Goal: Task Accomplishment & Management: Manage account settings

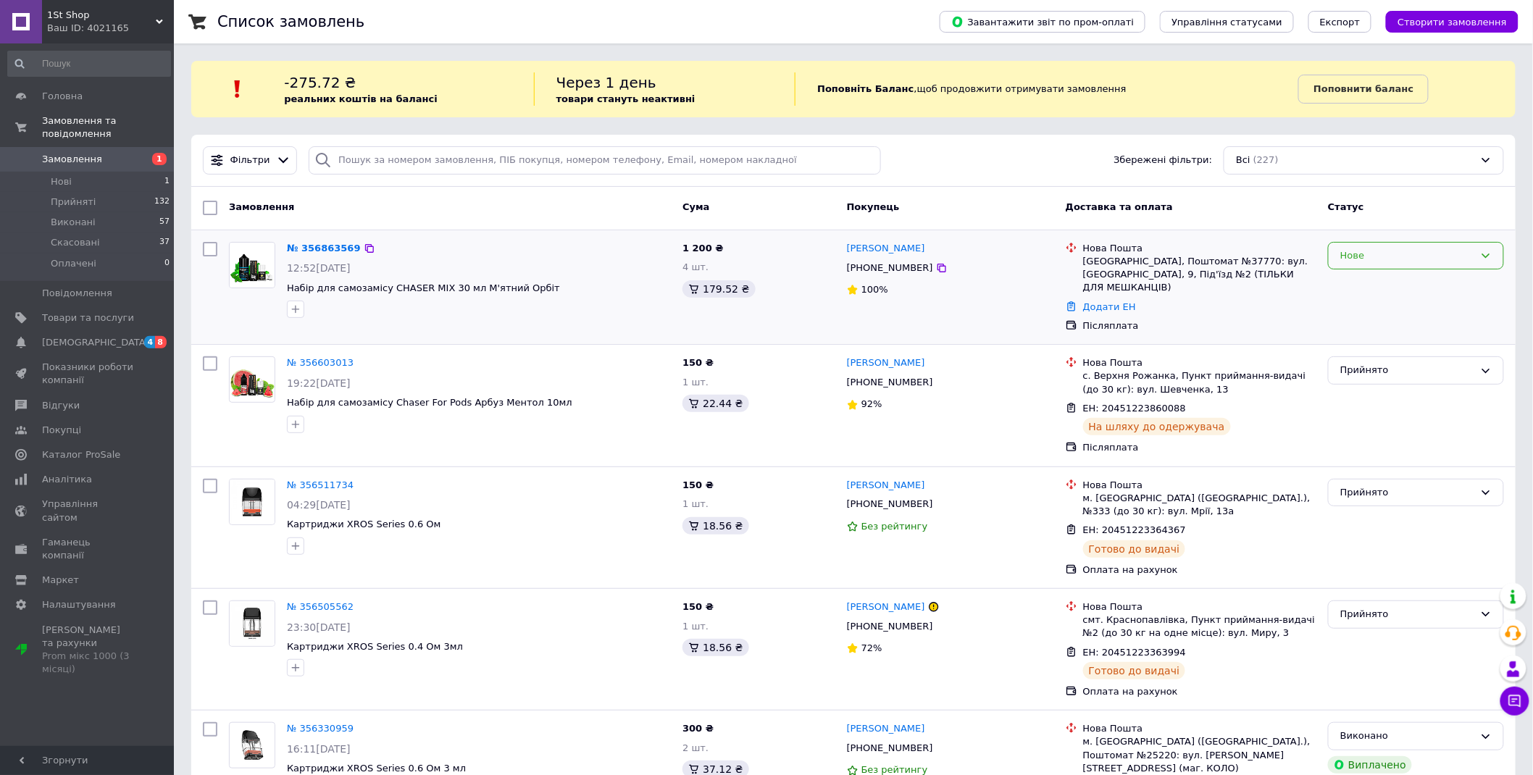
click at [1431, 254] on div "Нове" at bounding box center [1407, 255] width 134 height 15
click at [1400, 274] on li "Прийнято" at bounding box center [1415, 285] width 175 height 27
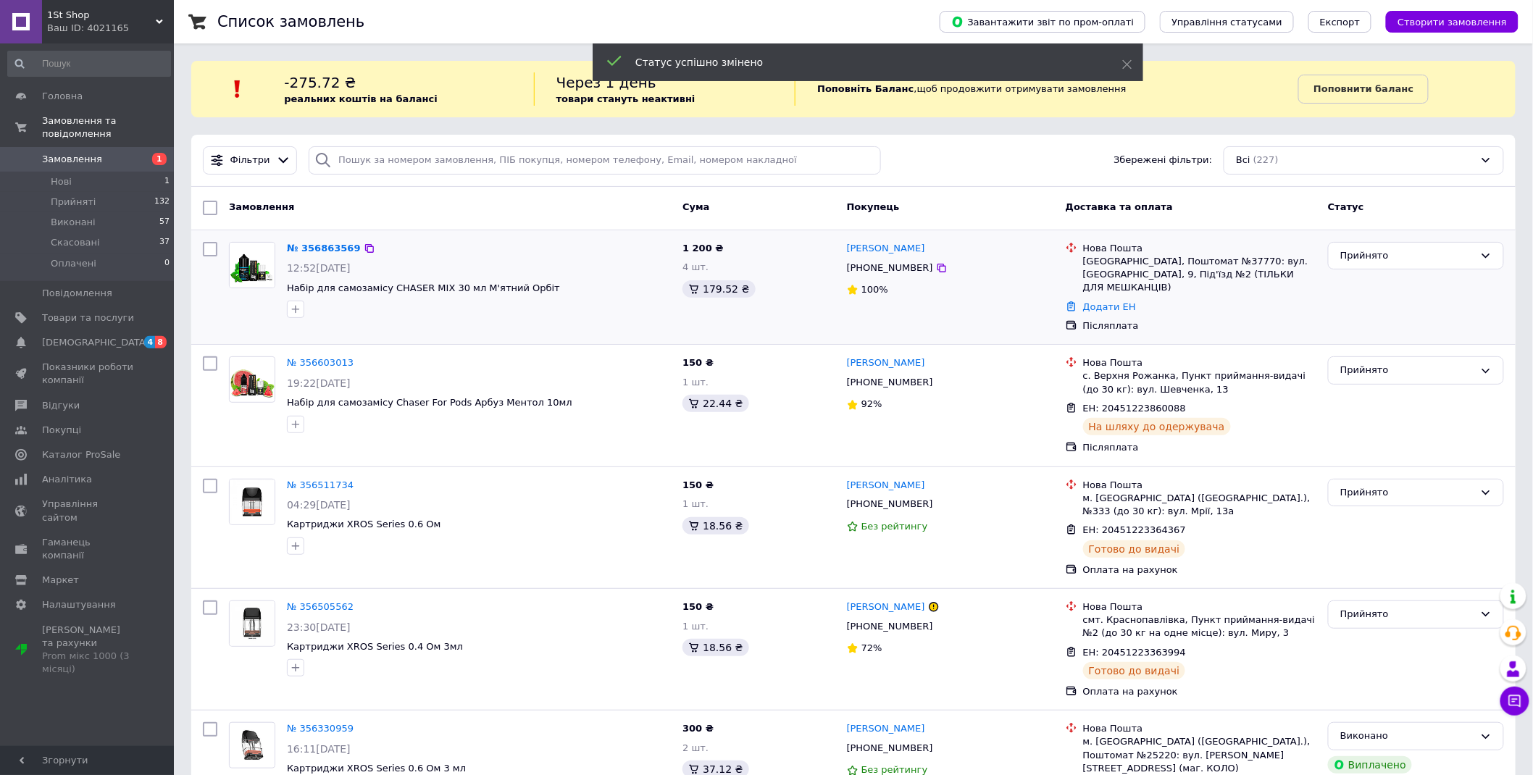
click at [894, 252] on link "Світлана Пугачова" at bounding box center [886, 249] width 78 height 14
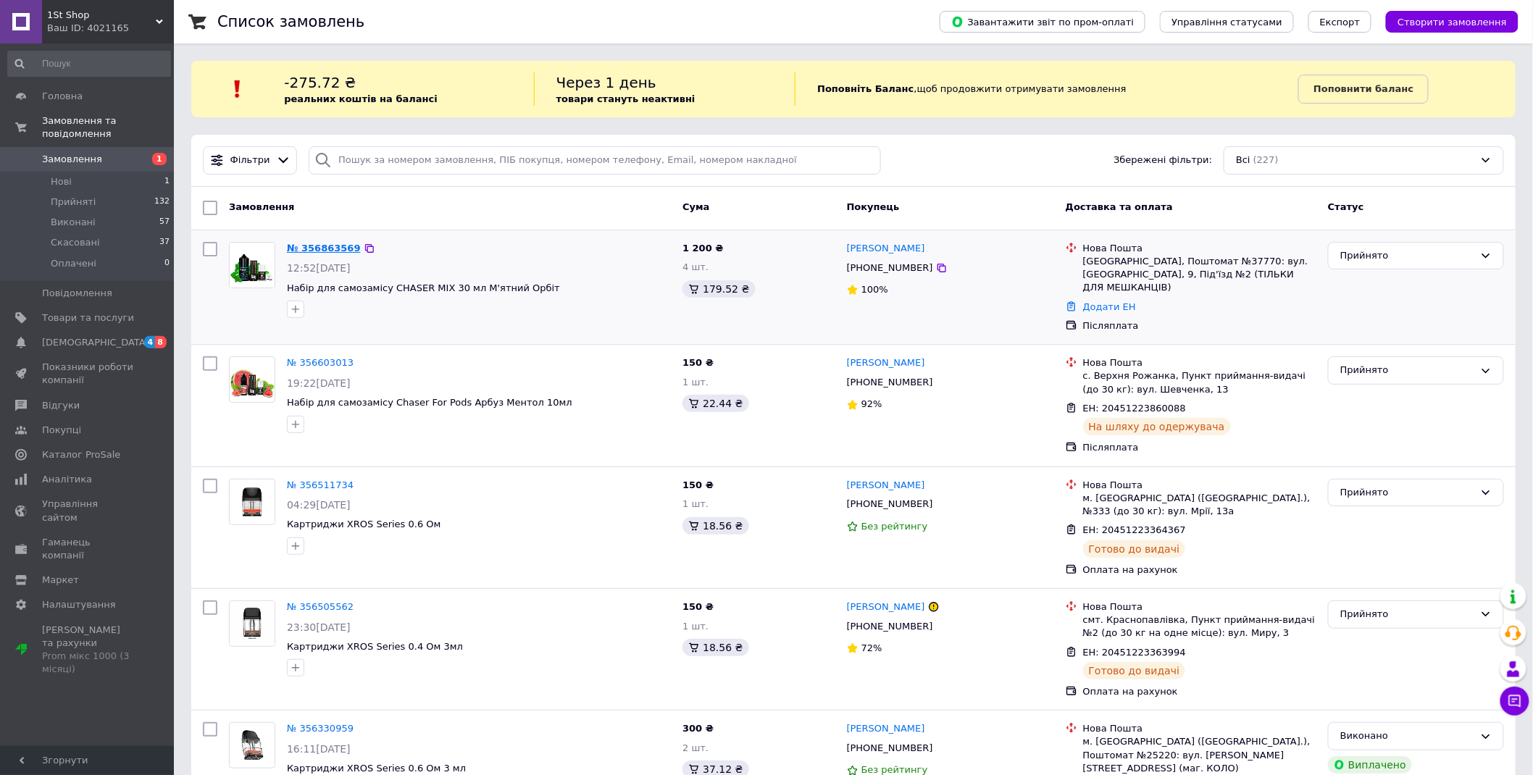
click at [331, 253] on link "№ 356863569" at bounding box center [324, 248] width 74 height 11
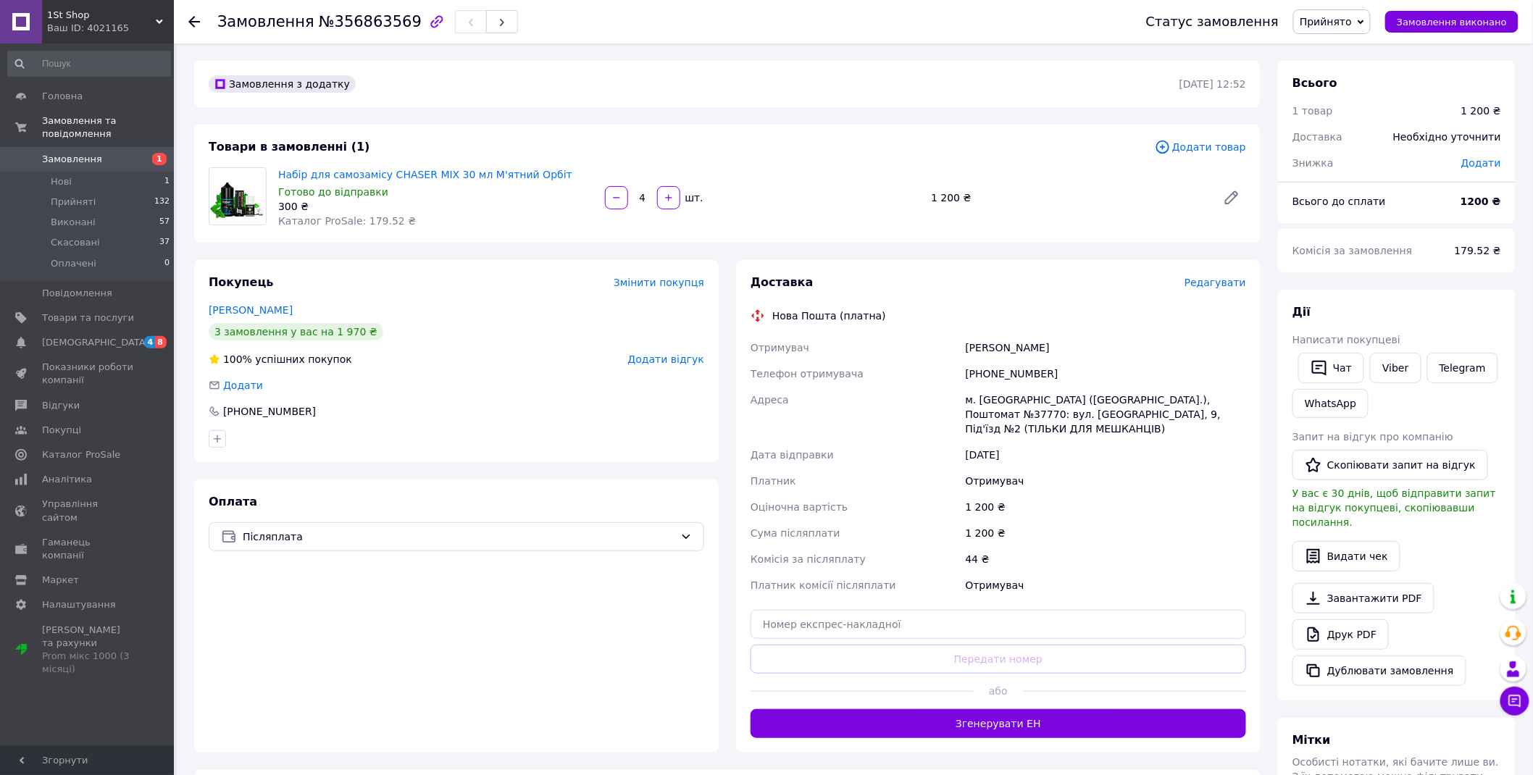
click at [984, 366] on div "+380953856453" at bounding box center [1106, 374] width 286 height 26
copy div "380953856453"
click at [986, 340] on div "Пугачова Світлана" at bounding box center [1106, 348] width 286 height 26
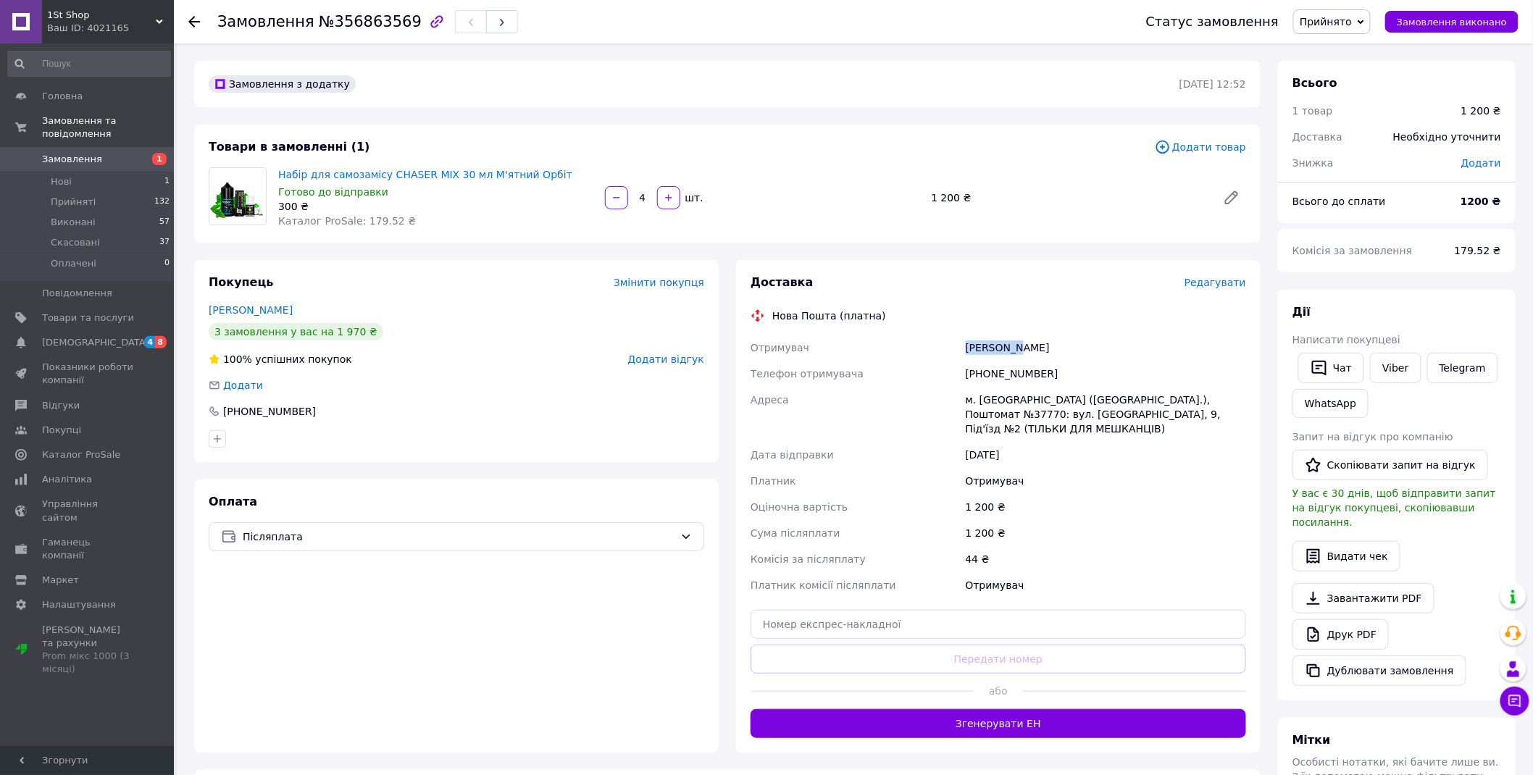
copy div "Пугачова"
click at [1040, 351] on div "Пугачова Світлана" at bounding box center [1106, 348] width 286 height 26
copy div "Світлана"
click at [1040, 351] on div "Пугачова Світлана" at bounding box center [1106, 348] width 286 height 26
click at [992, 397] on div "м. Київ (Київська обл.), Поштомат №37770: вул. Ентузіастів, 9, Під'їзд №2 (ТІЛЬ…" at bounding box center [1106, 414] width 286 height 55
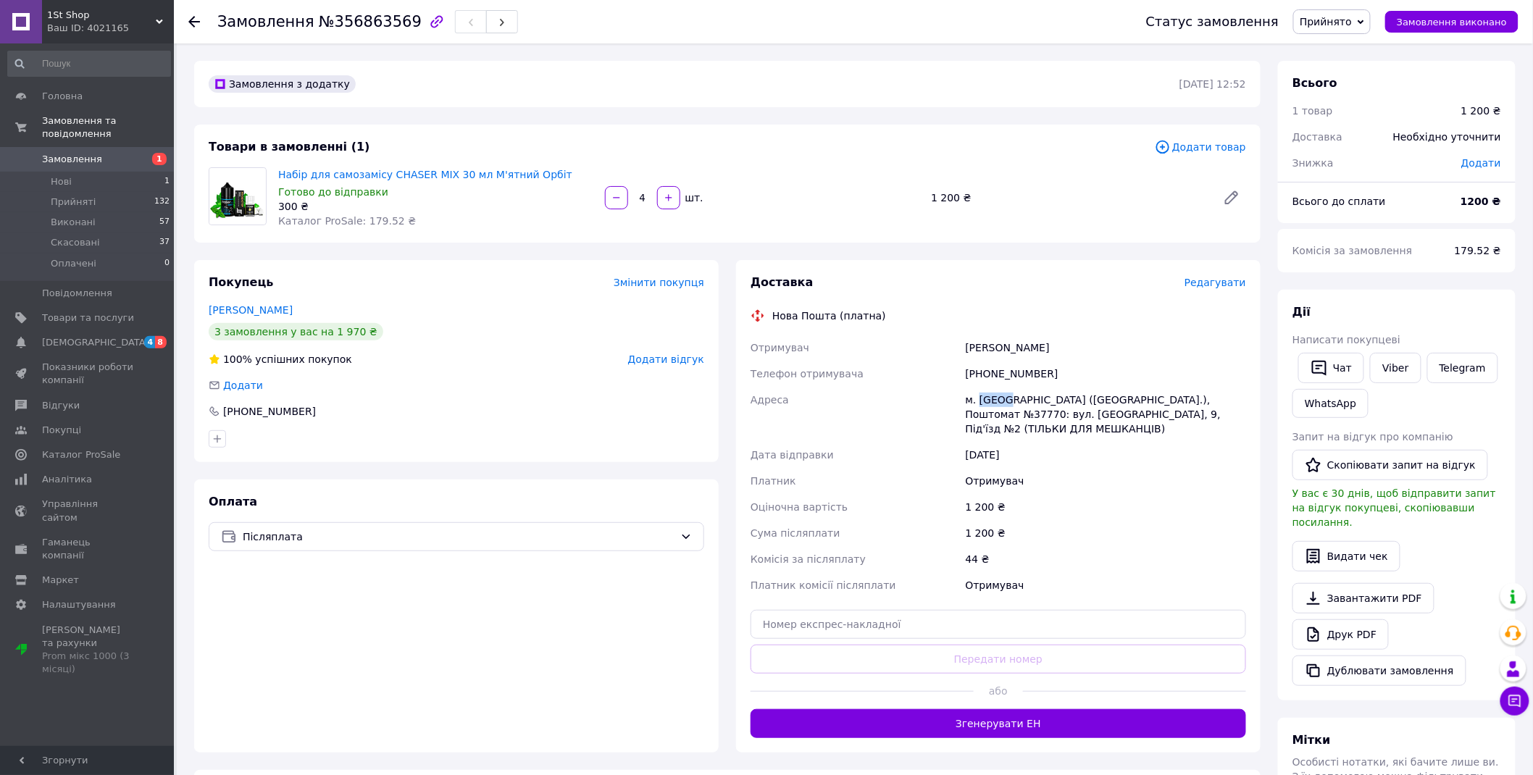
click at [992, 397] on div "м. Київ (Київська обл.), Поштомат №37770: вул. Ентузіастів, 9, Під'їзд №2 (ТІЛЬ…" at bounding box center [1106, 414] width 286 height 55
copy div "Київ"
click at [1132, 402] on div "м. Київ (Київська обл.), Поштомат №37770: вул. Ентузіастів, 9, Під'їзд №2 (ТІЛЬ…" at bounding box center [1106, 414] width 286 height 55
copy div "37770"
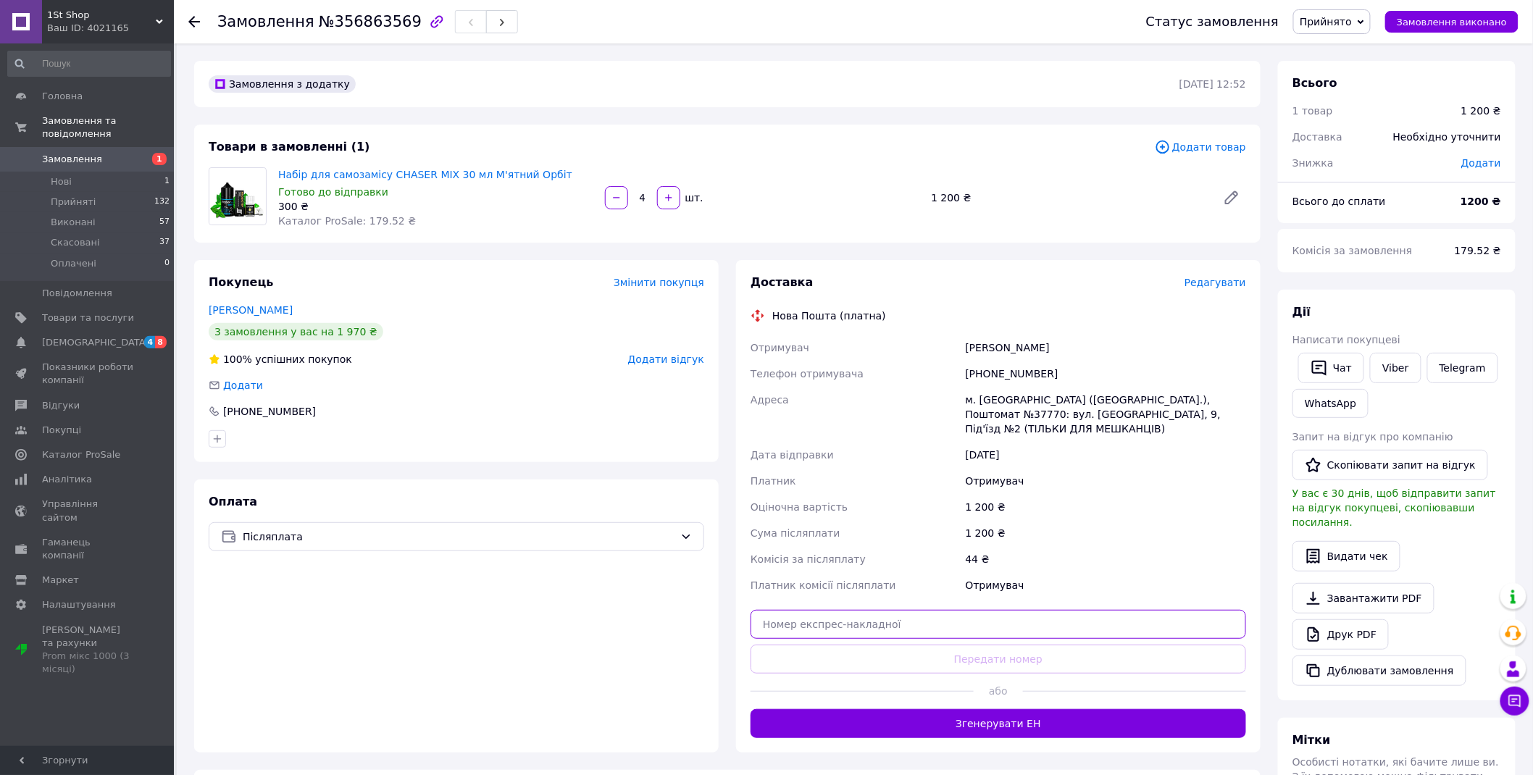
click at [960, 616] on input "text" at bounding box center [997, 624] width 495 height 29
paste input "20451225328732"
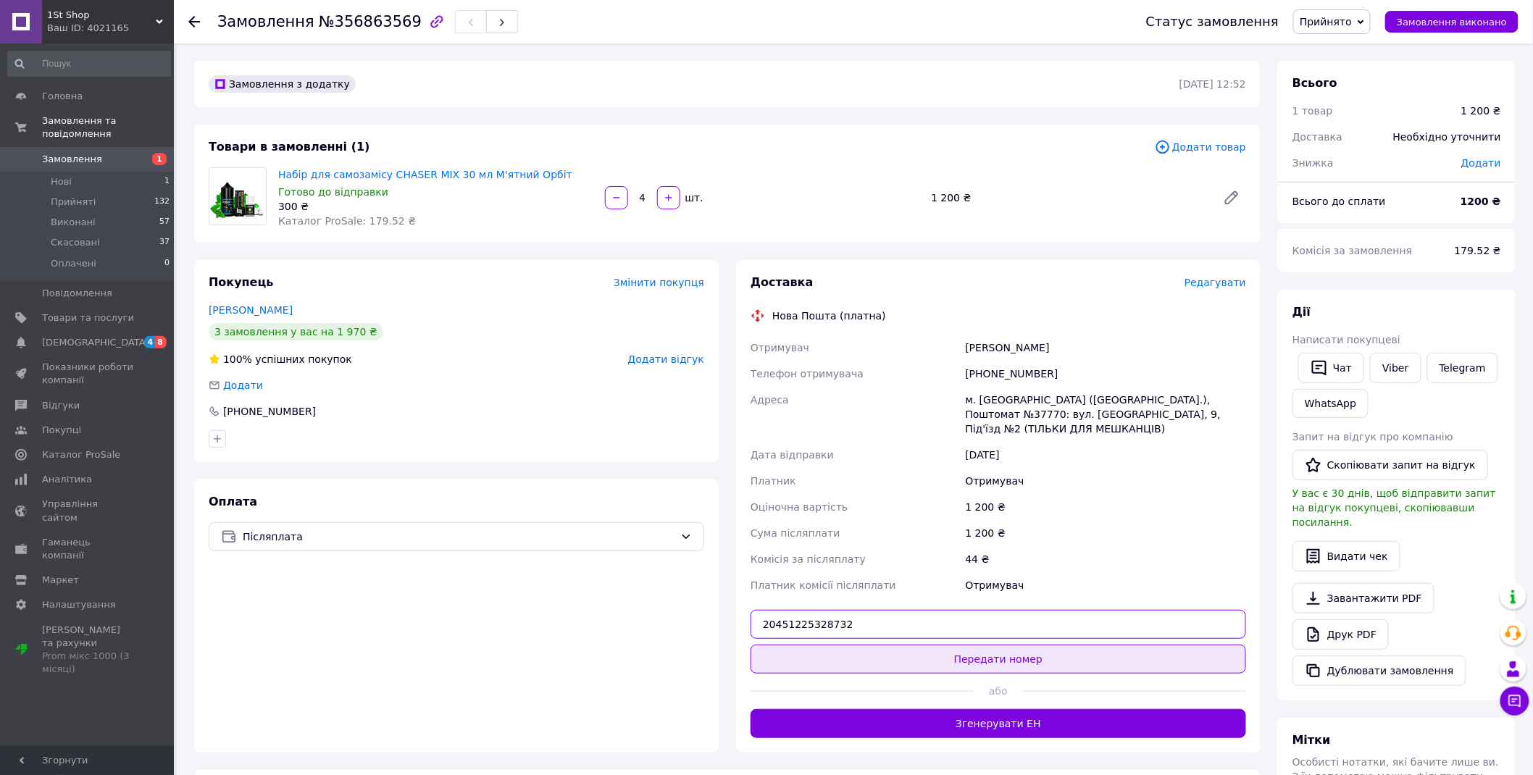
type input "20451225328732"
click at [910, 645] on button "Передати номер" at bounding box center [997, 659] width 495 height 29
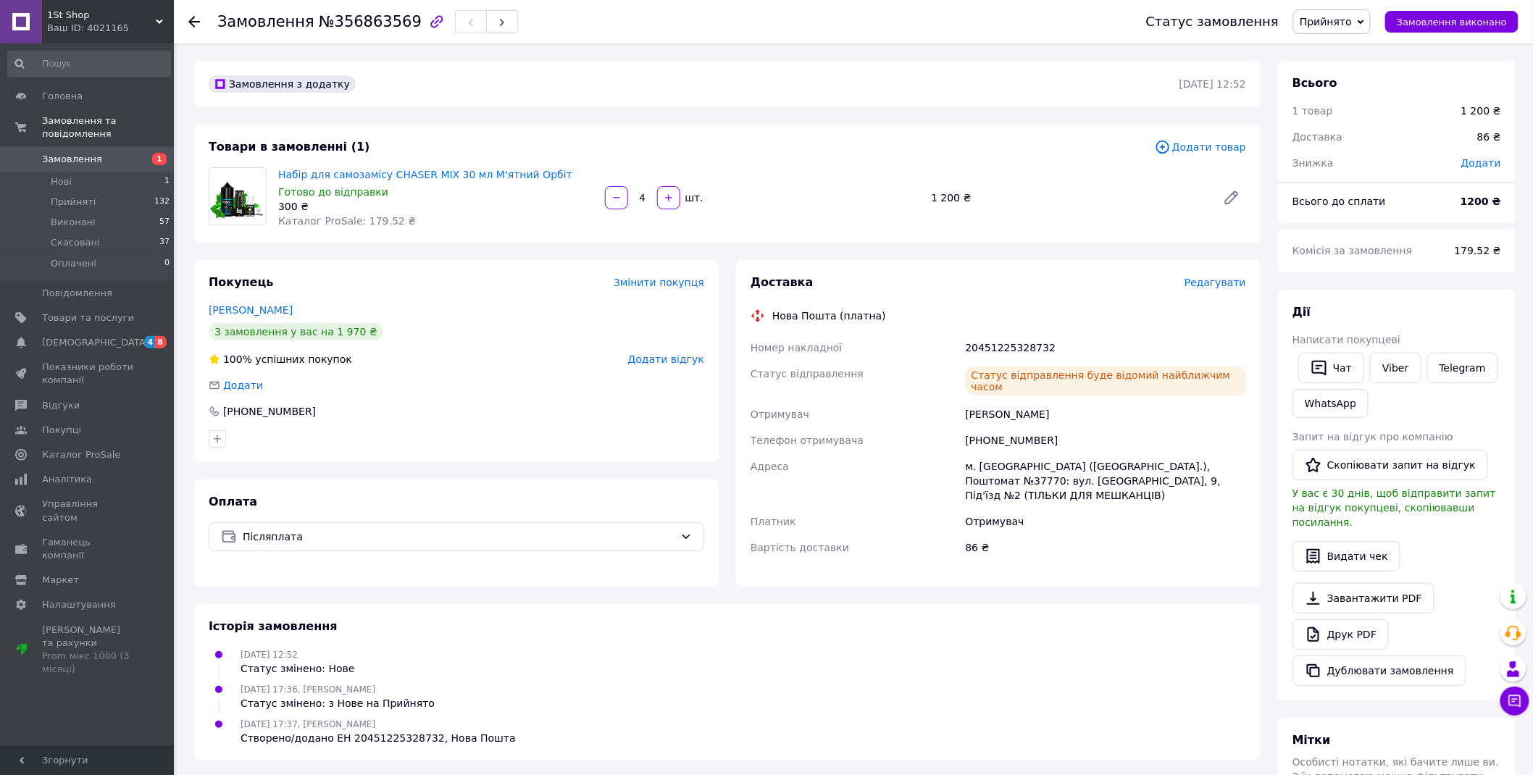
click at [136, 19] on span "1St Shop" at bounding box center [101, 15] width 109 height 13
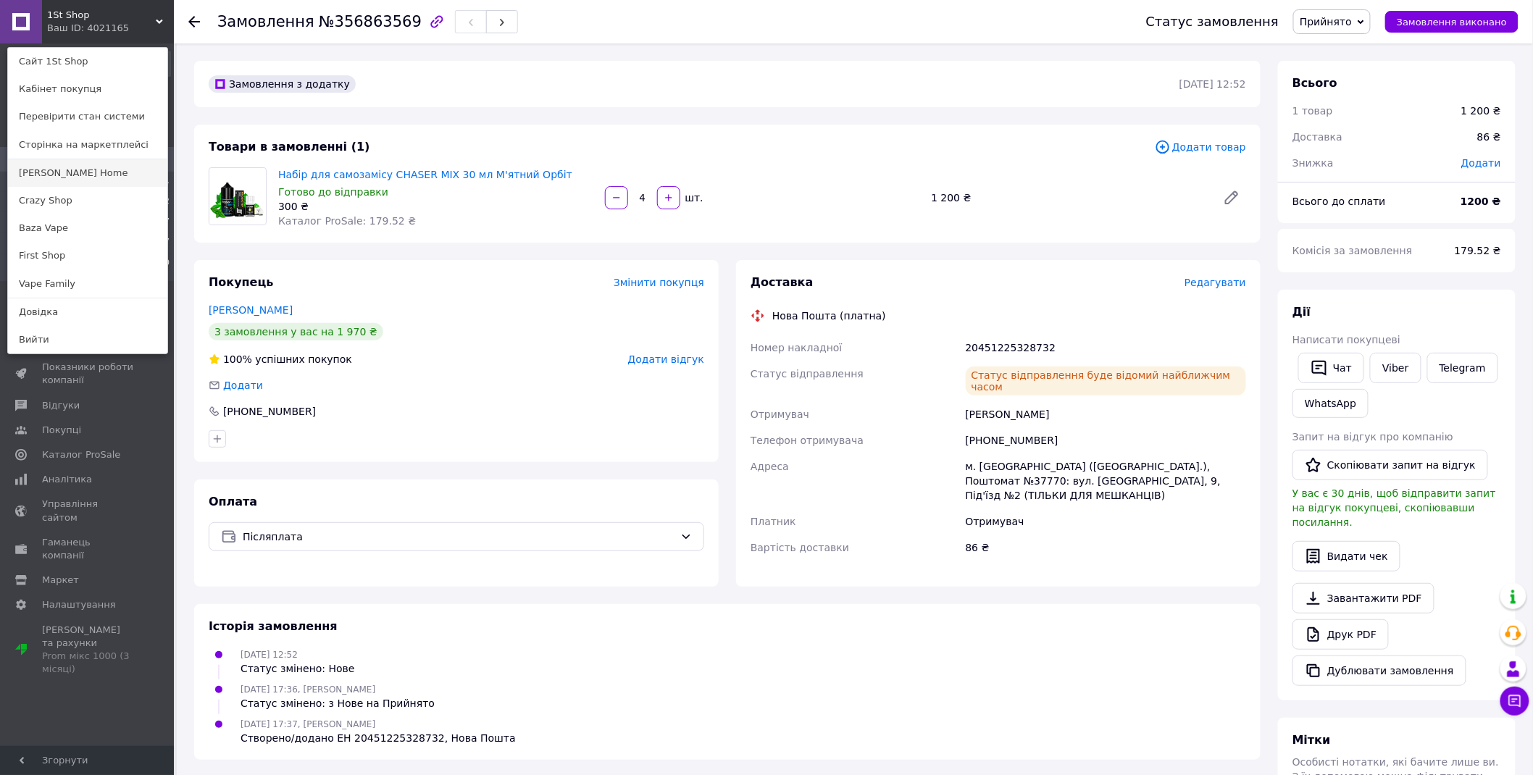
click at [99, 181] on link "[PERSON_NAME] Home" at bounding box center [87, 173] width 159 height 28
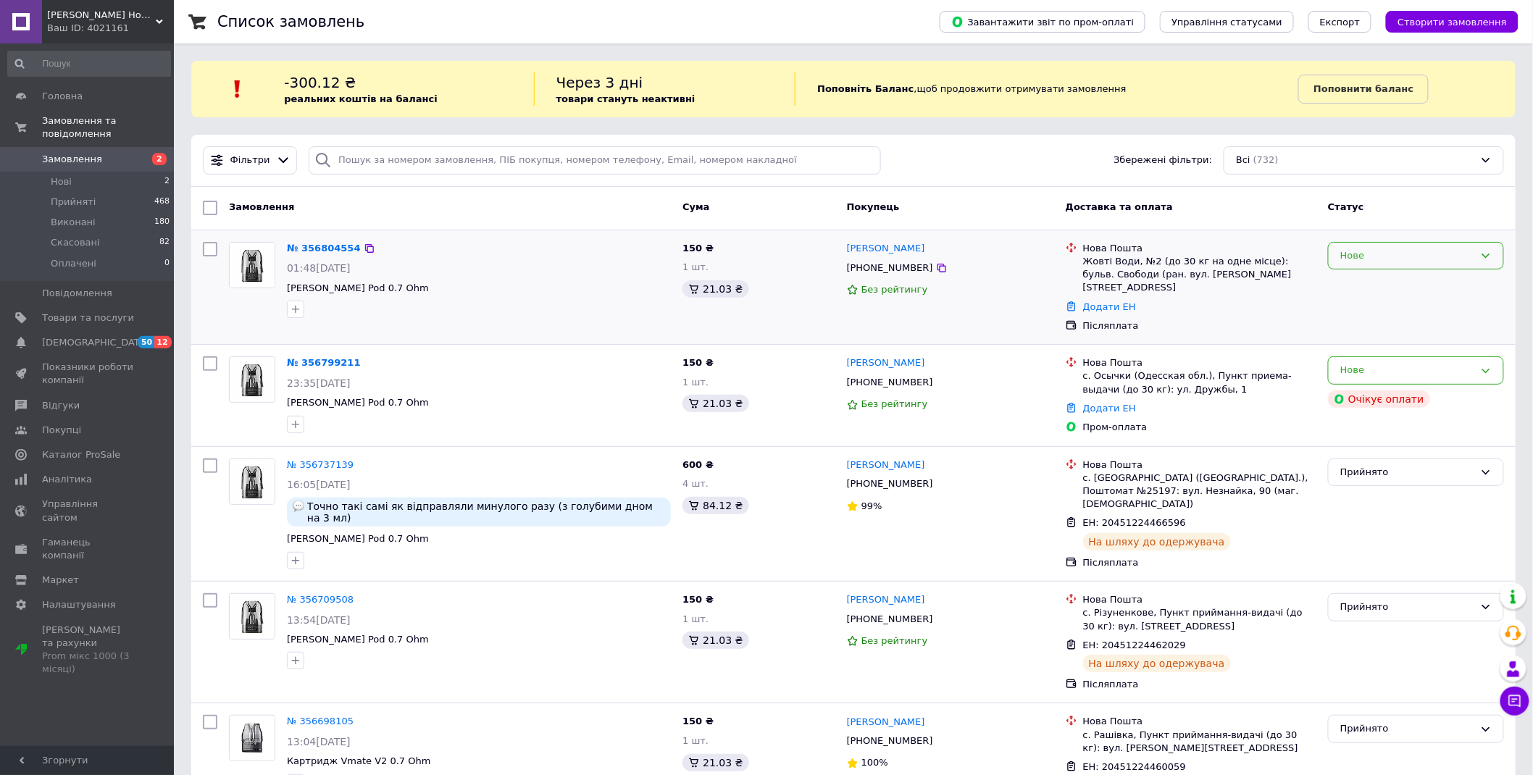
click at [1407, 257] on div "Нове" at bounding box center [1407, 255] width 134 height 15
click at [1401, 284] on li "Прийнято" at bounding box center [1415, 285] width 175 height 27
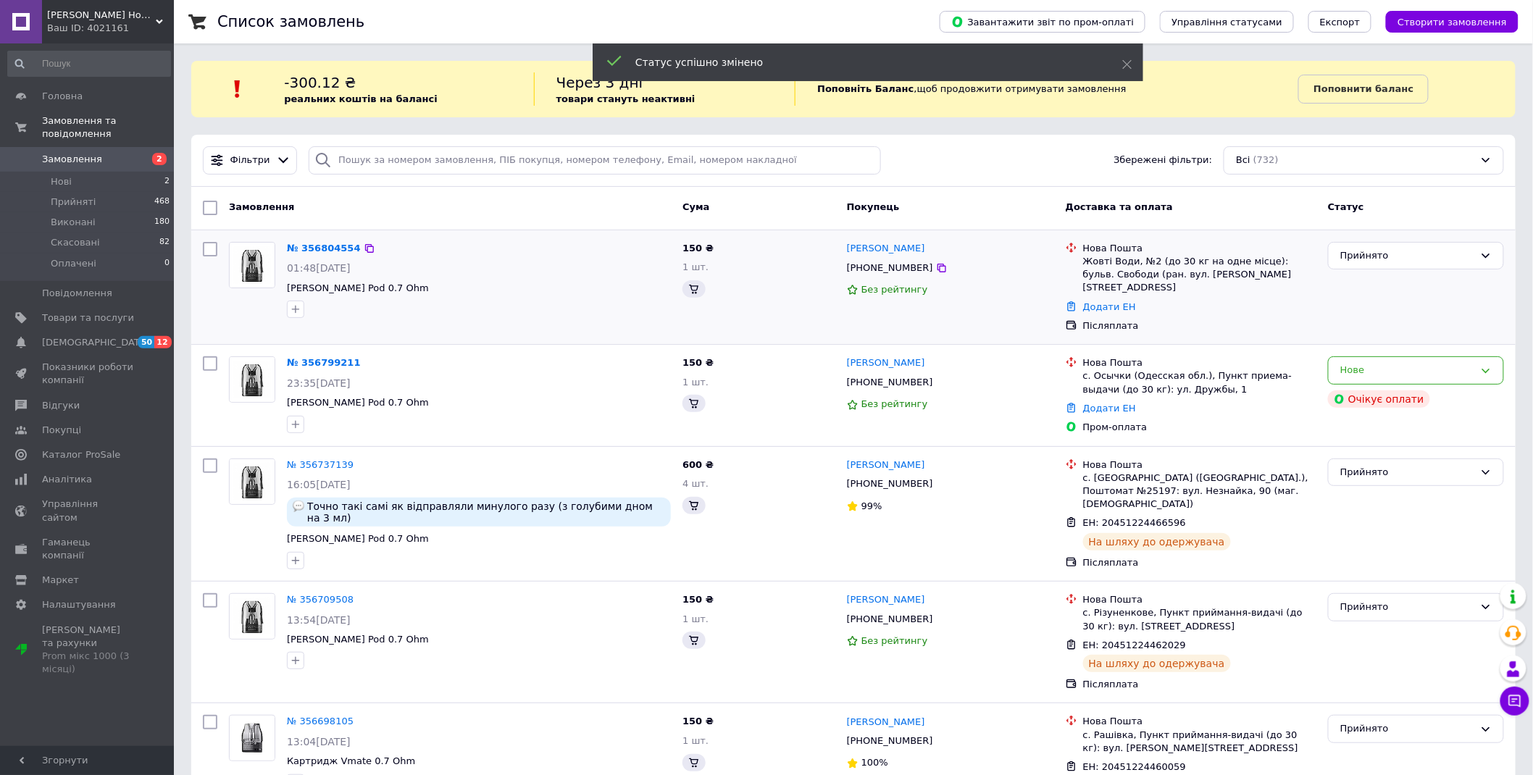
click at [884, 356] on link "Віктор ЛевицькийВікторПетрович" at bounding box center [886, 363] width 78 height 14
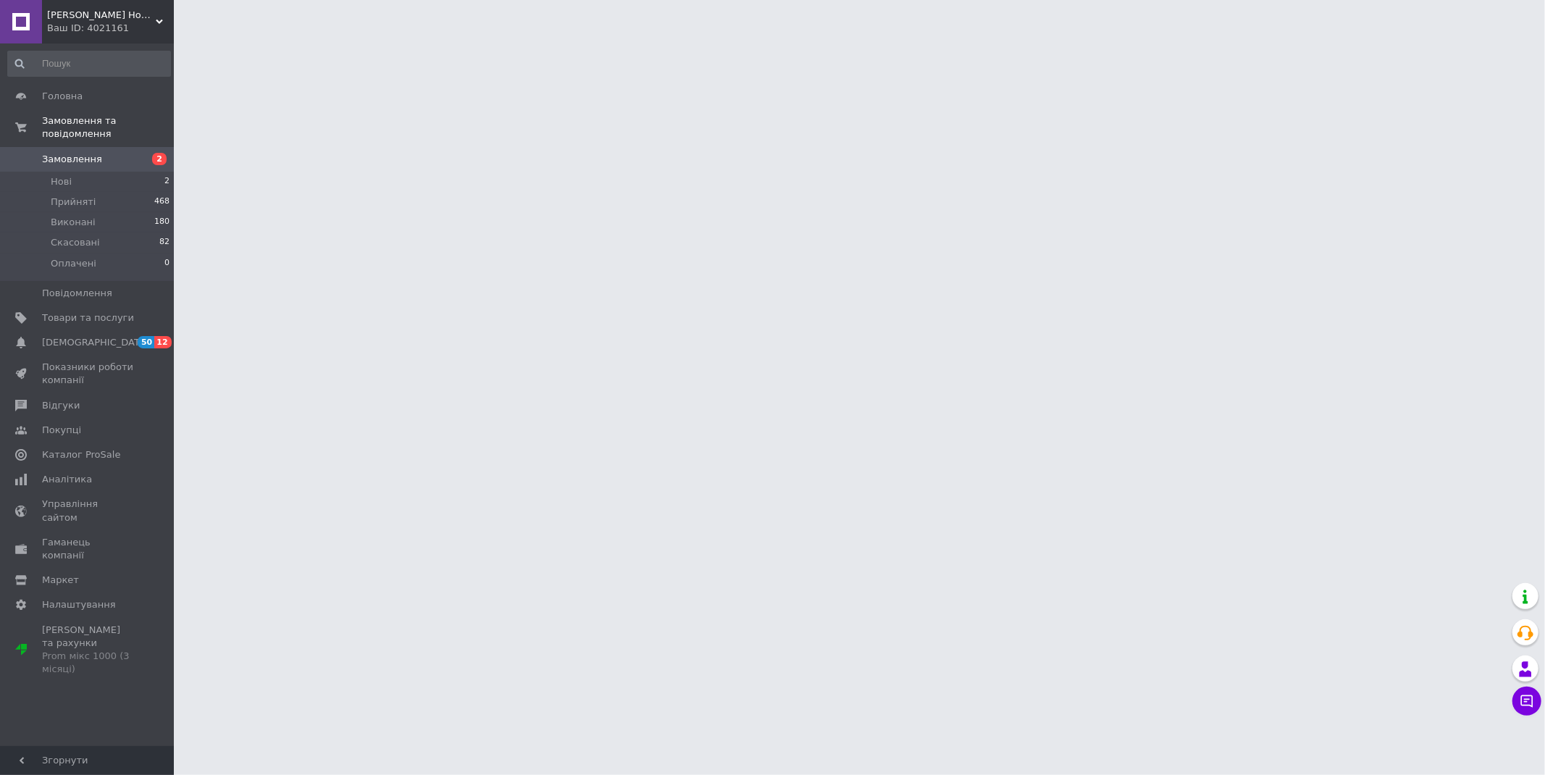
click at [1511, 36] on html "Smoke Home Ваш ID: 4021161 Сайт Smoke Home Кабінет покупця Перевірити стан сист…" at bounding box center [772, 18] width 1545 height 36
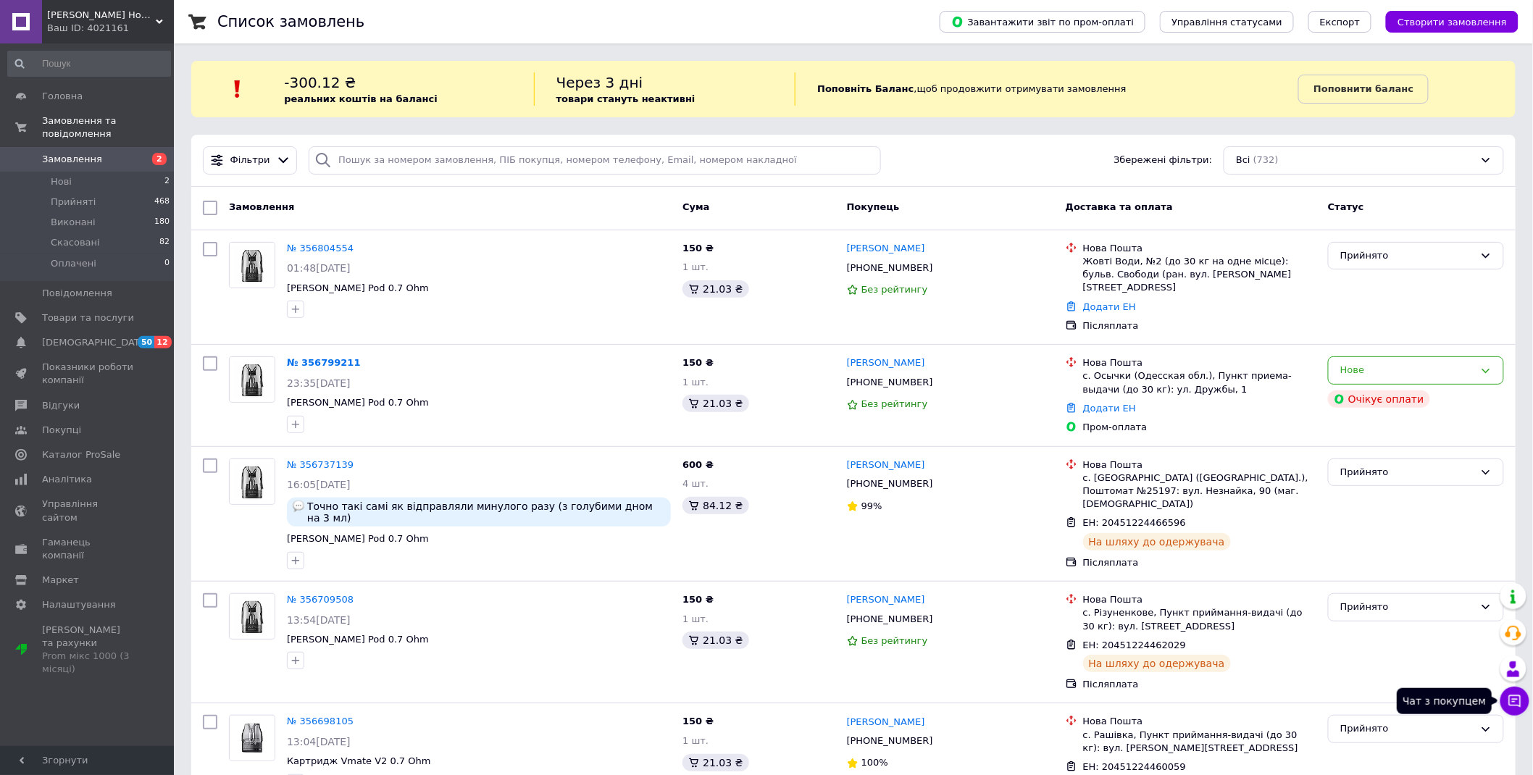
click at [1511, 698] on icon at bounding box center [1514, 701] width 14 height 14
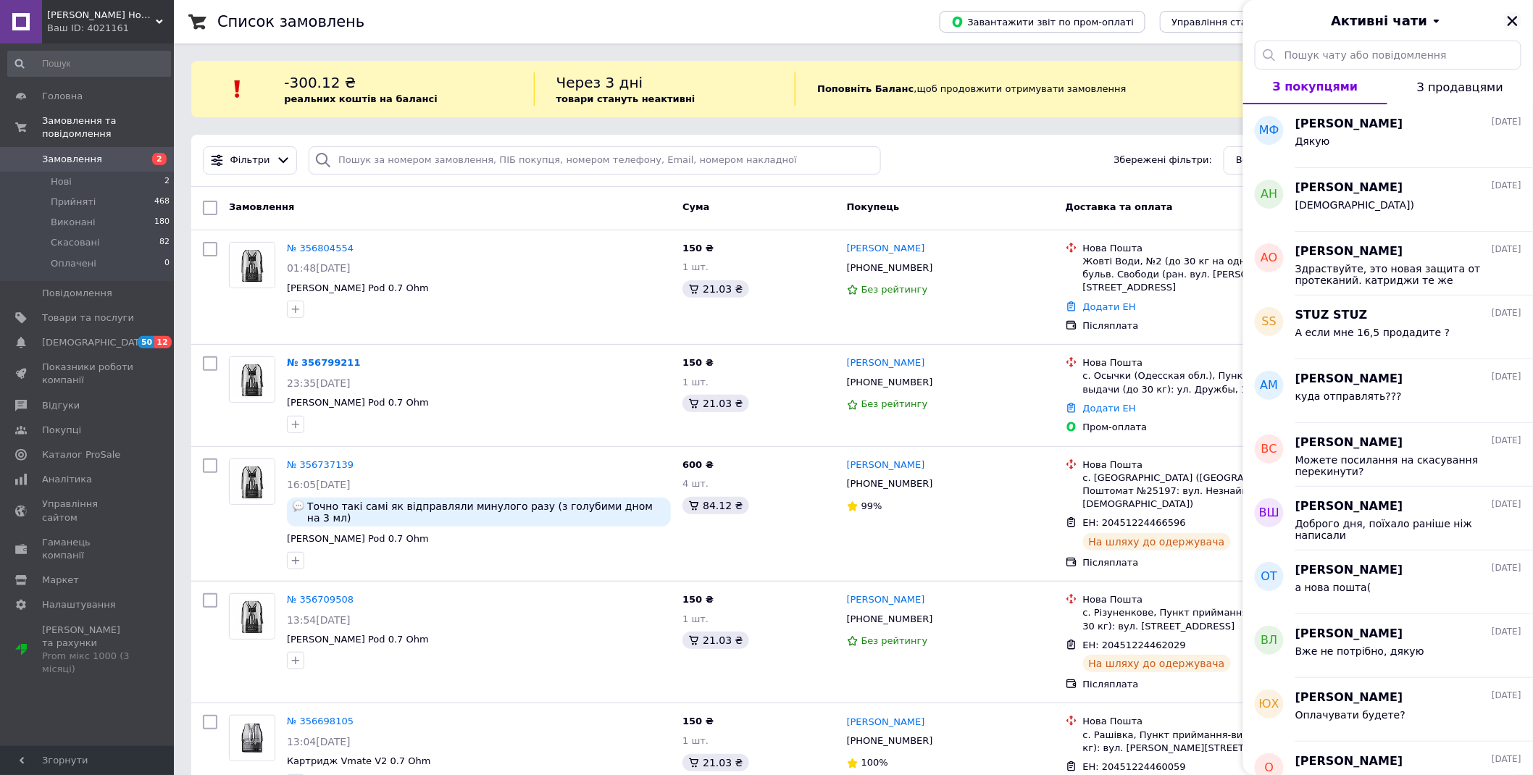
click at [1517, 19] on icon "Закрити" at bounding box center [1512, 20] width 13 height 13
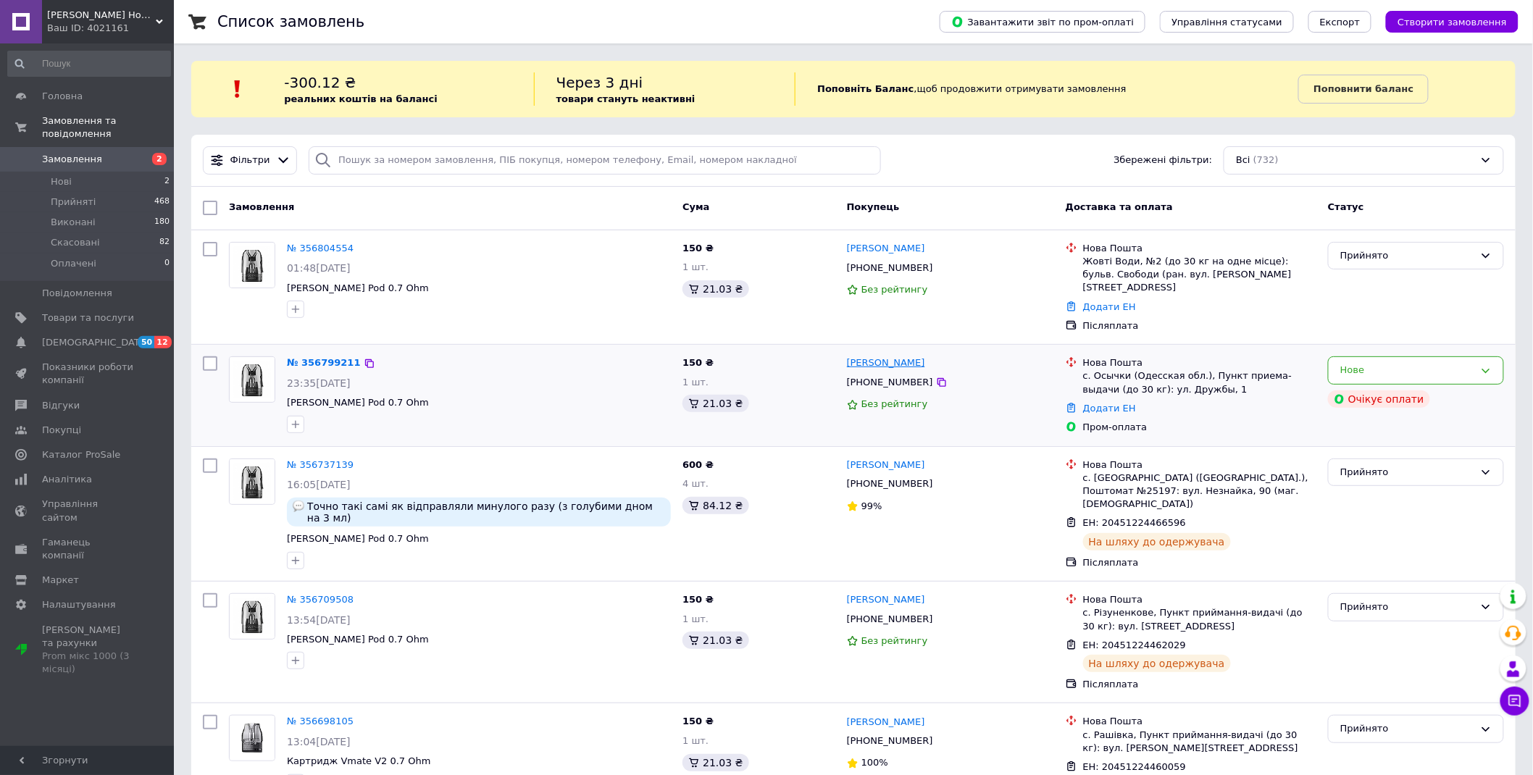
click at [925, 356] on link "Віктор ЛевицькийВікторПетрович" at bounding box center [886, 363] width 78 height 14
click at [331, 357] on link "№ 356799211" at bounding box center [324, 362] width 74 height 11
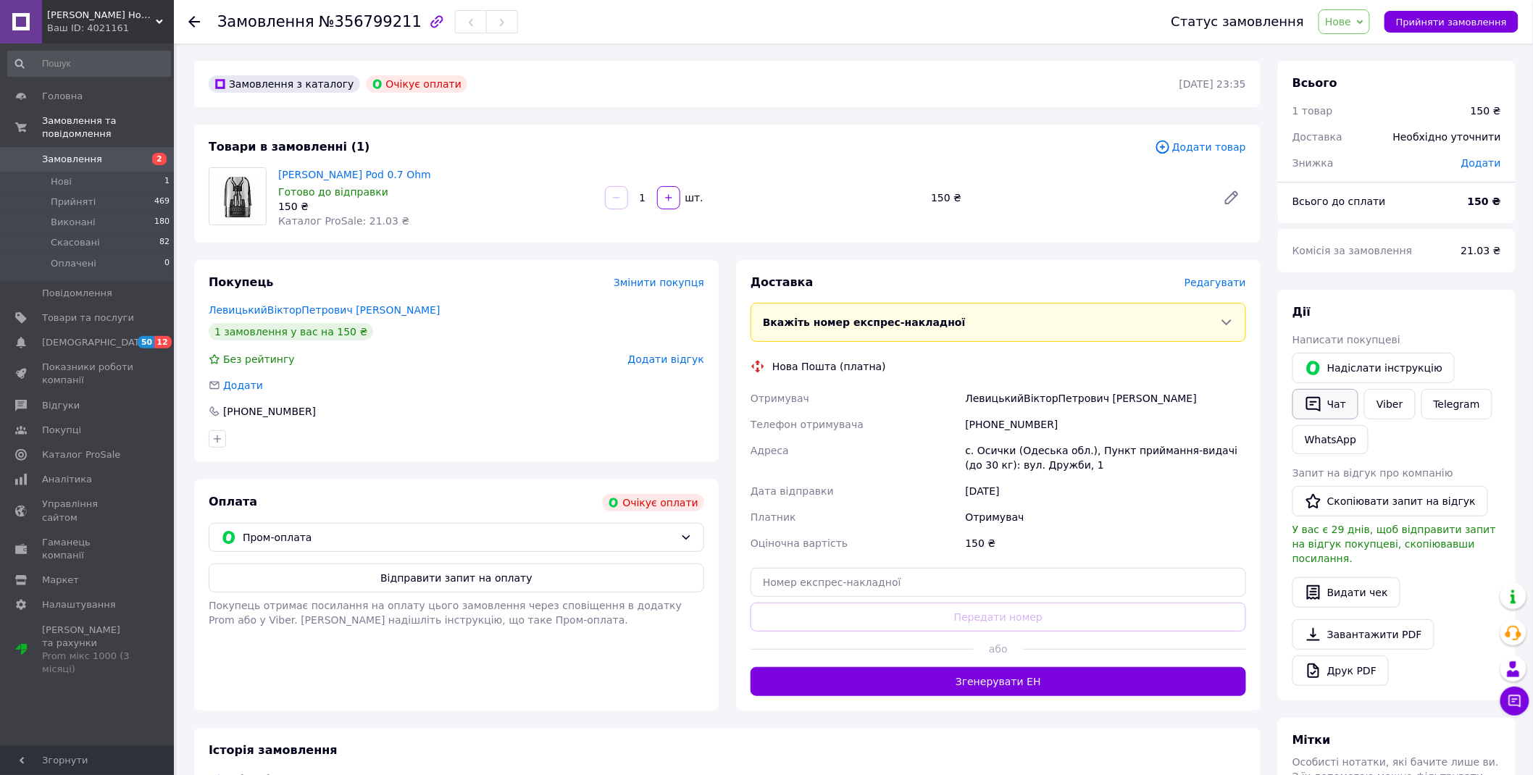
click at [1316, 409] on icon "button" at bounding box center [1313, 404] width 14 height 15
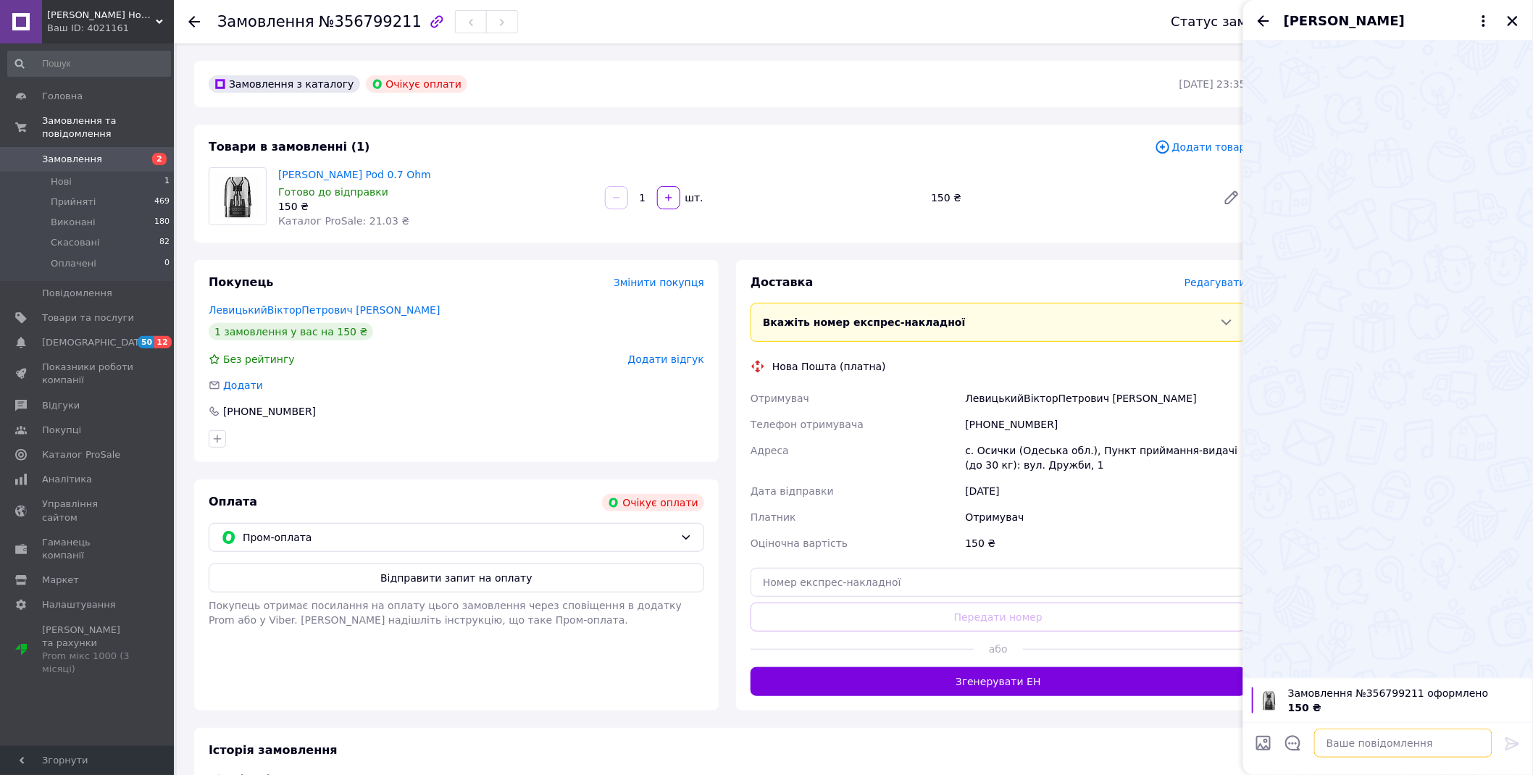
drag, startPoint x: 1418, startPoint y: 740, endPoint x: 1413, endPoint y: 734, distance: 7.7
click at [1420, 741] on textarea at bounding box center [1403, 743] width 178 height 29
type textarea "оплачувати будете?"
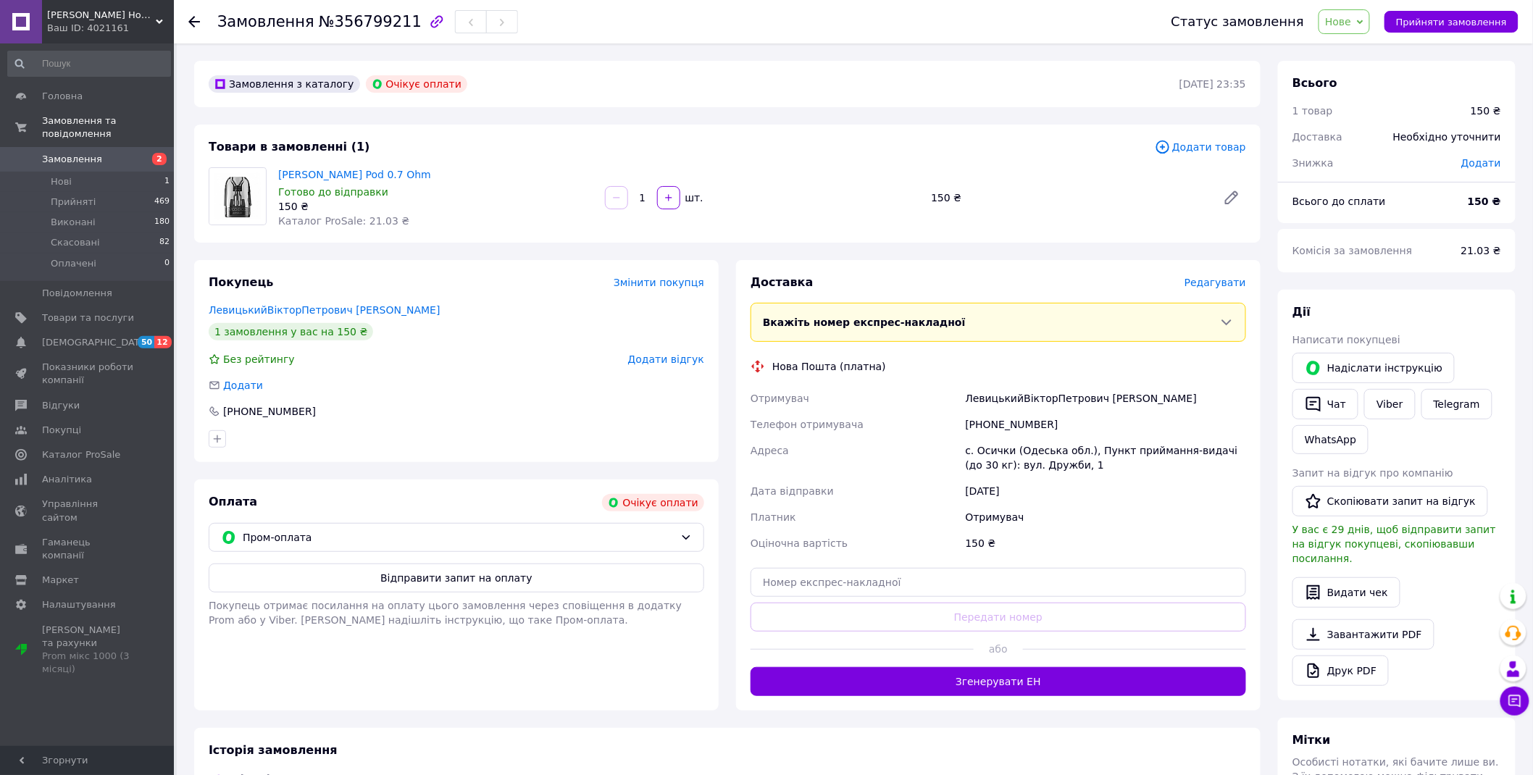
click at [89, 153] on span "Замовлення" at bounding box center [72, 159] width 60 height 13
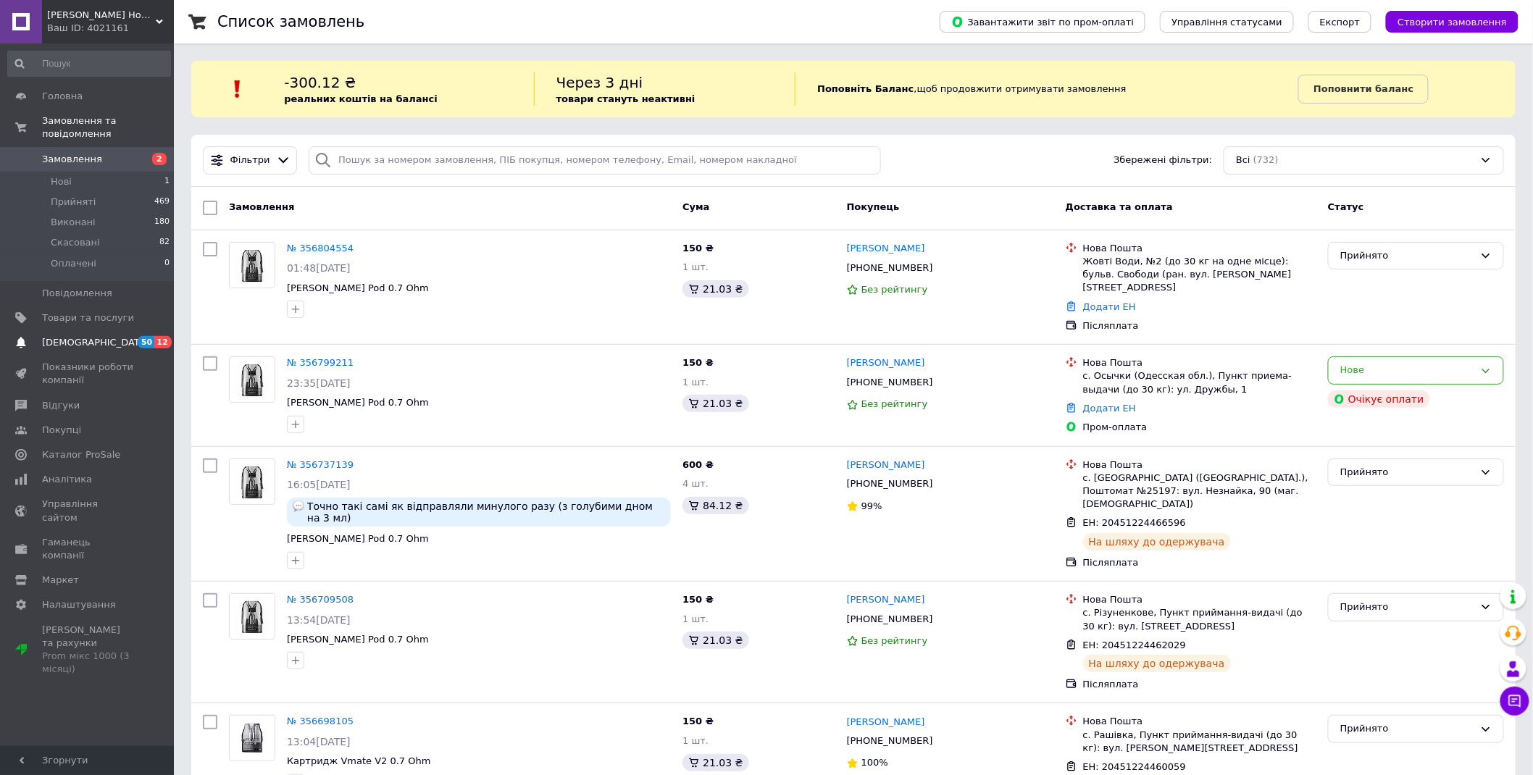
click at [80, 336] on span "[DEMOGRAPHIC_DATA]" at bounding box center [95, 342] width 107 height 13
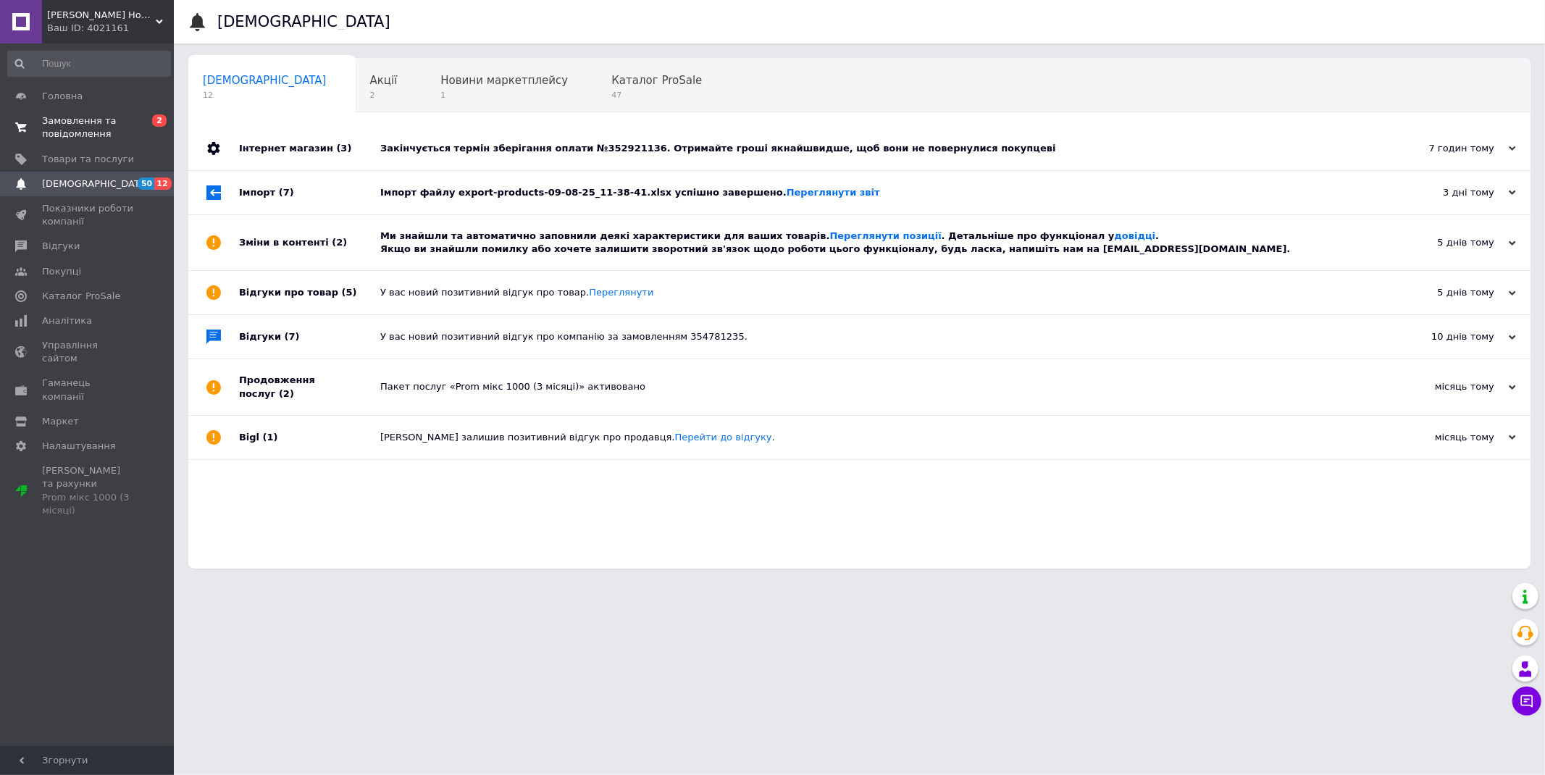
click at [117, 130] on span "Замовлення та повідомлення" at bounding box center [88, 127] width 92 height 26
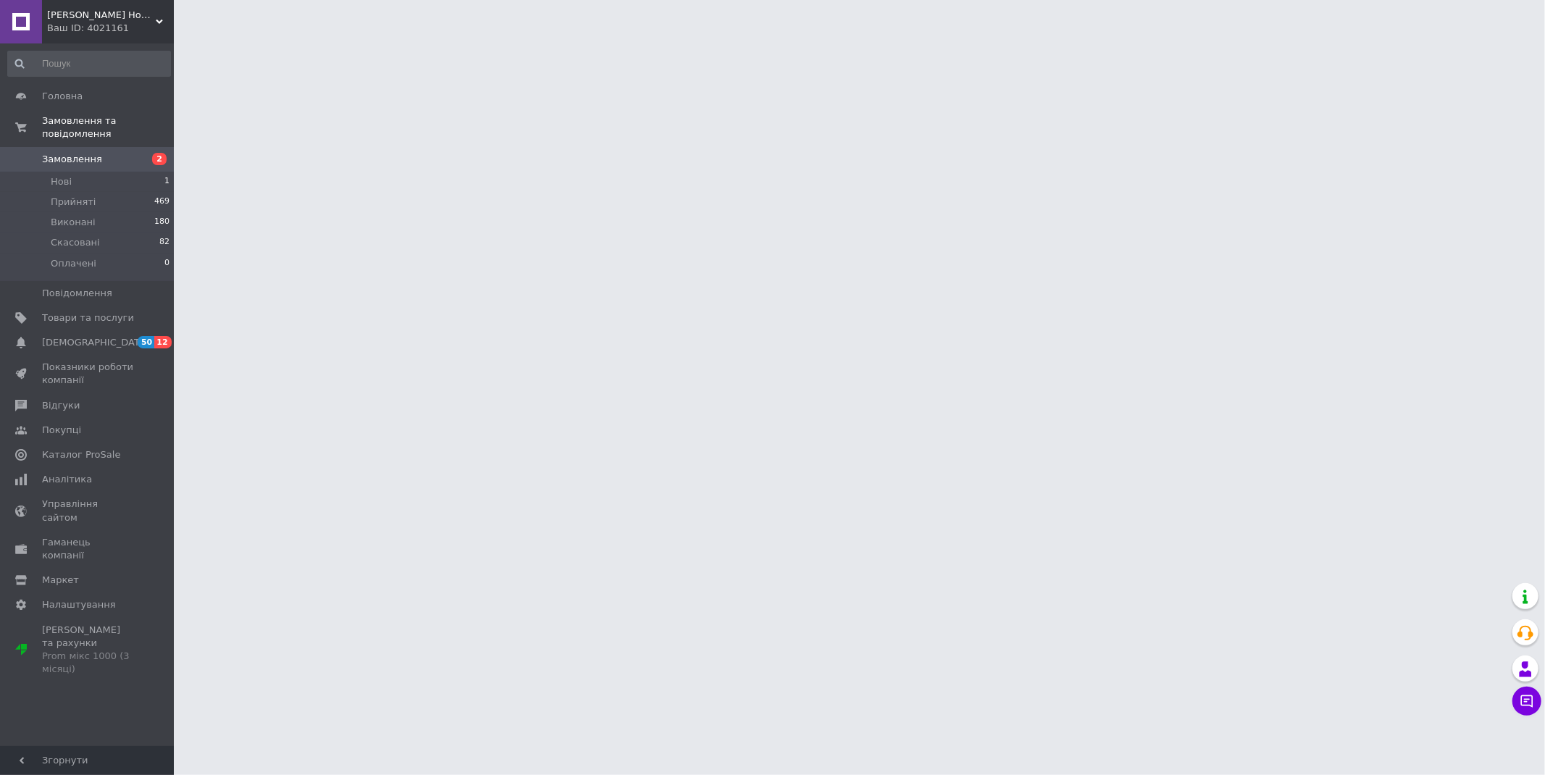
click at [153, 11] on span "[PERSON_NAME] Home" at bounding box center [101, 15] width 109 height 13
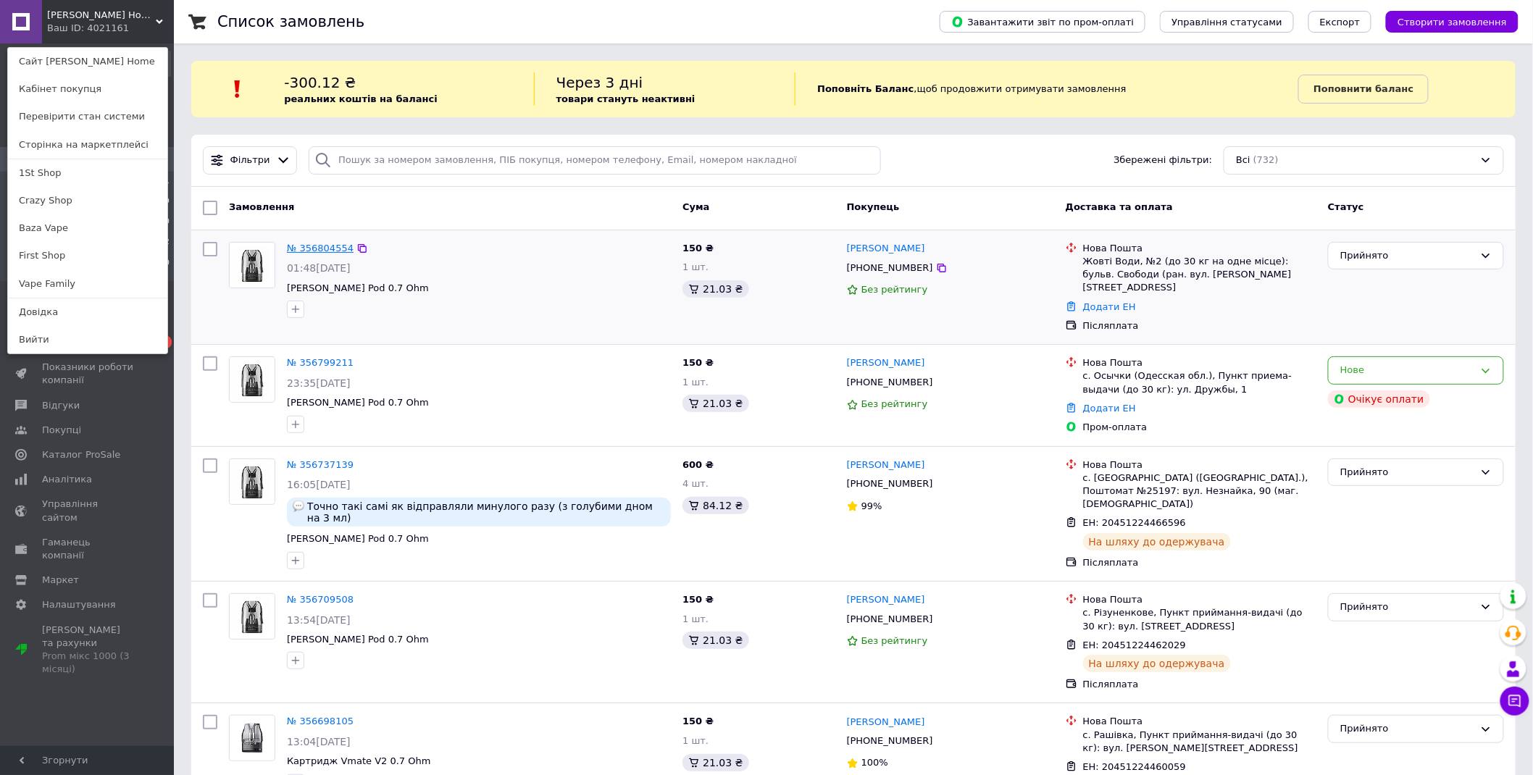
click at [312, 243] on link "№ 356804554" at bounding box center [320, 248] width 67 height 11
click at [310, 247] on link "№ 356804554" at bounding box center [320, 248] width 67 height 11
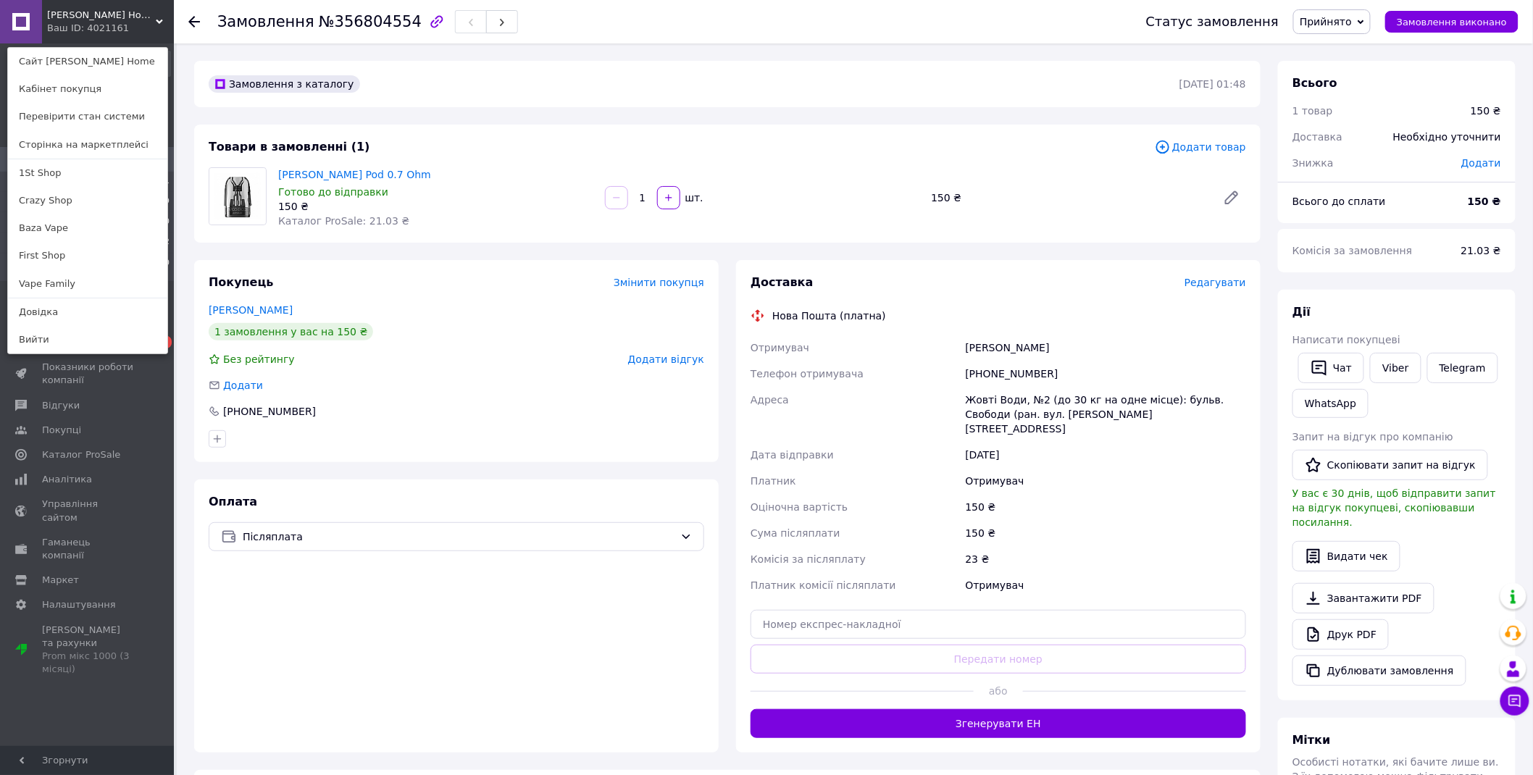
click at [1005, 364] on div "+380996561762" at bounding box center [1106, 374] width 286 height 26
copy div "380996561762"
click at [986, 339] on div "Мороз Марія" at bounding box center [1106, 348] width 286 height 26
copy div "Мороз"
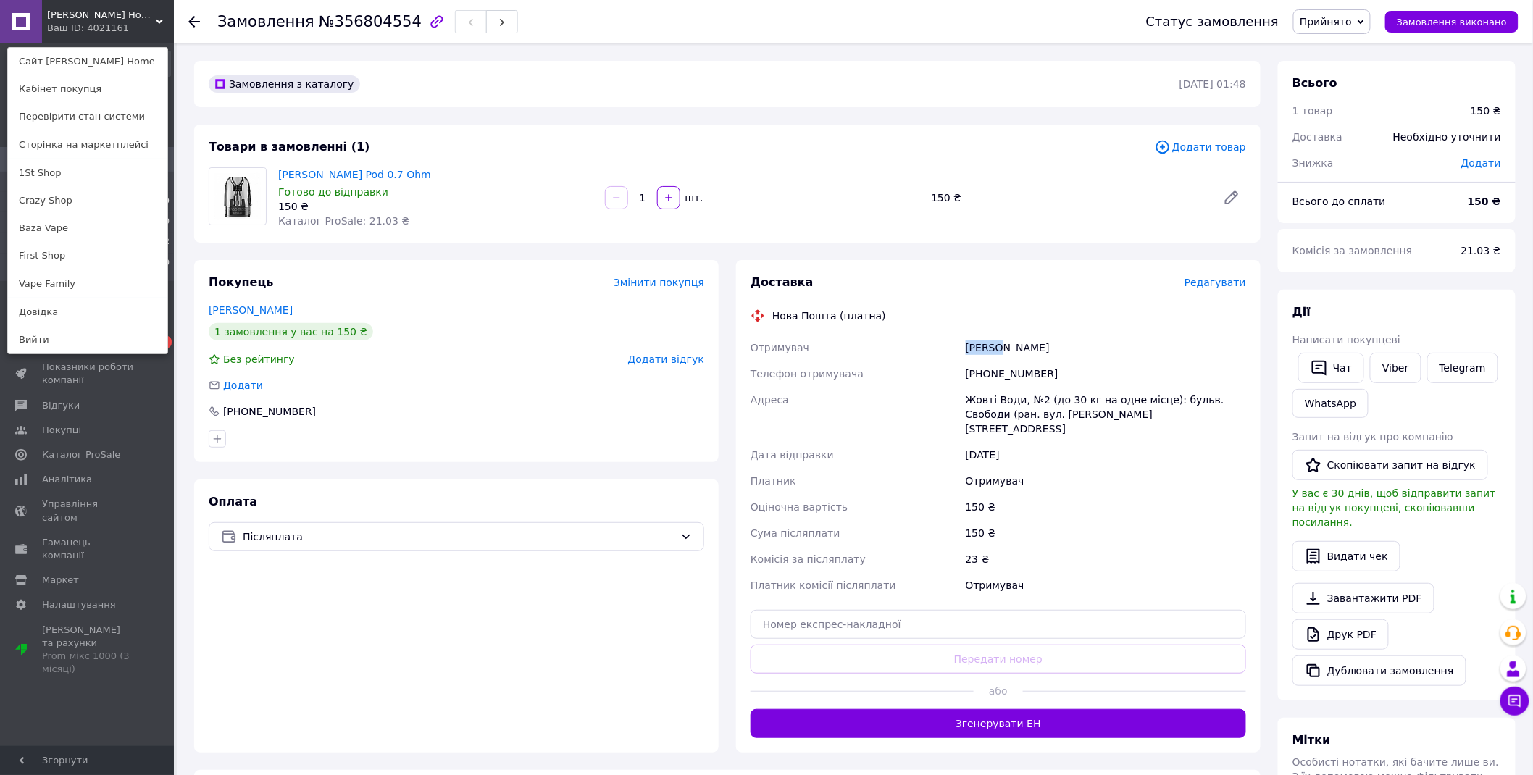
click at [986, 339] on div "Мороз Марія" at bounding box center [1106, 348] width 286 height 26
click at [1017, 343] on div "Мороз Марія" at bounding box center [1106, 348] width 286 height 26
copy div "Марія"
click at [973, 391] on div "Жовті Води, №2 (до 30 кг на одне місце): бульв. Свободи (ран. вул. Петровського…" at bounding box center [1106, 414] width 286 height 55
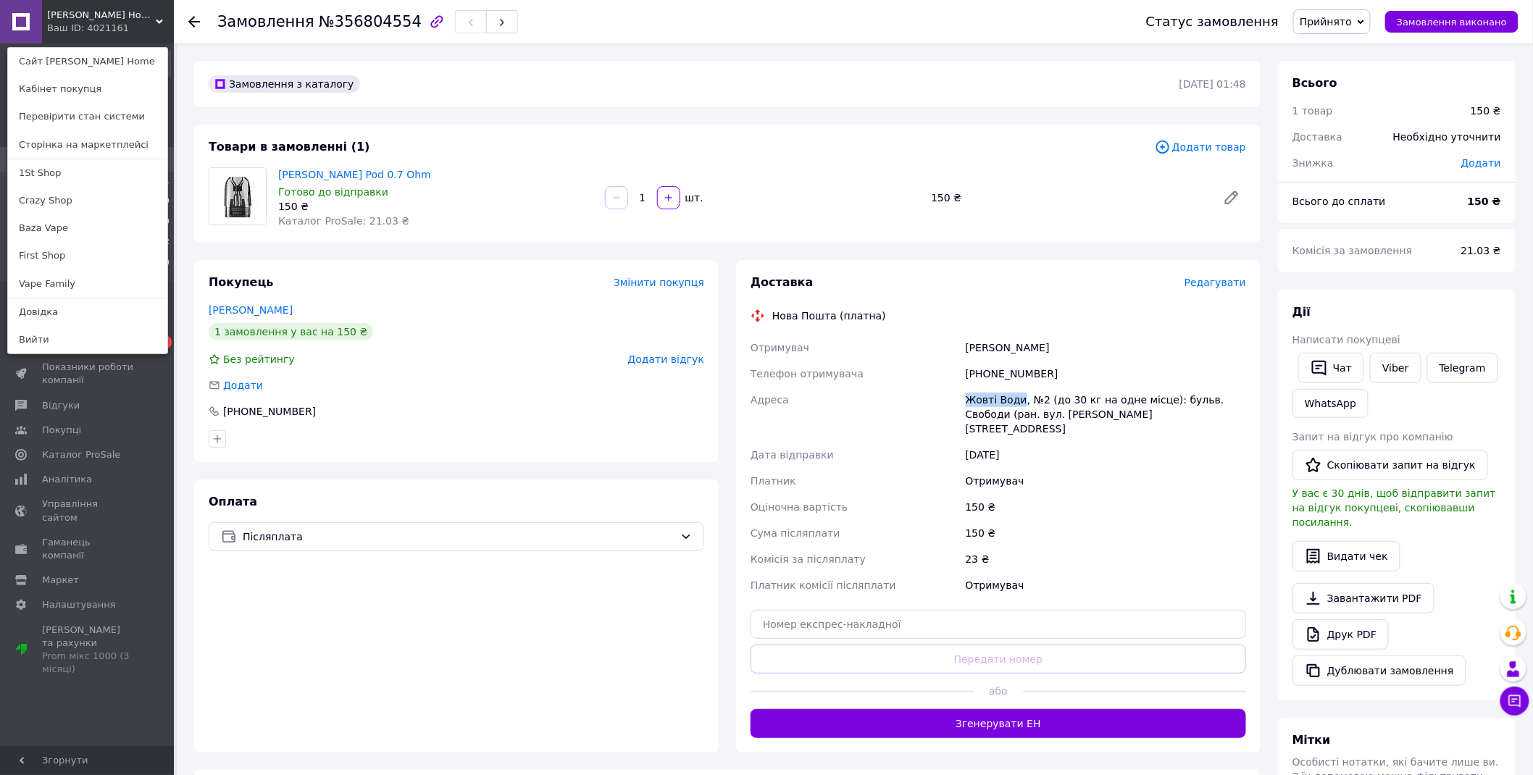
copy div "Жовті Води"
drag, startPoint x: 973, startPoint y: 391, endPoint x: 1004, endPoint y: 391, distance: 31.1
click at [1004, 391] on div "Жовті Води, №2 (до 30 кг на одне місце): бульв. Свободи (ран. вул. Петровського…" at bounding box center [1106, 414] width 286 height 55
click at [869, 617] on input "text" at bounding box center [997, 624] width 495 height 29
paste input "20451225331079"
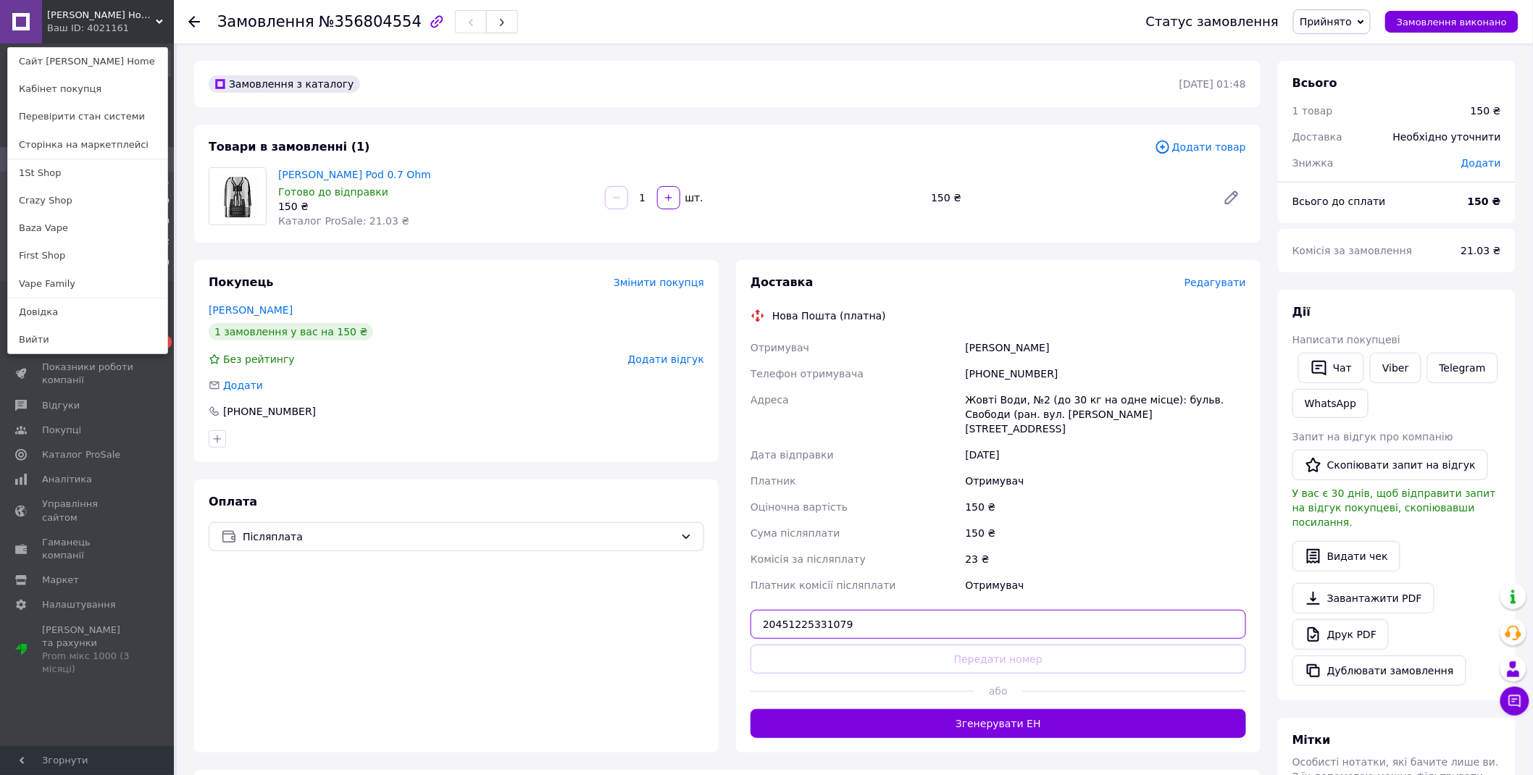
type input "20451225331079"
click at [884, 645] on button "Передати номер" at bounding box center [997, 659] width 495 height 29
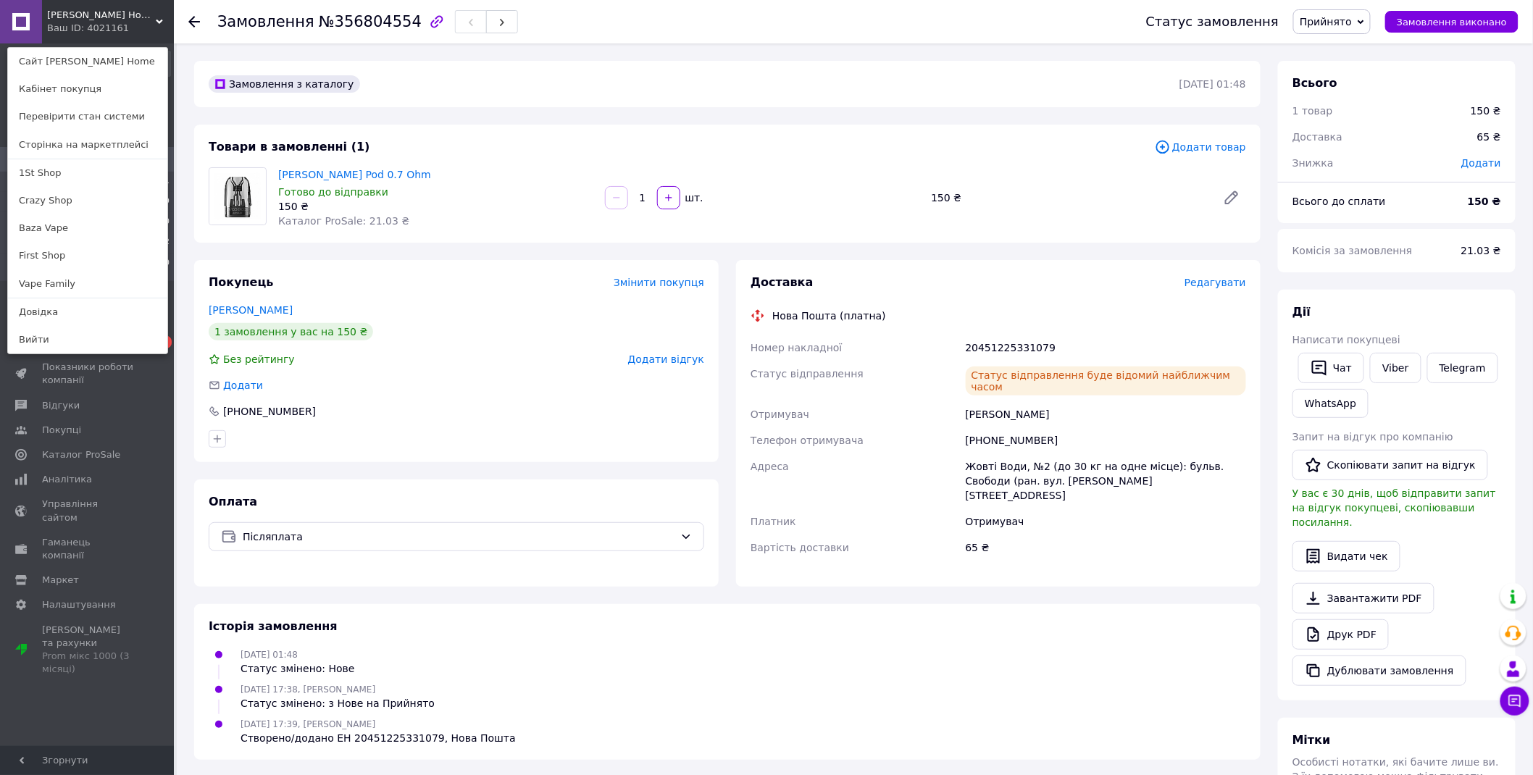
click at [143, 22] on div "Smoke Home Ваш ID: 4021161 Сайт Smoke Home Кабінет покупця Перевірити стан сист…" at bounding box center [87, 21] width 174 height 43
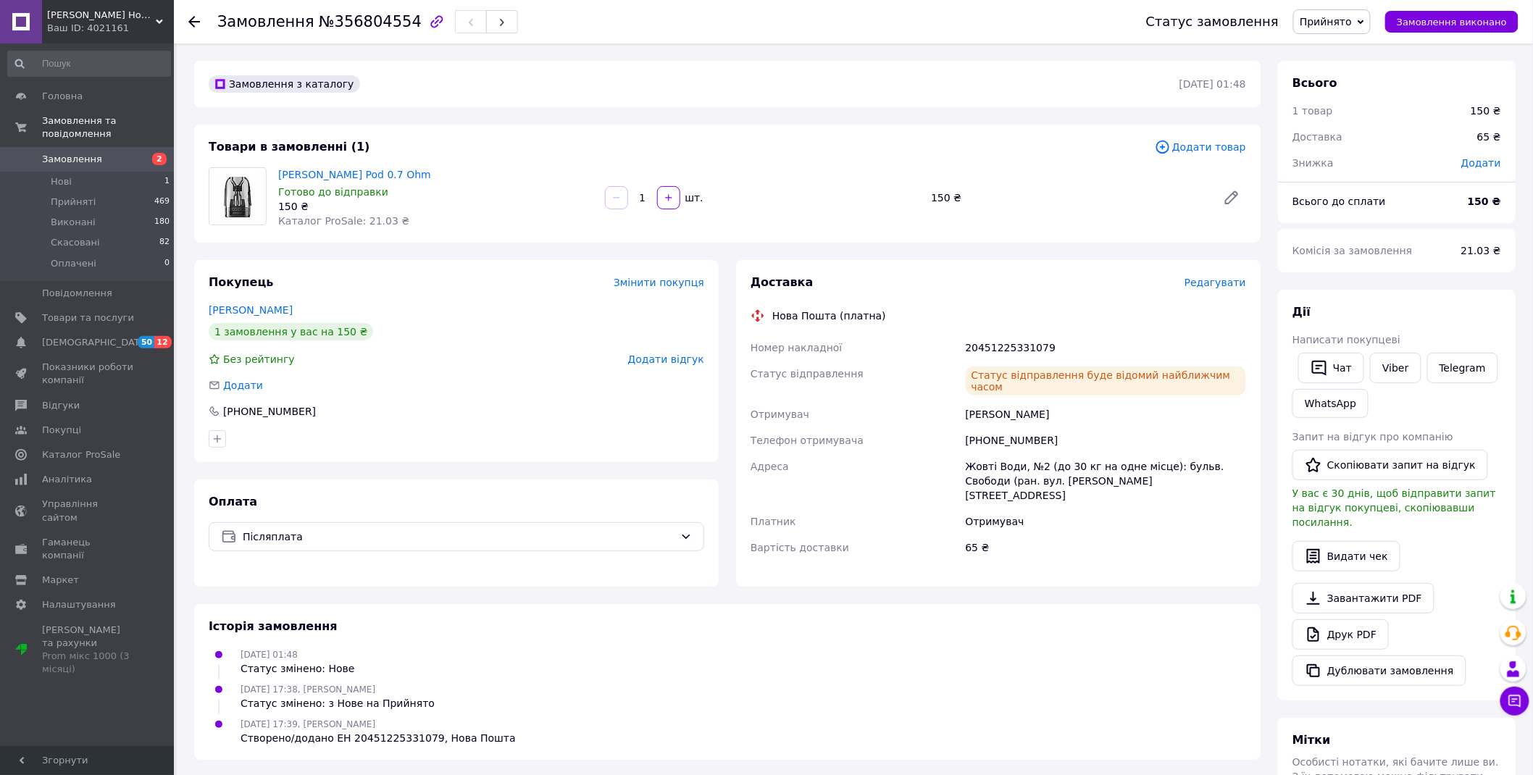
click at [100, 153] on span "Замовлення" at bounding box center [88, 159] width 92 height 13
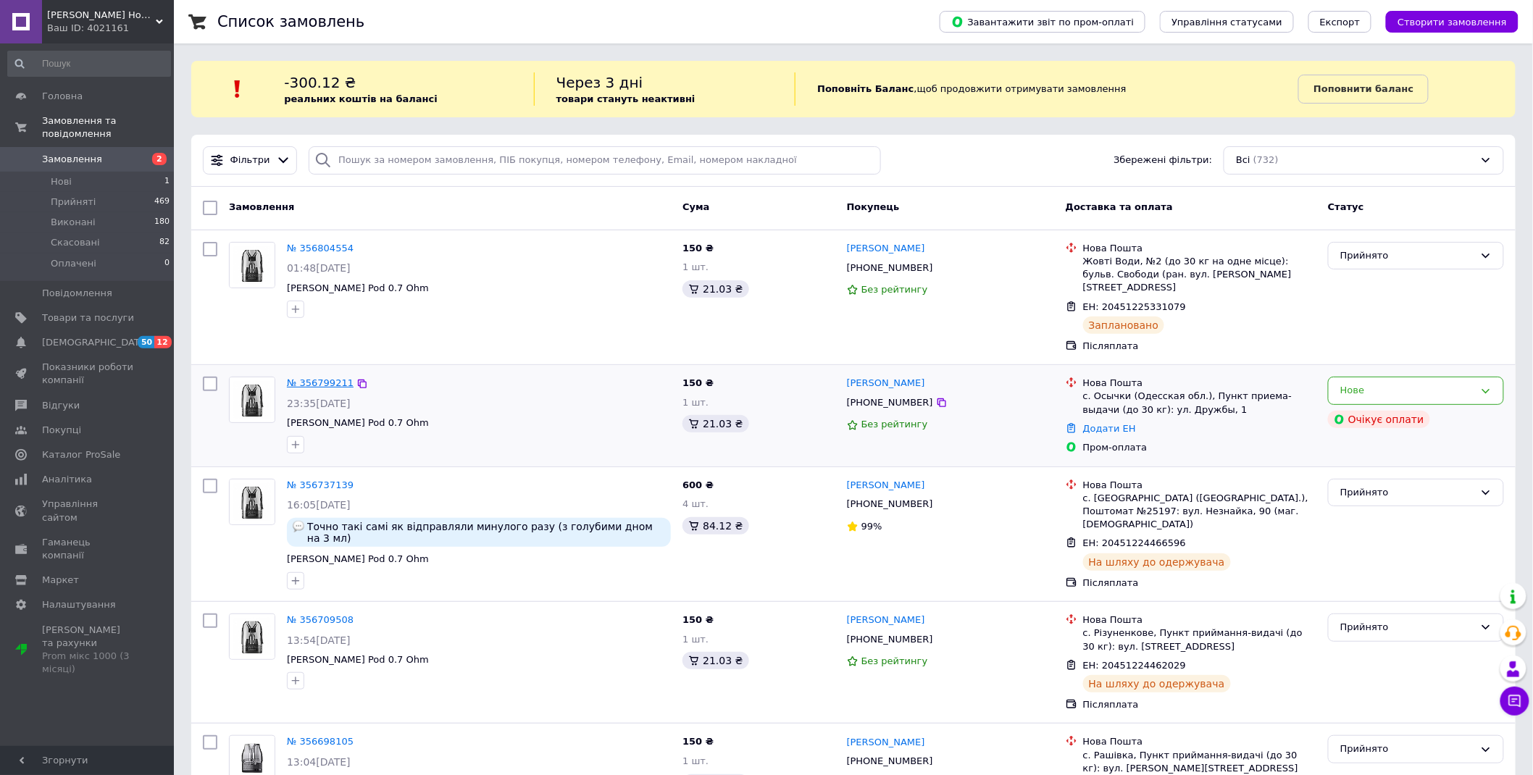
click at [312, 377] on link "№ 356799211" at bounding box center [320, 382] width 67 height 11
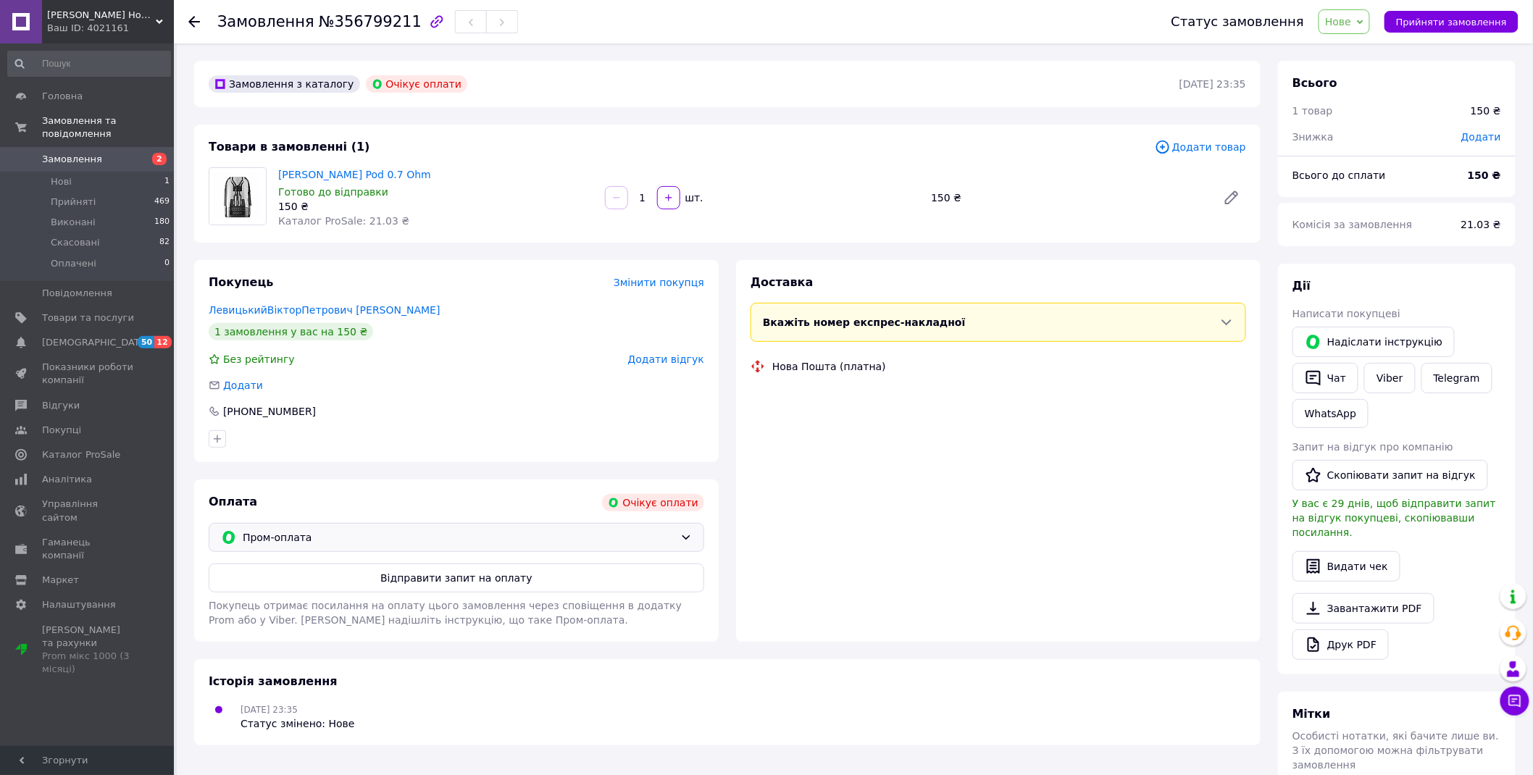
click at [426, 539] on span "Пром-оплата" at bounding box center [459, 537] width 432 height 16
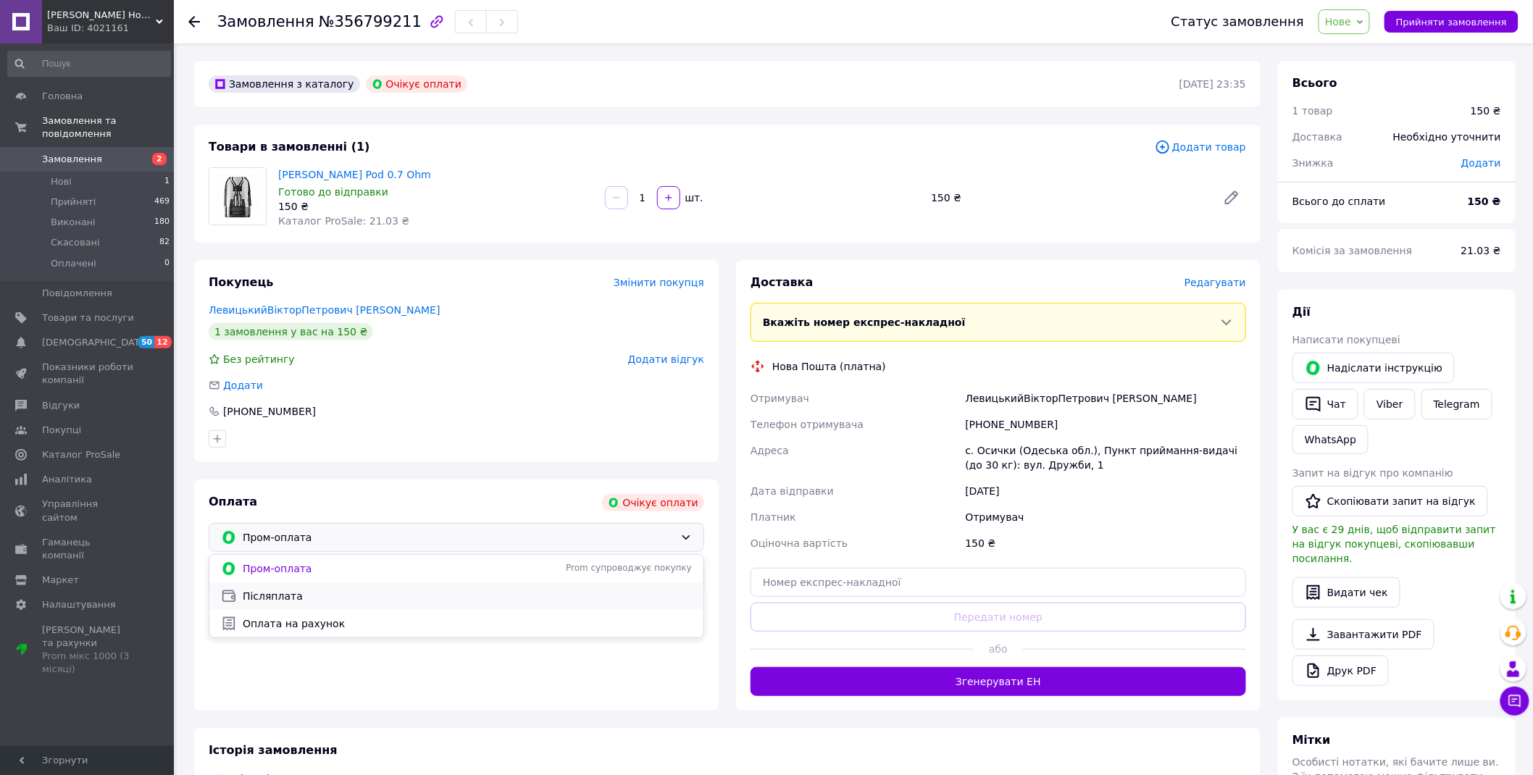
click at [337, 590] on span "Післяплата" at bounding box center [467, 596] width 449 height 14
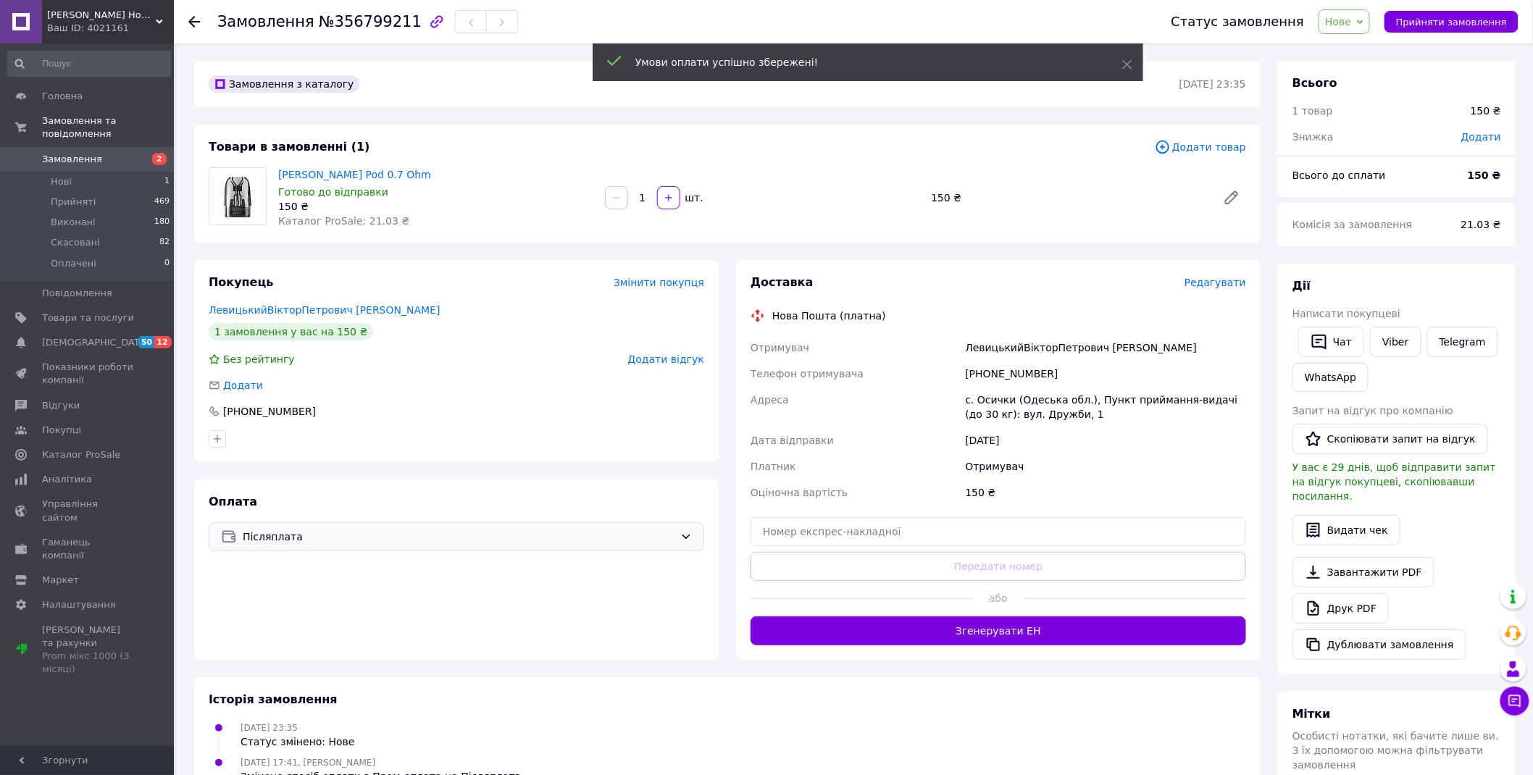
click at [994, 380] on div "+380976152994" at bounding box center [1106, 374] width 286 height 26
copy div "380976152994"
click at [978, 345] on div "ЛевицькийВікторПетрович Віктор" at bounding box center [1106, 348] width 286 height 26
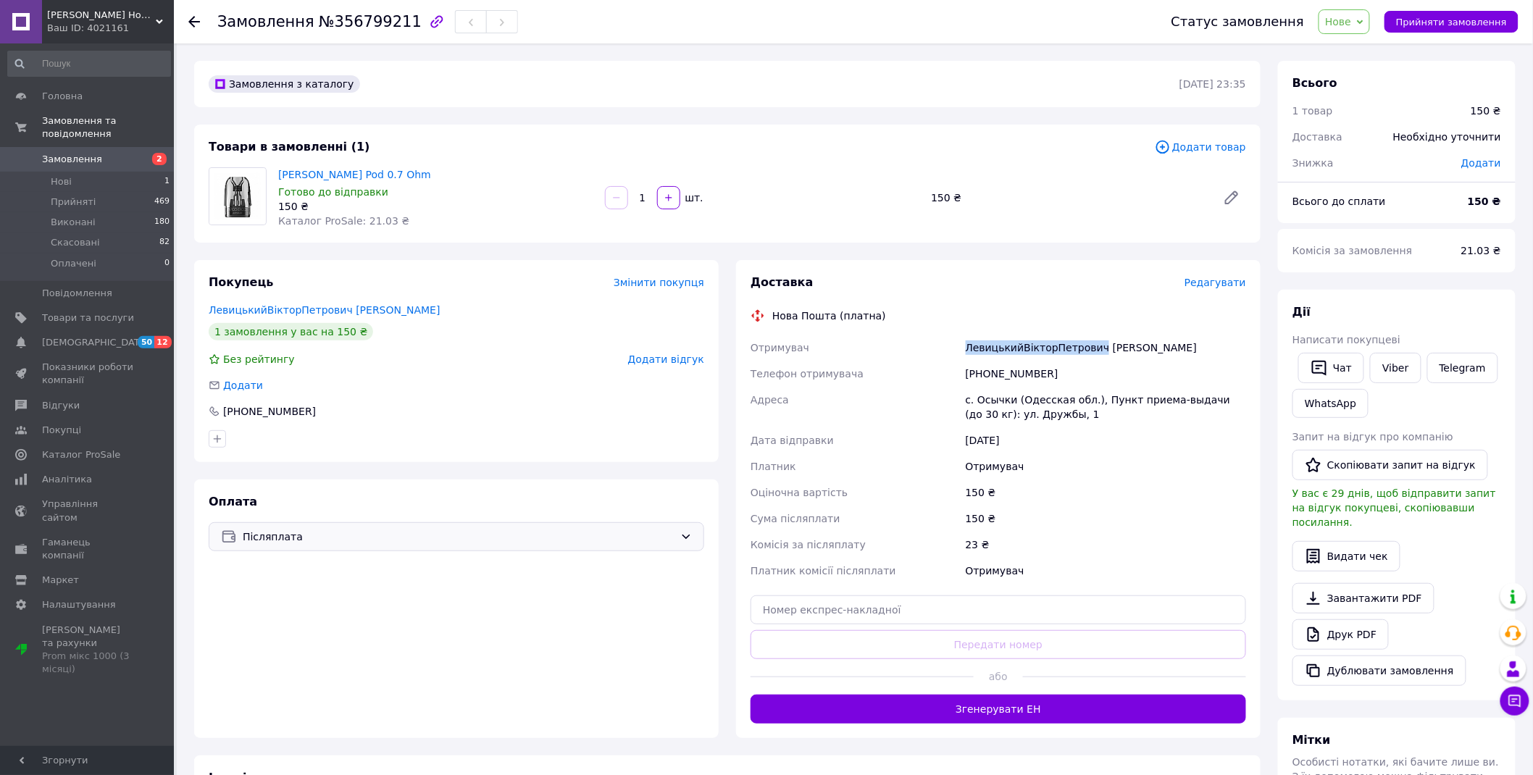
drag, startPoint x: 978, startPoint y: 345, endPoint x: 1005, endPoint y: 349, distance: 26.4
click at [1012, 348] on div "ЛевицькийВікторПетрович Віктор" at bounding box center [1106, 348] width 286 height 26
drag, startPoint x: 946, startPoint y: 344, endPoint x: 1018, endPoint y: 352, distance: 72.1
click at [1018, 352] on div "Отримувач ЛевицькийВікторПетрович Віктор Телефон отримувача +380976152994 Адрес…" at bounding box center [997, 459] width 501 height 249
copy div "Отримувач Левицький"
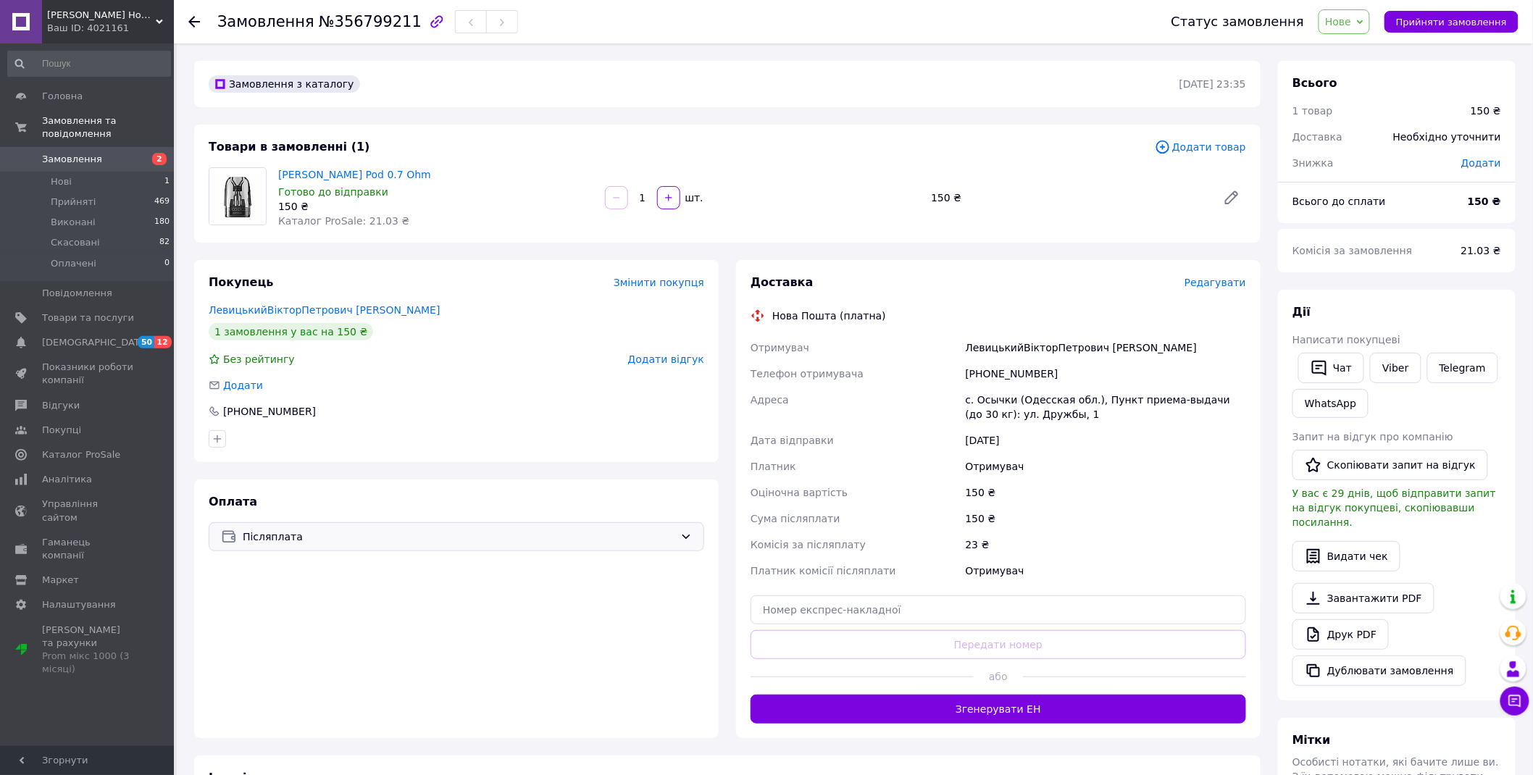
click at [1112, 344] on div "ЛевицькийВікторПетрович Віктор" at bounding box center [1106, 348] width 286 height 26
copy div "Віктор"
click at [994, 401] on div "с. Осычки (Одесская обл.), Пункт приема-выдачи (до 30 кг): ул. Дружбы, 1" at bounding box center [1106, 407] width 286 height 41
copy div "Осычки"
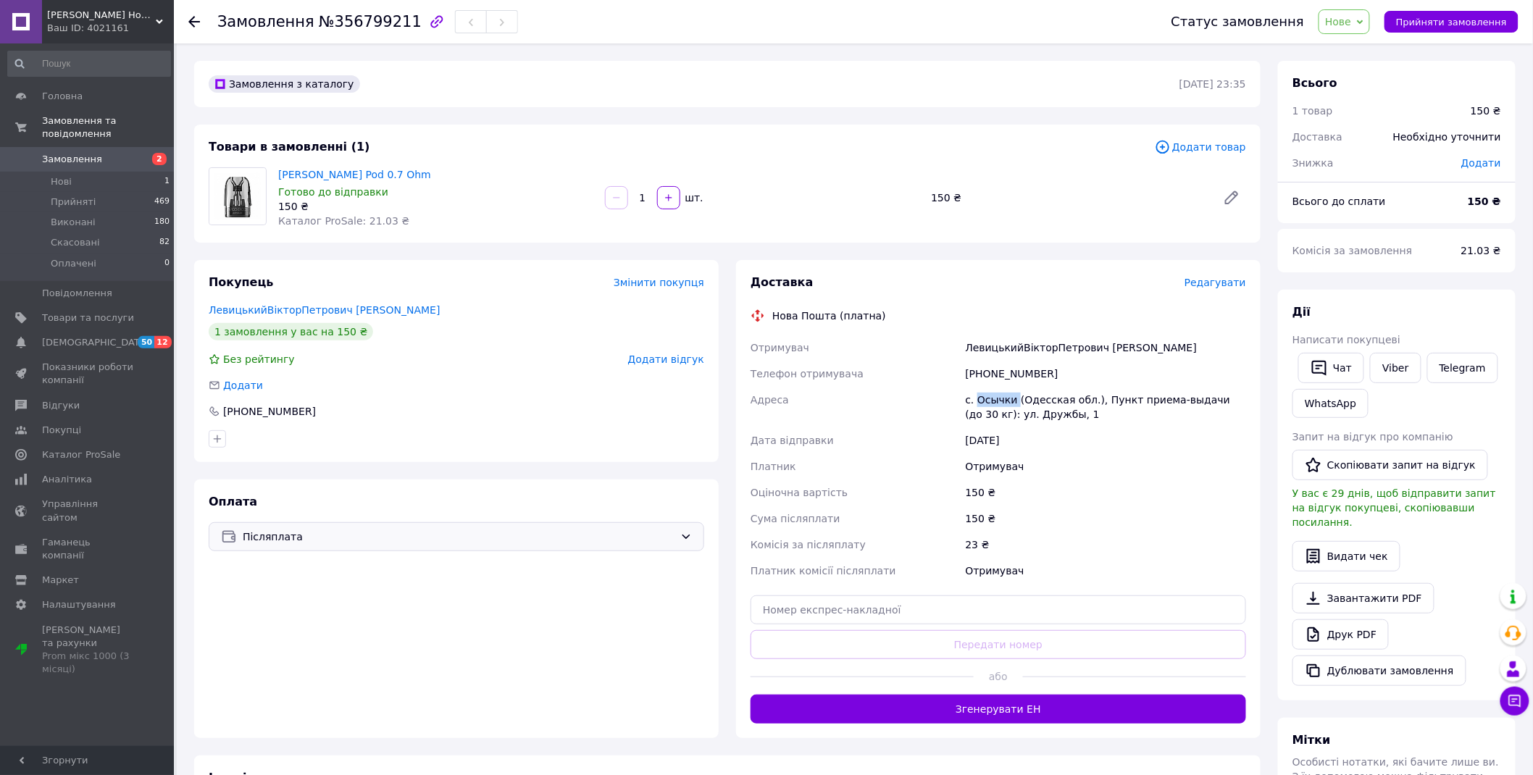
click at [994, 401] on div "с. Осычки (Одесская обл.), Пункт приема-выдачи (до 30 кг): ул. Дружбы, 1" at bounding box center [1106, 407] width 286 height 41
drag, startPoint x: 913, startPoint y: 613, endPoint x: 913, endPoint y: 633, distance: 20.3
click at [913, 614] on input "text" at bounding box center [997, 609] width 495 height 29
paste input "20451225332673"
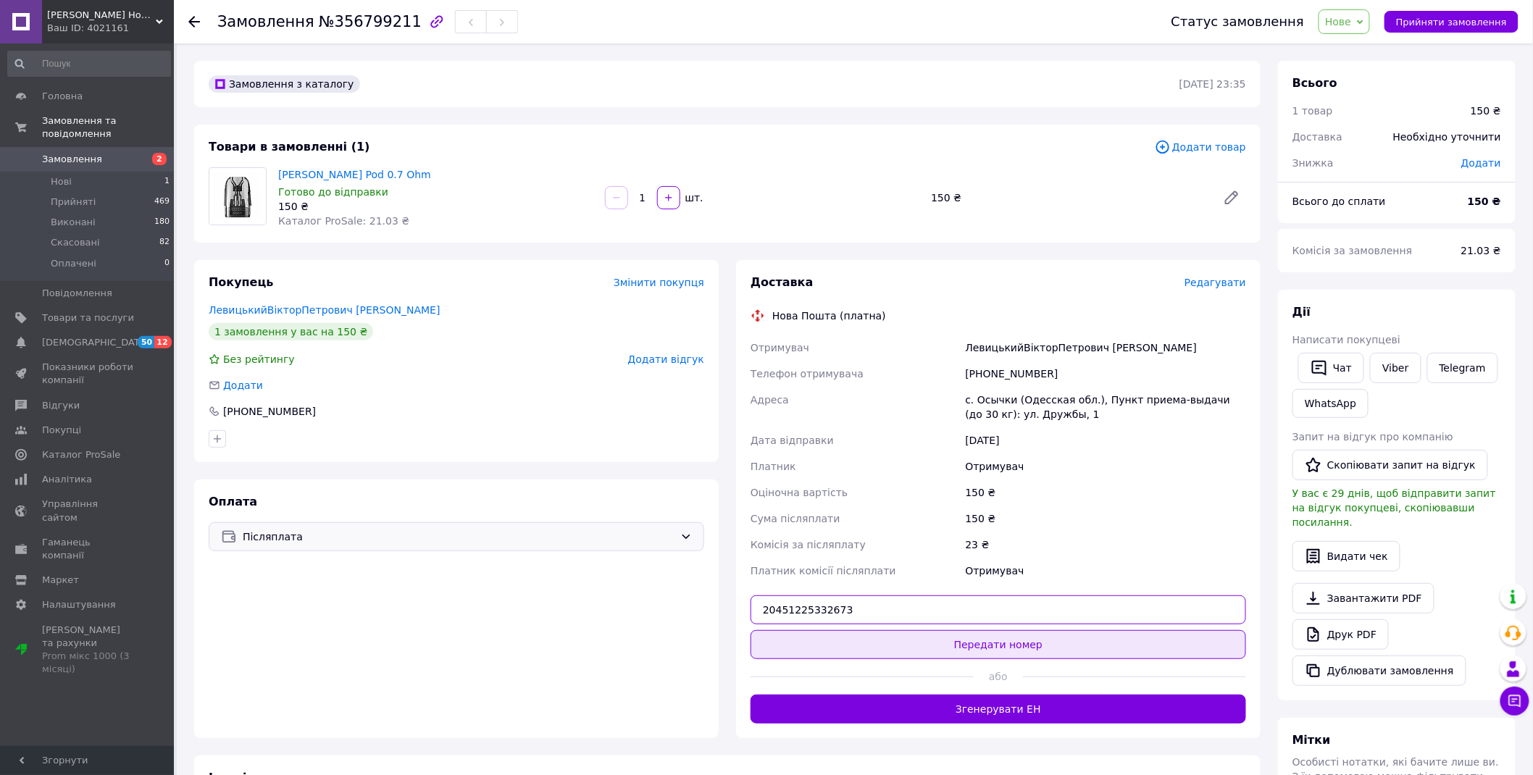
type input "20451225332673"
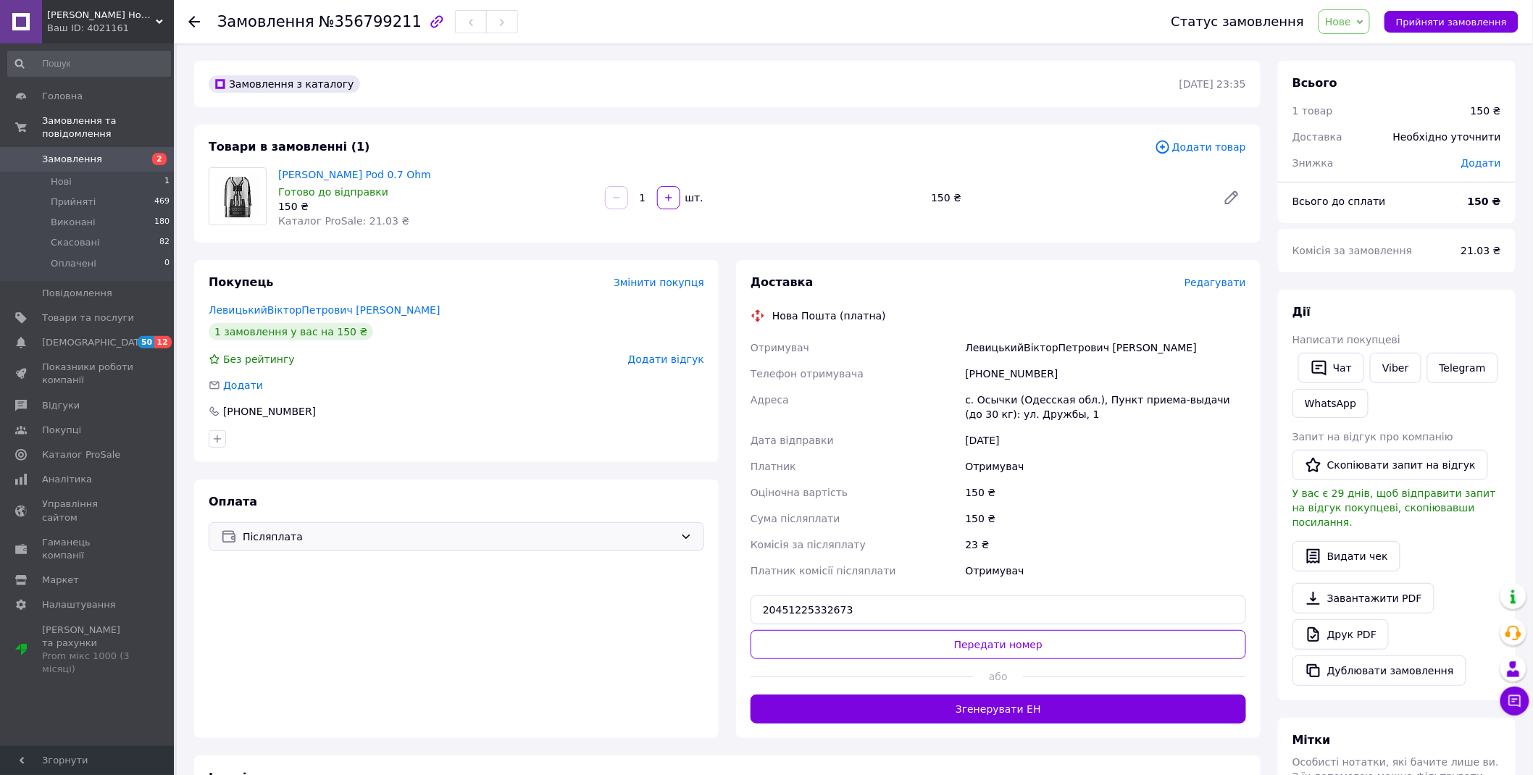
click at [915, 640] on button "Передати номер" at bounding box center [997, 644] width 495 height 29
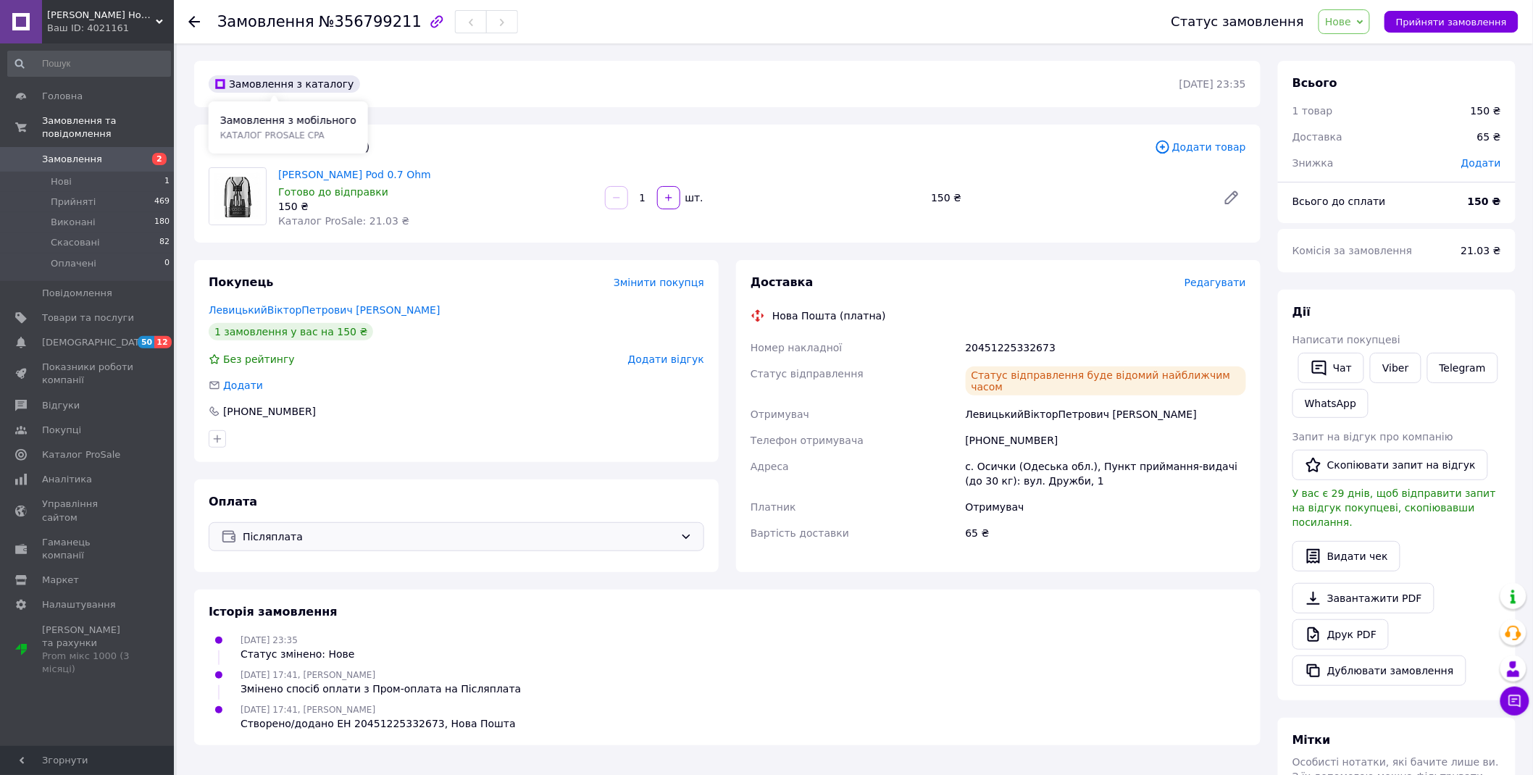
click at [129, 40] on div "Smoke Home Ваш ID: 4021161" at bounding box center [108, 21] width 132 height 43
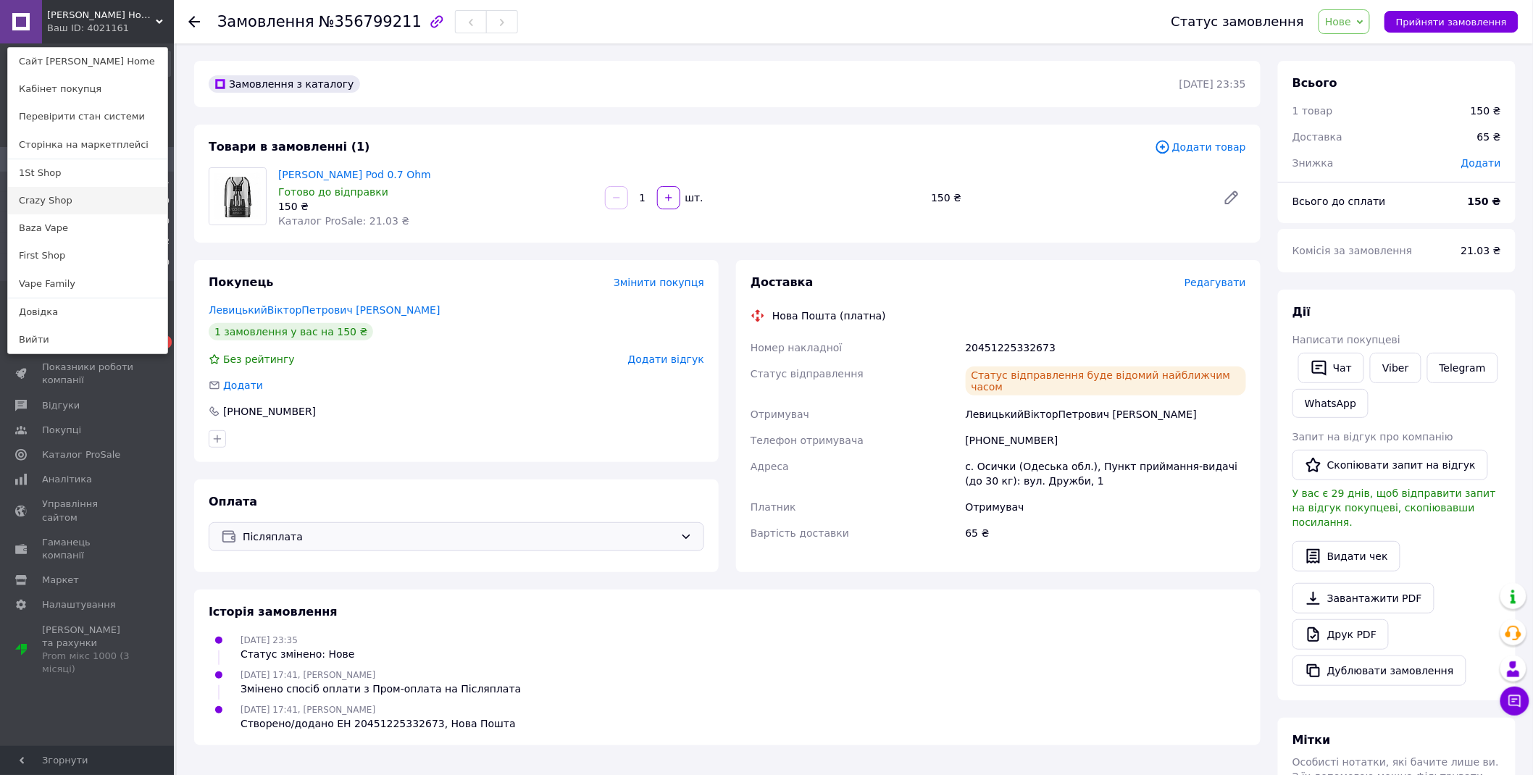
click at [69, 201] on link "Crazy Shop" at bounding box center [87, 201] width 159 height 28
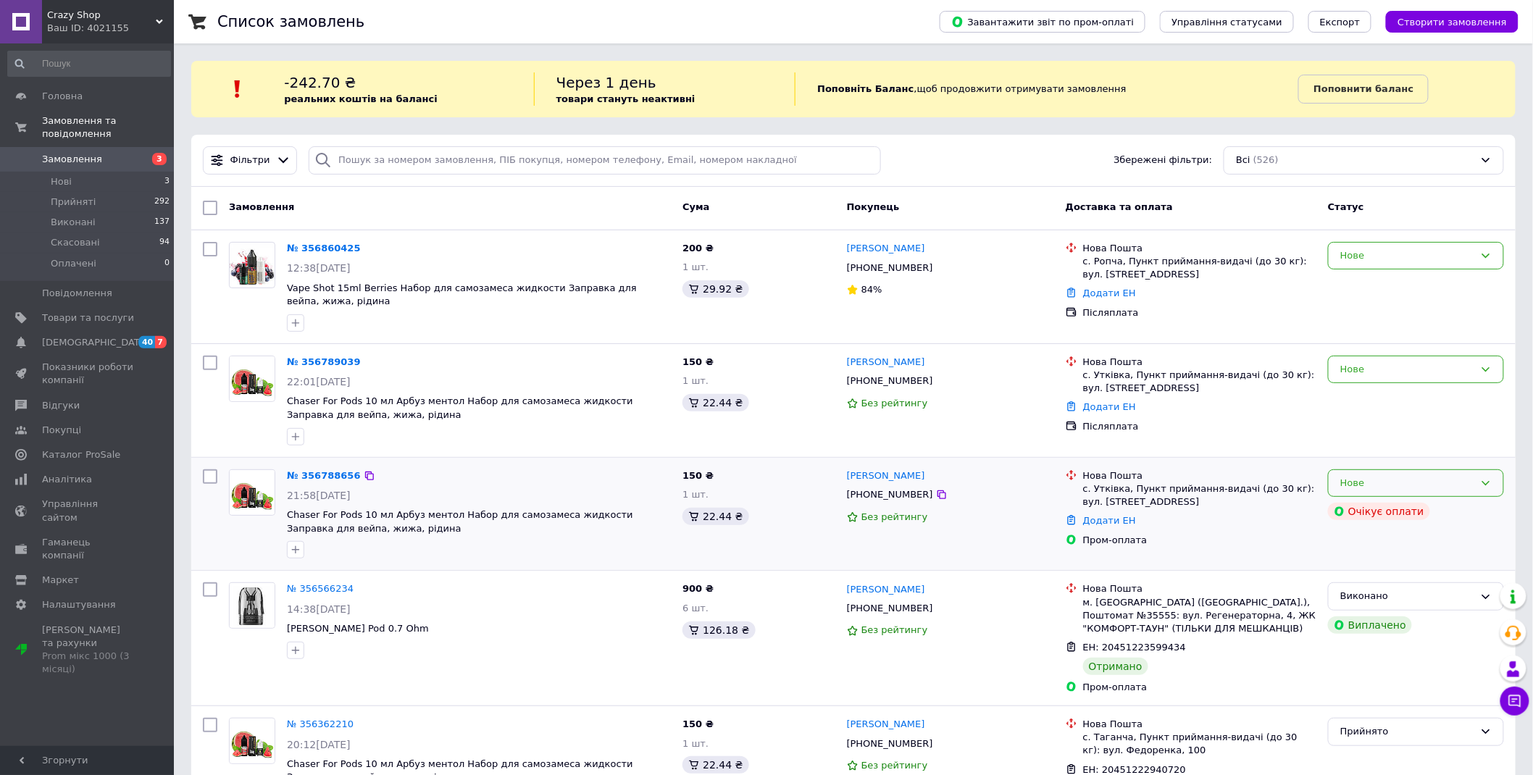
click at [1432, 476] on div "Нове" at bounding box center [1407, 483] width 134 height 15
click at [1396, 566] on li "Скасовано" at bounding box center [1415, 566] width 175 height 27
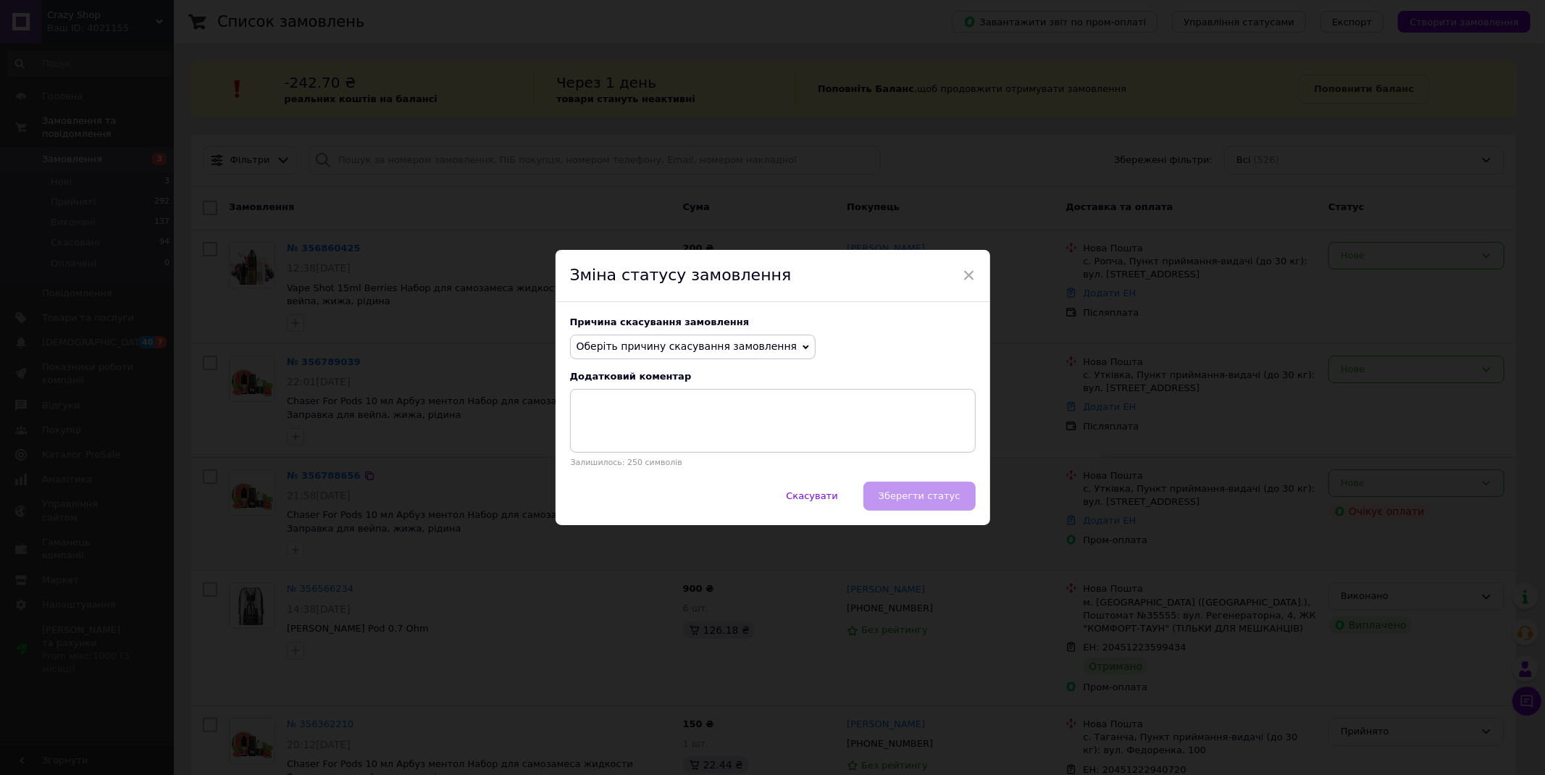
click at [696, 345] on span "Оберіть причину скасування замовлення" at bounding box center [687, 346] width 221 height 12
click at [637, 458] on li "Замовлення-дублікат" at bounding box center [693, 456] width 245 height 20
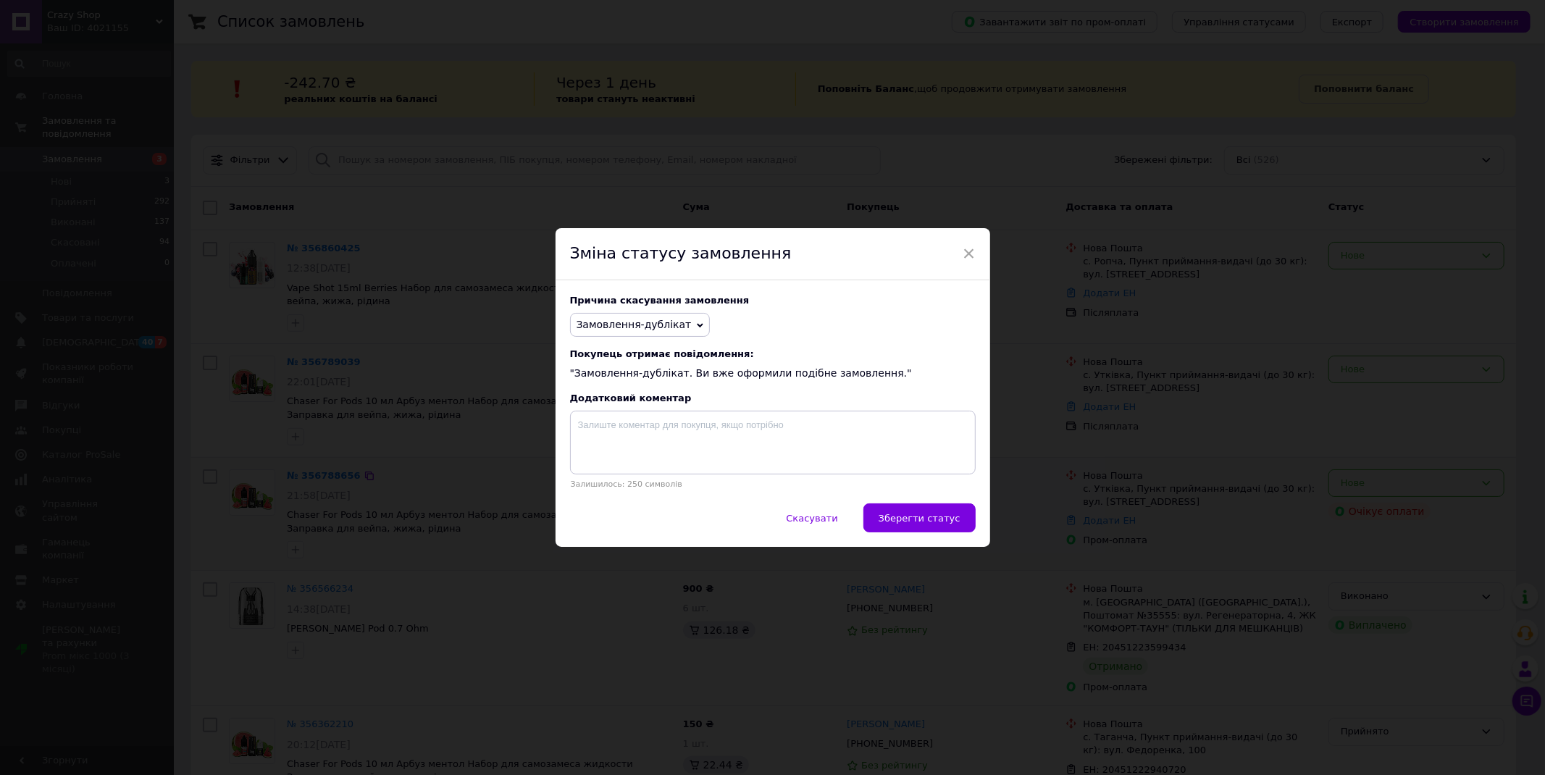
click at [645, 309] on div "Причина скасування замовлення Замовлення-дублікат Немає в наявності Немає різно…" at bounding box center [773, 391] width 435 height 223
click at [653, 333] on span "Замовлення-дублікат" at bounding box center [640, 325] width 141 height 25
click at [633, 397] on li "Оплата не надійшла" at bounding box center [640, 394] width 139 height 20
click at [927, 519] on span "Зберегти статус" at bounding box center [920, 518] width 82 height 11
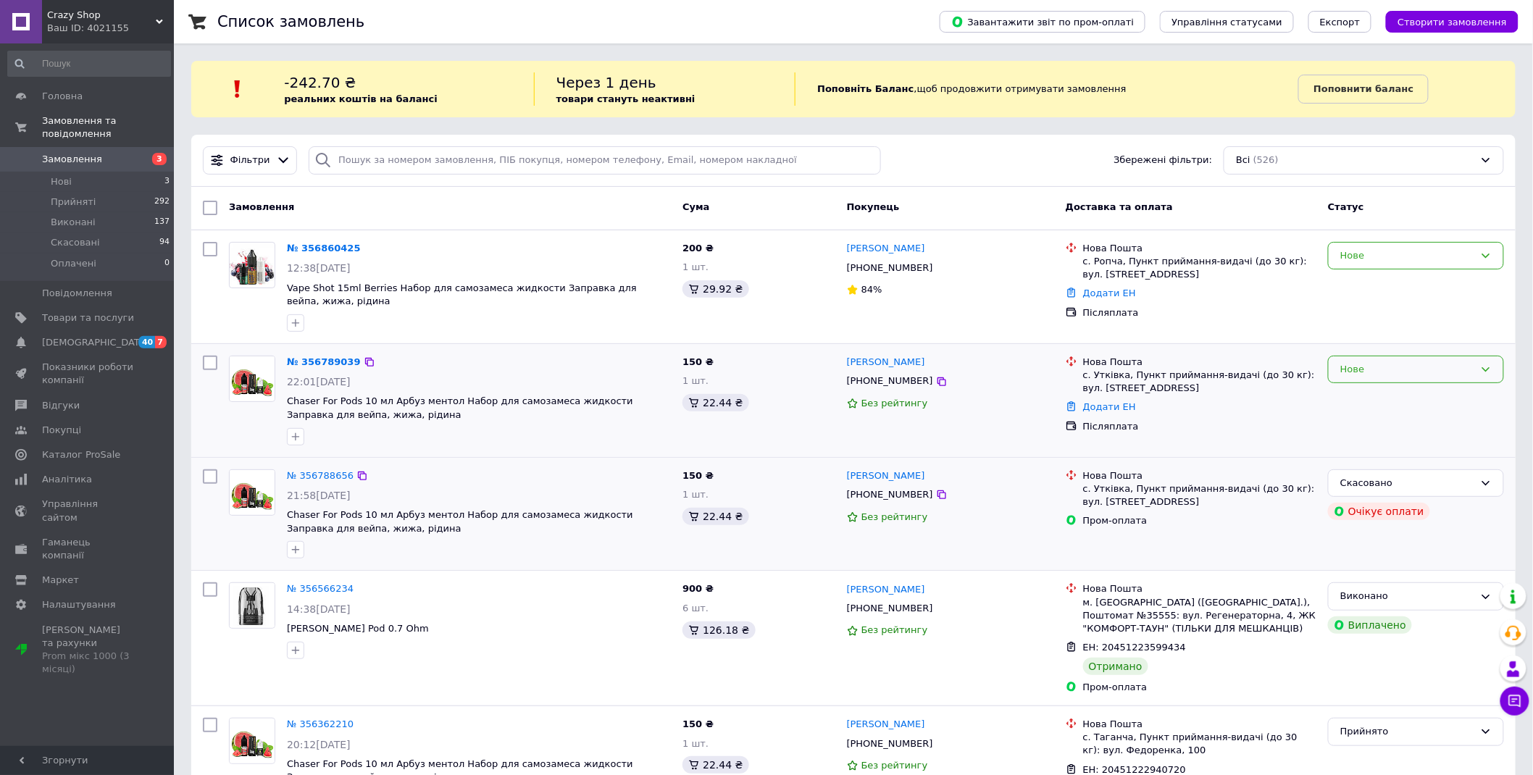
drag, startPoint x: 1380, startPoint y: 356, endPoint x: 1382, endPoint y: 381, distance: 24.7
click at [1380, 356] on div "Нове" at bounding box center [1416, 370] width 176 height 28
click at [1382, 382] on div "Нове Прийнято Виконано Скасовано Оплачено" at bounding box center [1416, 370] width 176 height 28
click at [1378, 374] on div "Нове" at bounding box center [1407, 369] width 134 height 15
click at [1380, 393] on li "Прийнято" at bounding box center [1415, 399] width 175 height 27
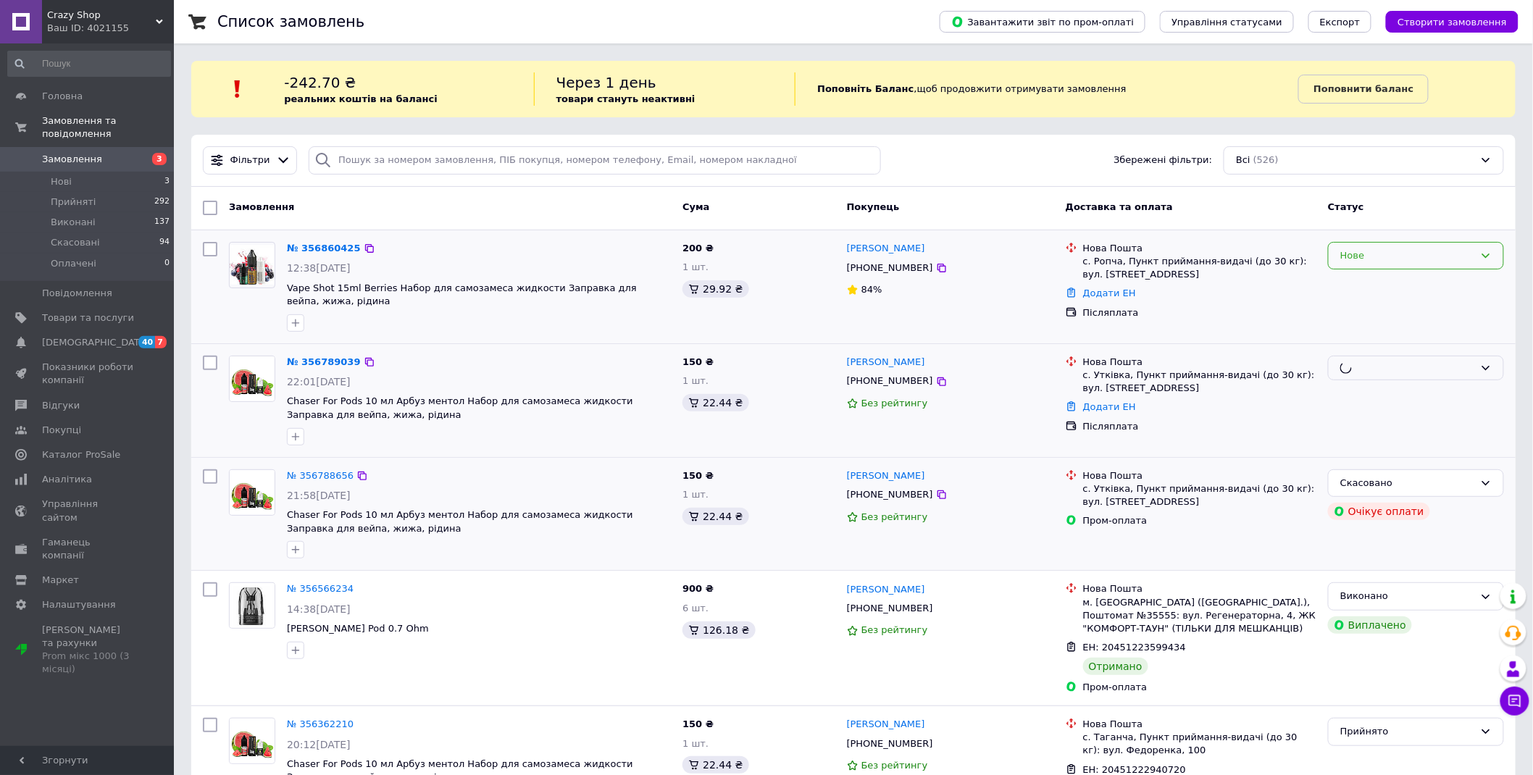
click at [1380, 263] on div "Нове" at bounding box center [1407, 255] width 134 height 15
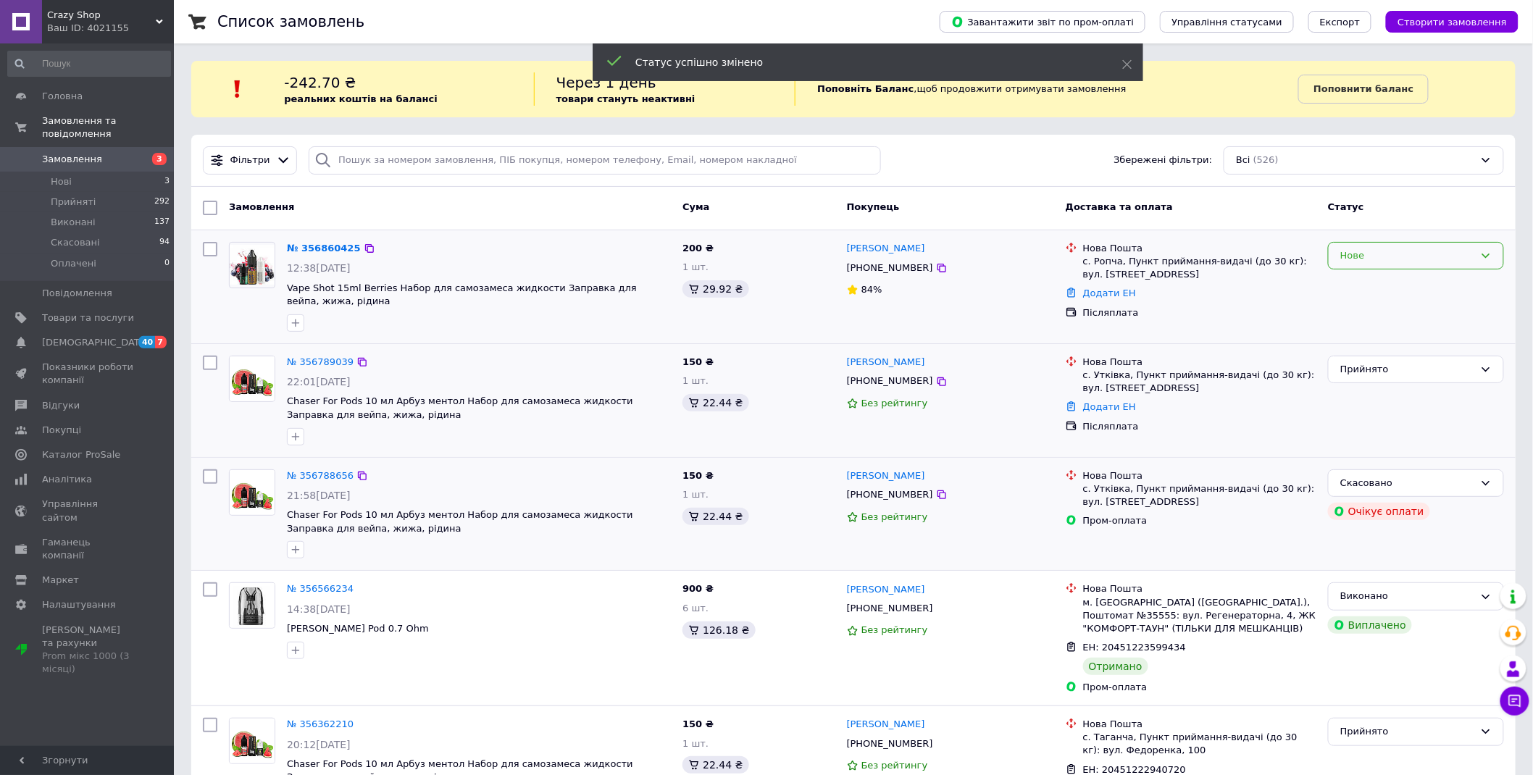
click at [1373, 262] on div "Нове" at bounding box center [1407, 255] width 134 height 15
click at [1354, 284] on li "Прийнято" at bounding box center [1415, 285] width 175 height 27
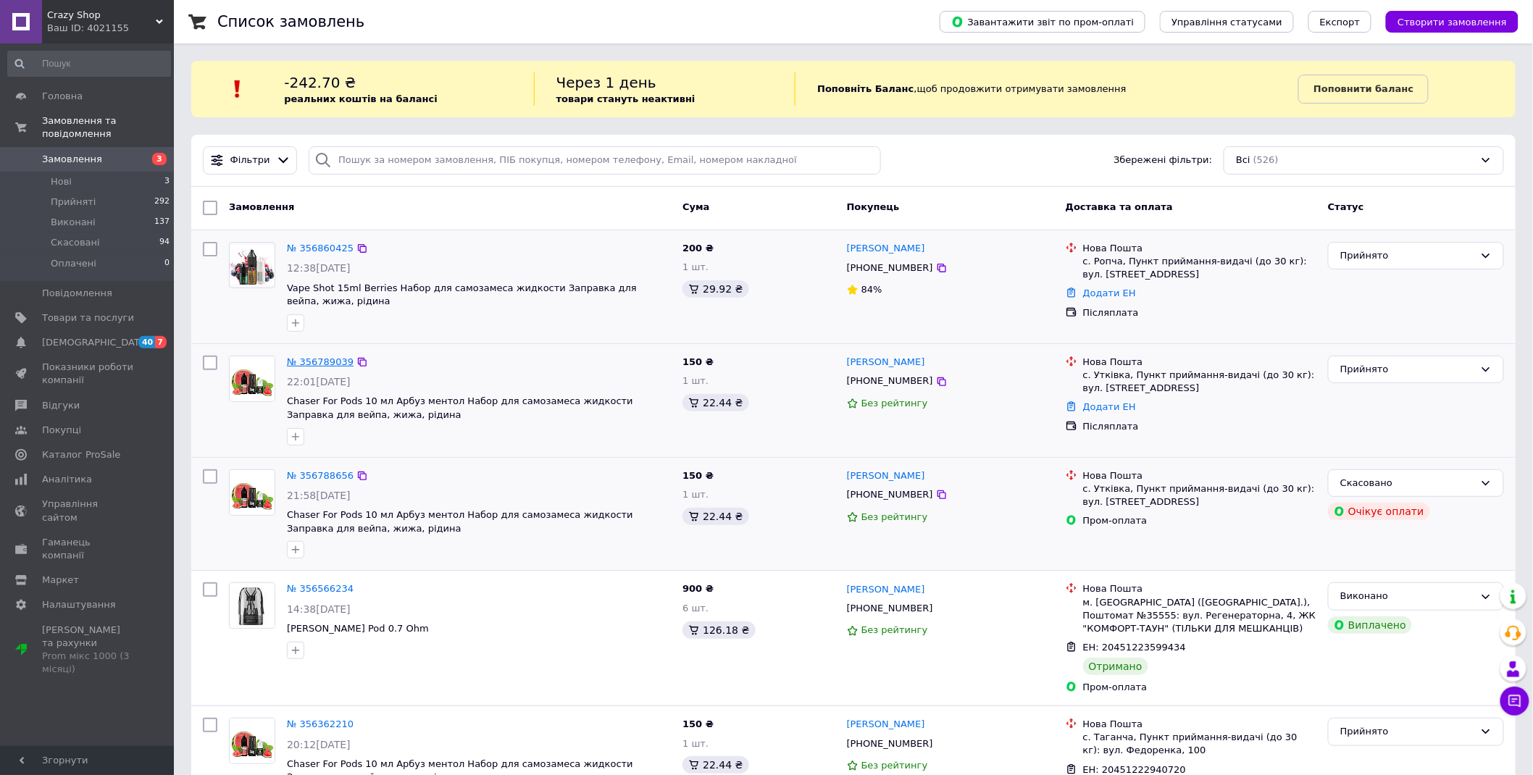
click at [319, 359] on link "№ 356789039" at bounding box center [320, 361] width 67 height 11
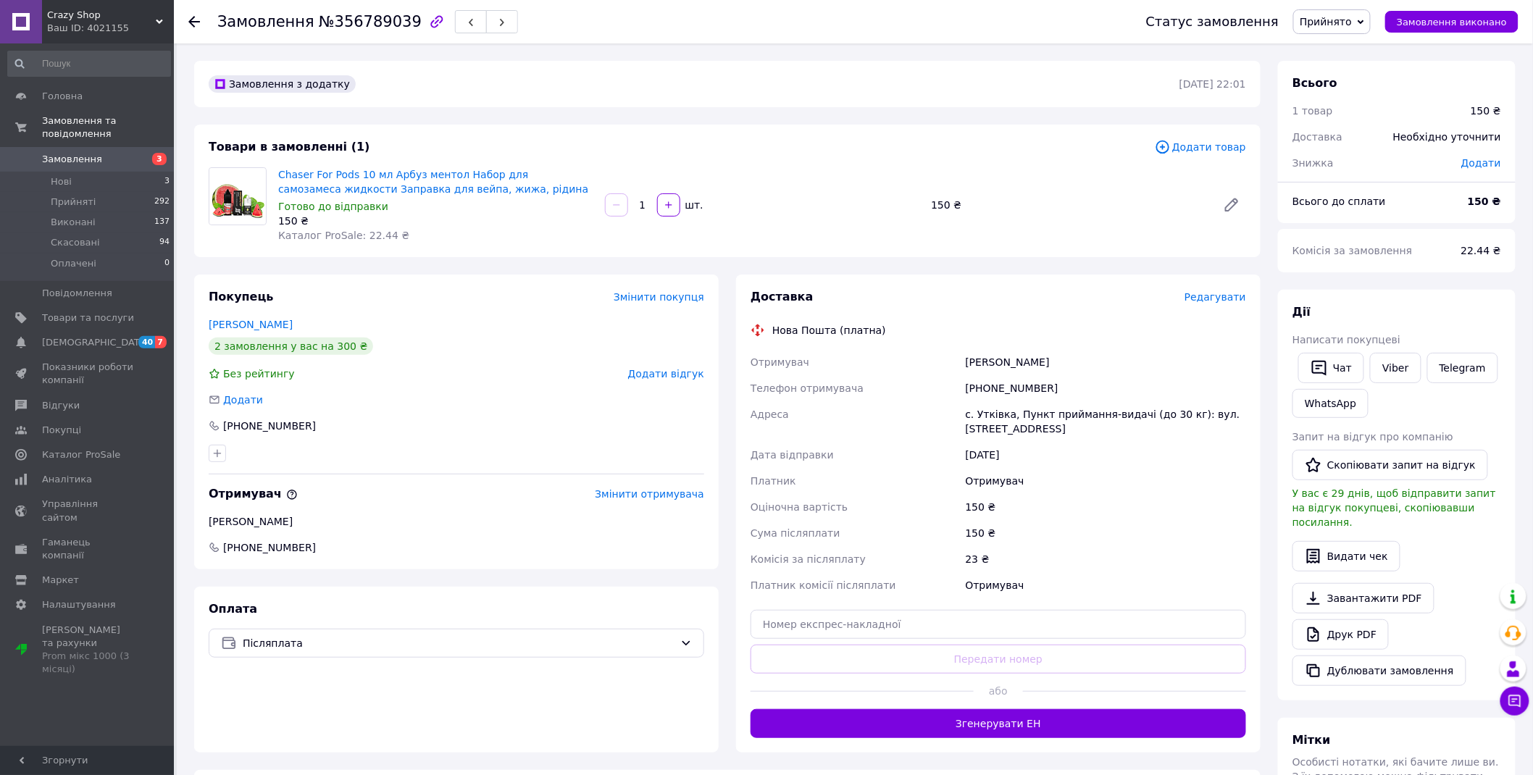
click at [1002, 380] on div "+380502613900" at bounding box center [1106, 388] width 286 height 26
copy div "380502613900"
click at [1002, 380] on div "+380502613900" at bounding box center [1106, 388] width 286 height 26
click at [967, 364] on div "Си Данило" at bounding box center [1106, 362] width 286 height 26
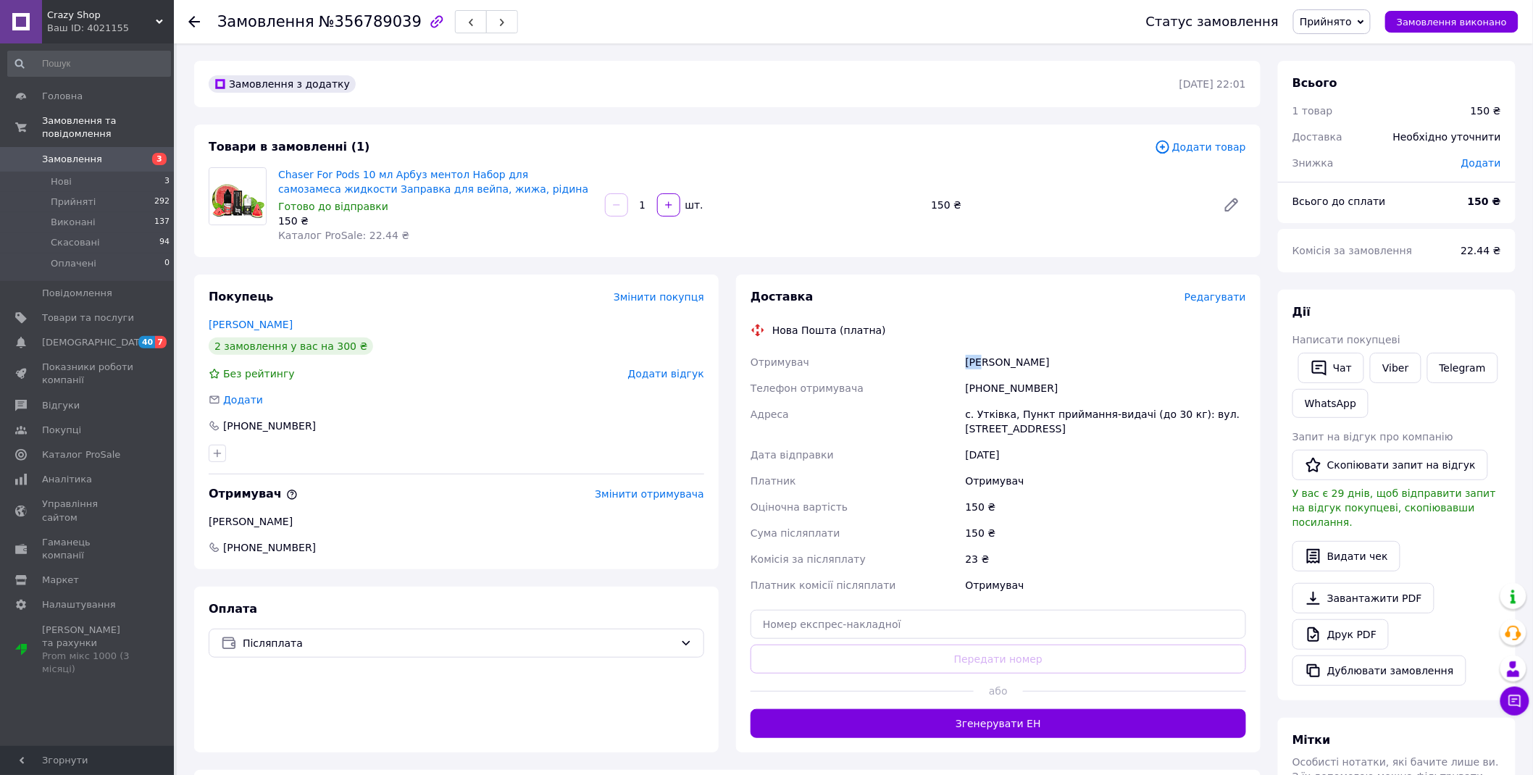
copy div "Си"
click at [994, 360] on div "Си Данило" at bounding box center [1106, 362] width 286 height 26
copy div "Данило"
click at [232, 331] on div "Покупець Змінити покупця Си Даня 2 замовлення у вас на 300 ₴ Без рейтингу Додат…" at bounding box center [456, 421] width 524 height 295
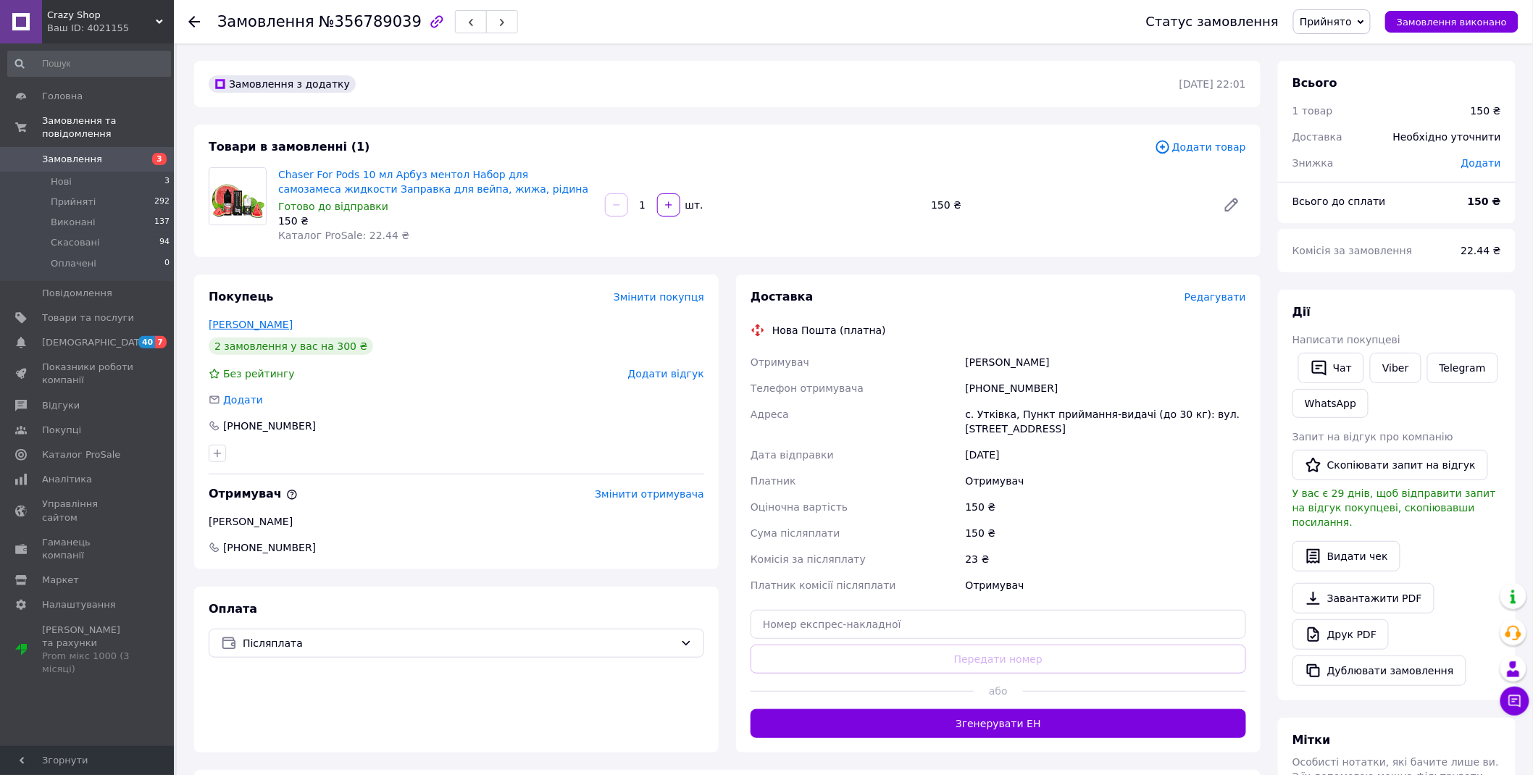
click at [225, 329] on link "Си Даня" at bounding box center [251, 325] width 84 height 12
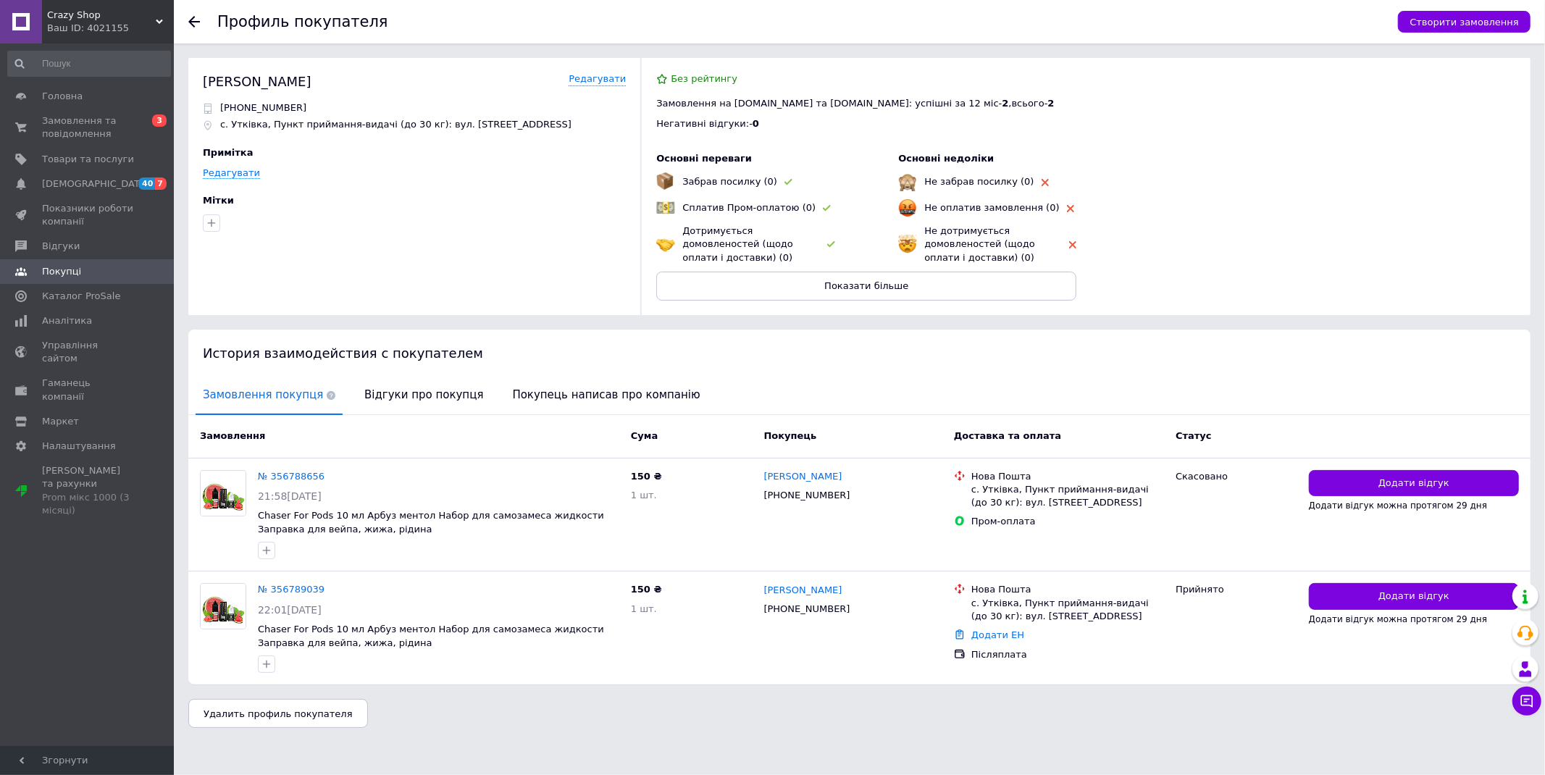
click at [225, 78] on div "Рибалко Даня" at bounding box center [257, 81] width 109 height 18
copy div "Рибалко"
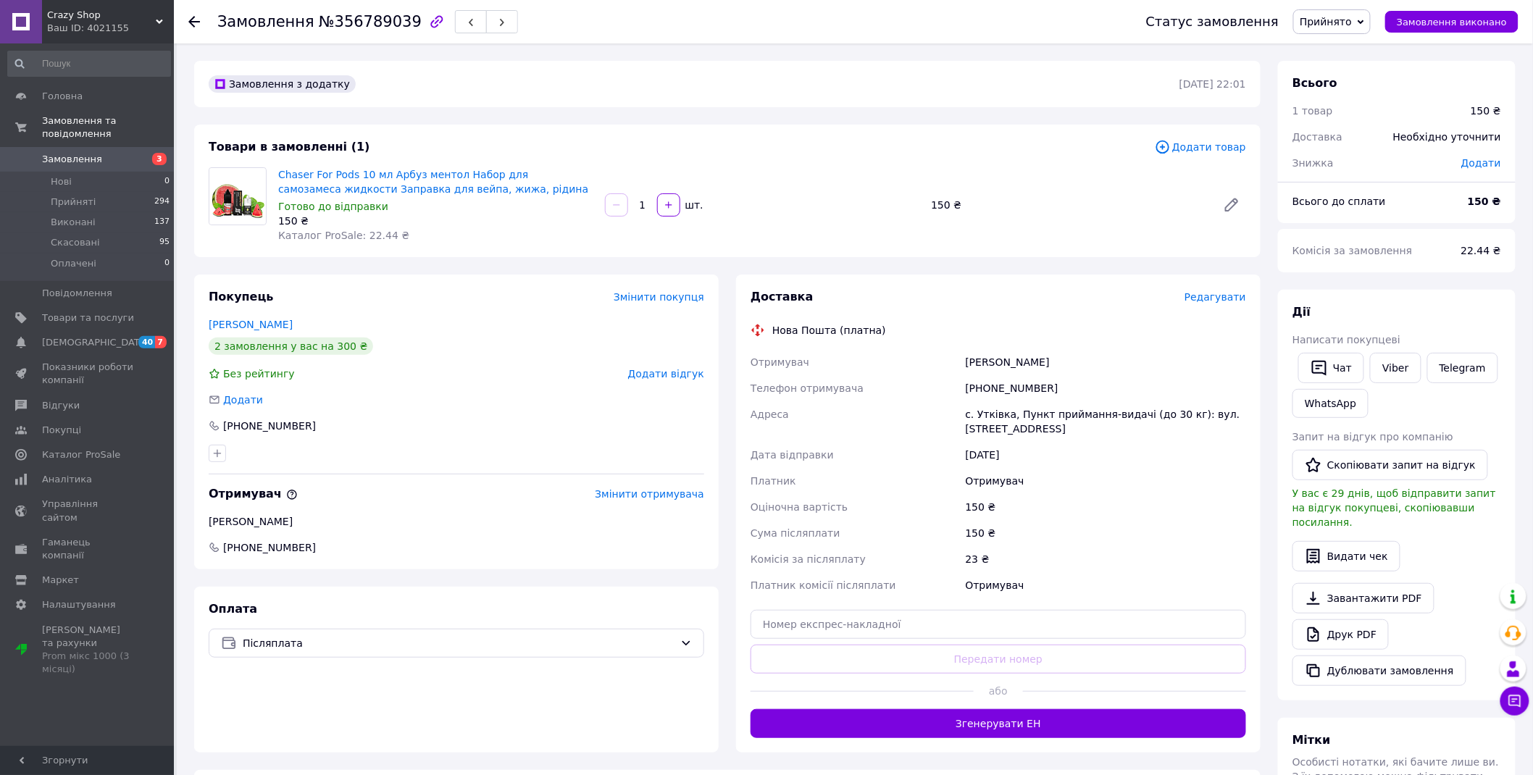
click at [1001, 410] on div "с. Утківка, Пункт приймання-видачі (до 30 кг): вул. Слабожанська, 76" at bounding box center [1106, 421] width 286 height 41
copy div "Утківка"
click at [921, 626] on input "text" at bounding box center [997, 624] width 495 height 29
paste input "20451225334136"
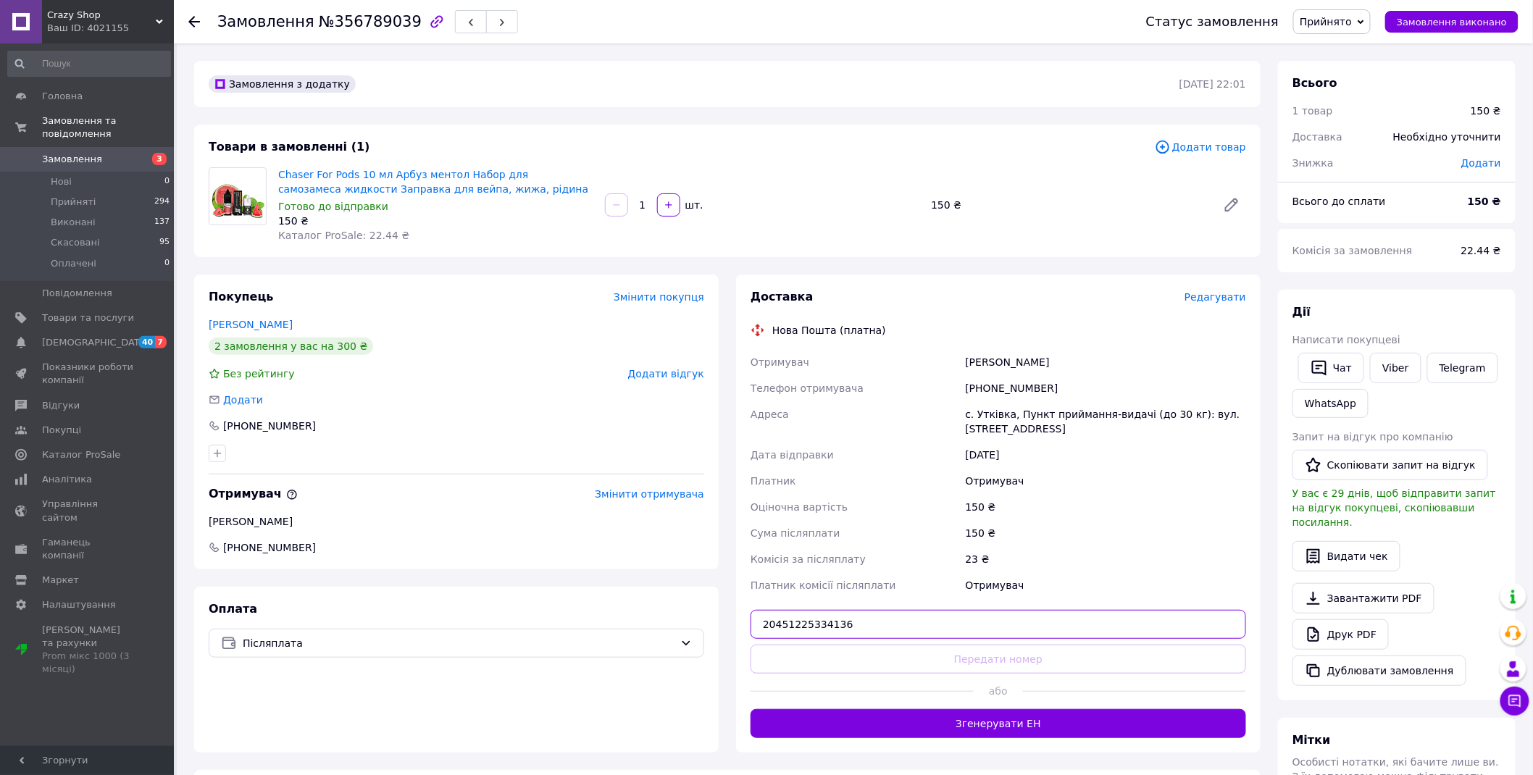
type input "20451225334136"
click at [917, 653] on button "Передати номер" at bounding box center [997, 659] width 495 height 29
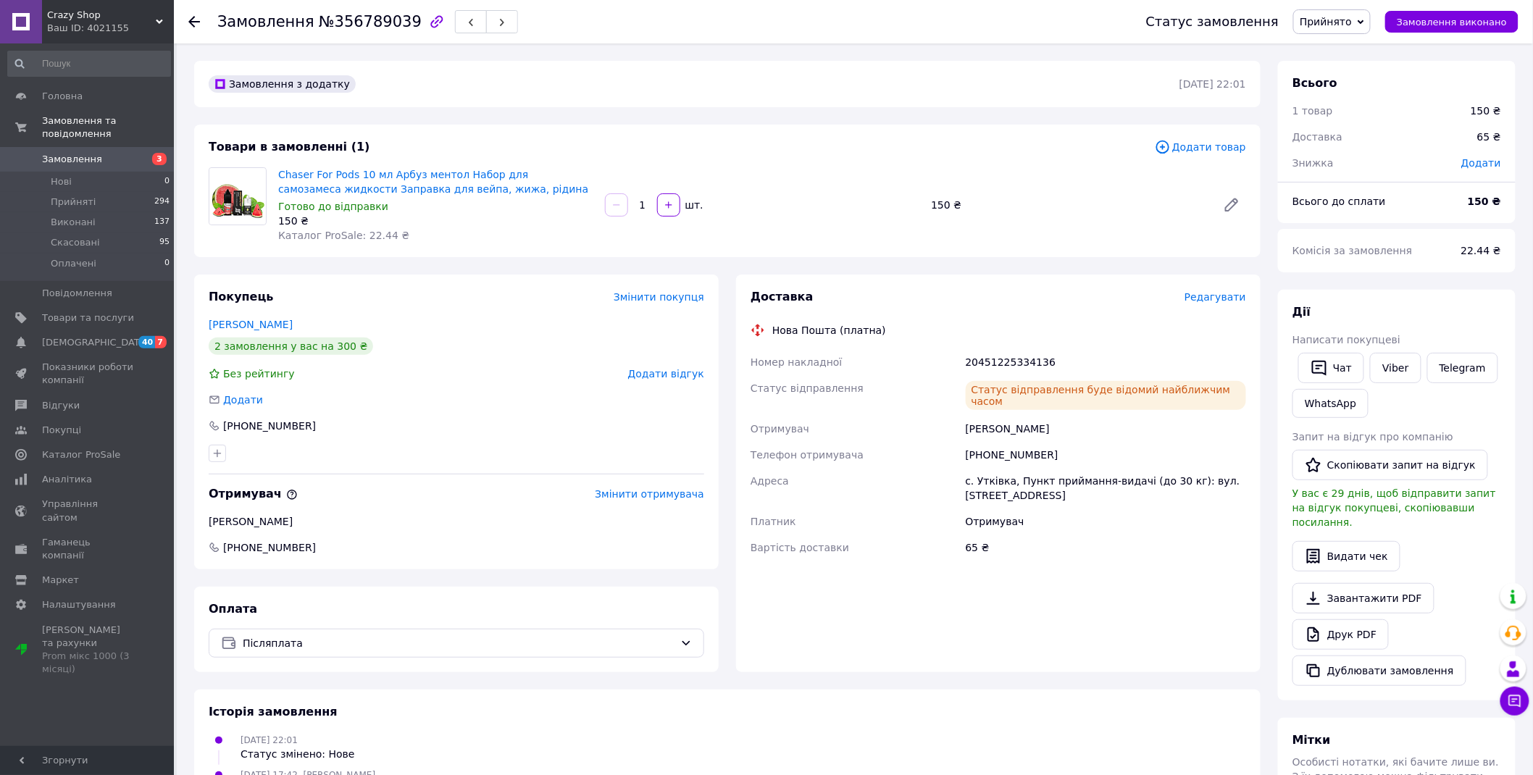
click at [138, 156] on link "Замовлення 3" at bounding box center [89, 159] width 178 height 25
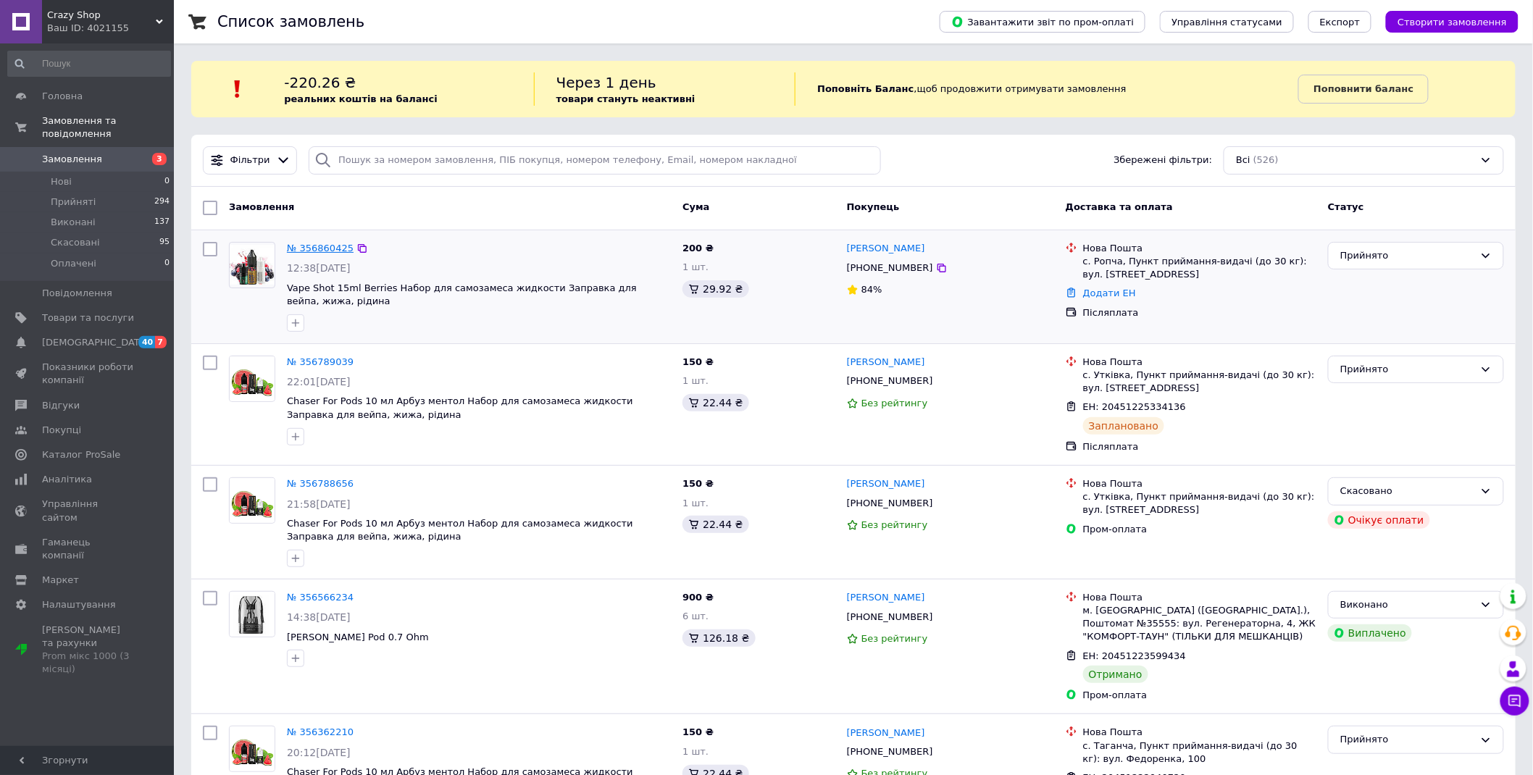
click at [317, 249] on link "№ 356860425" at bounding box center [320, 248] width 67 height 11
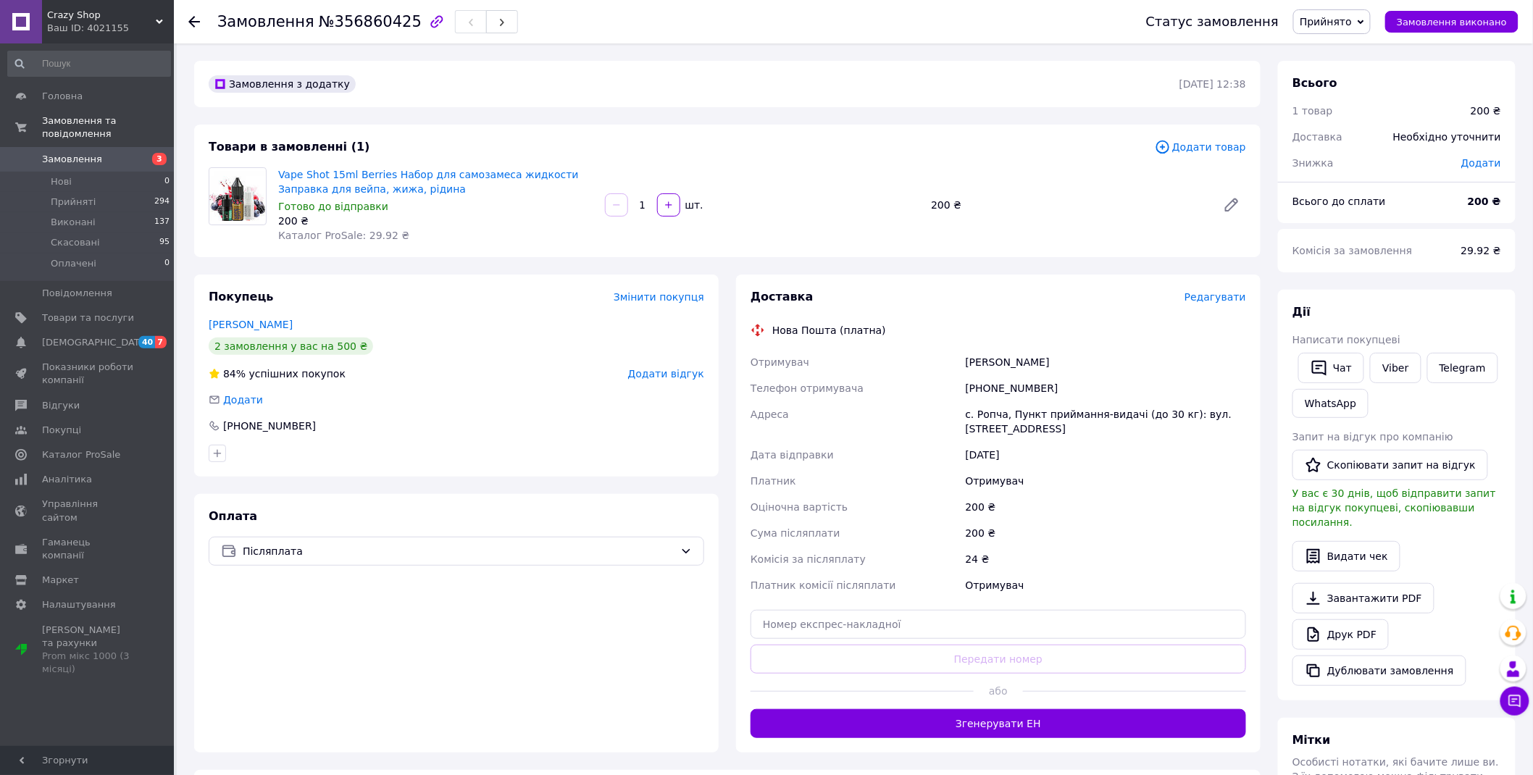
click at [996, 389] on div "[PHONE_NUMBER]" at bounding box center [1106, 388] width 286 height 26
click at [996, 388] on div "[PHONE_NUMBER]" at bounding box center [1106, 388] width 286 height 26
click at [975, 356] on div "Опаец Дима" at bounding box center [1106, 362] width 286 height 26
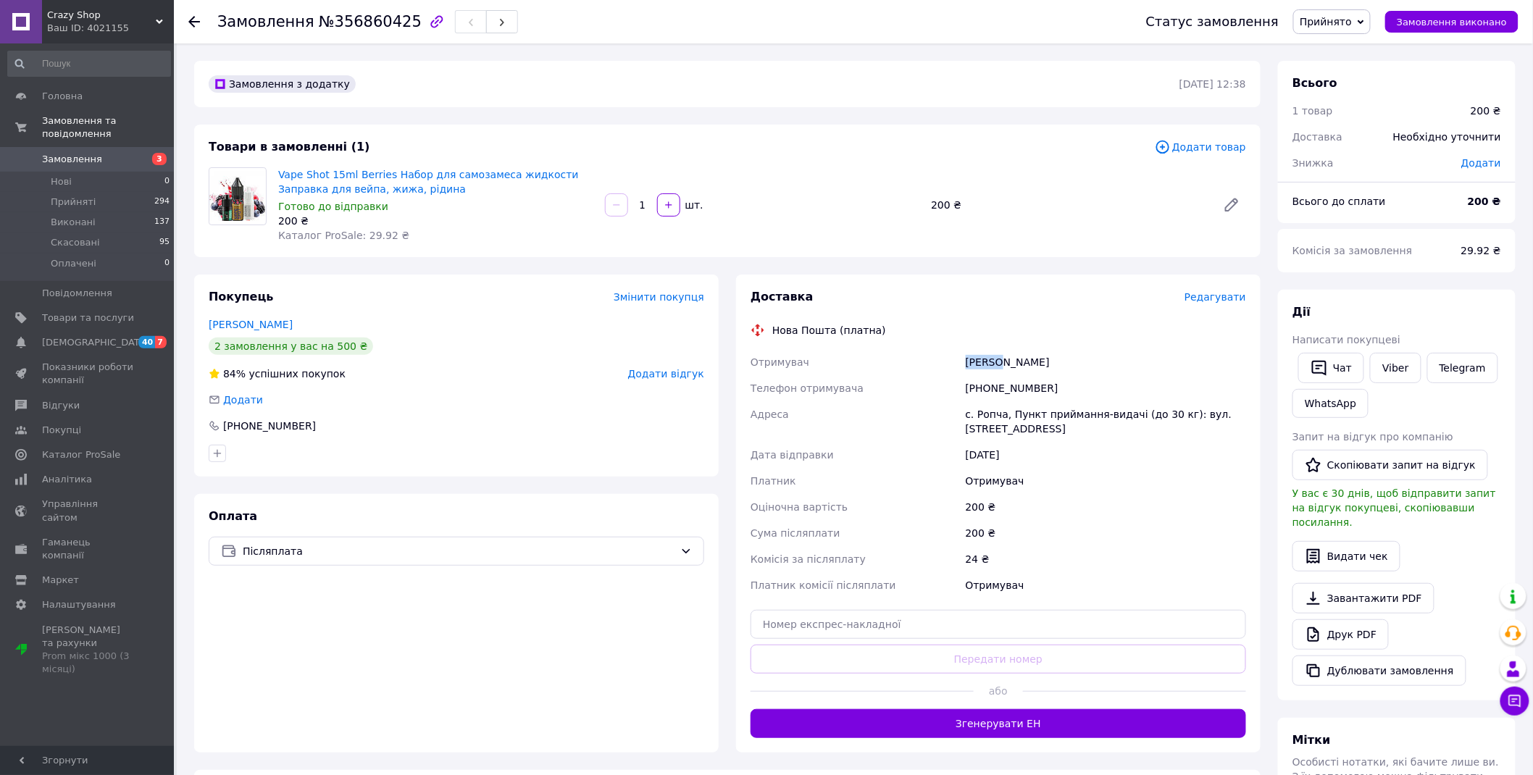
click at [975, 356] on div "Опаец Дима" at bounding box center [1106, 362] width 286 height 26
copy div "Опаец"
click at [1015, 359] on div "Опаец Дима" at bounding box center [1106, 362] width 286 height 26
copy div "Дима"
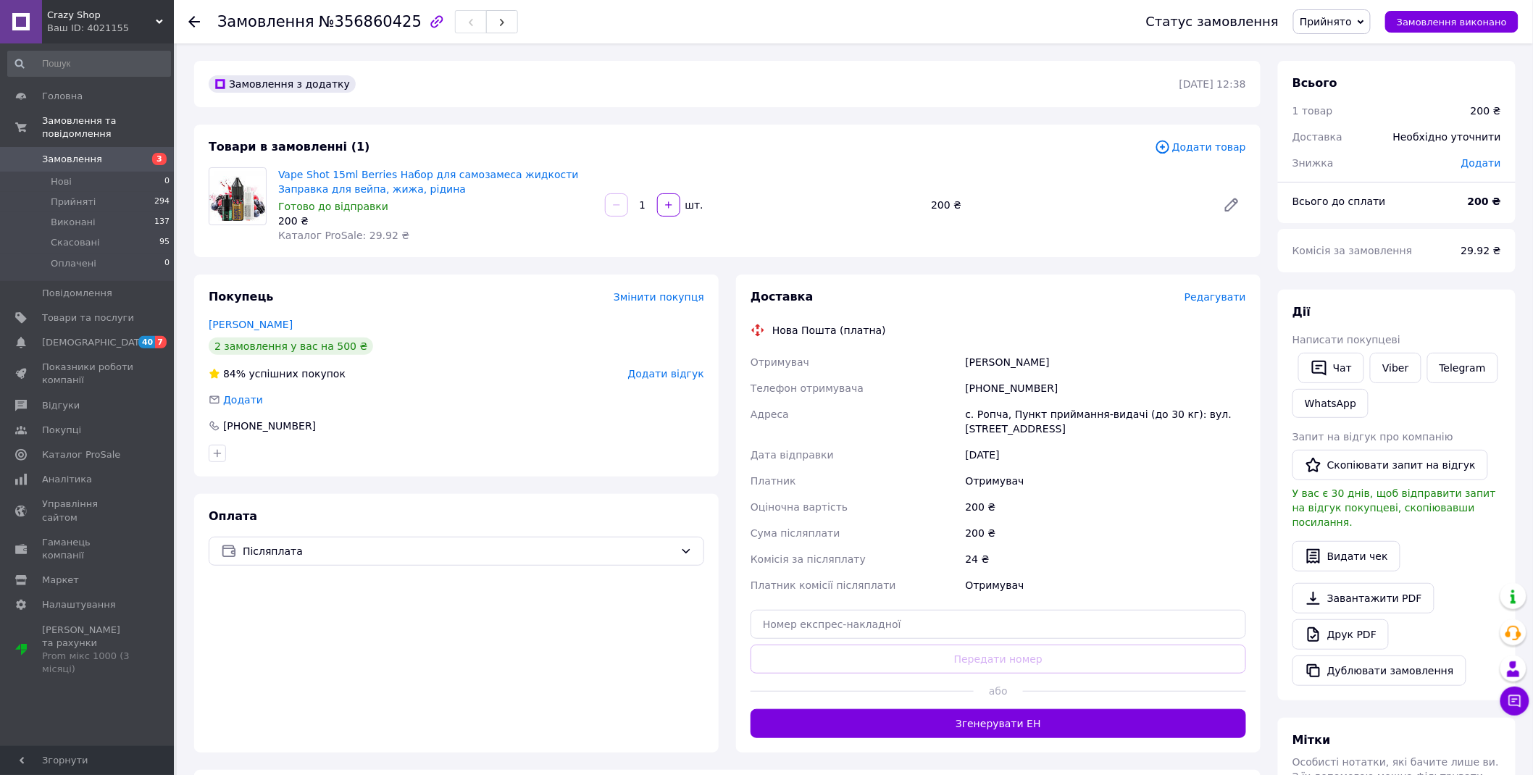
click at [981, 420] on div "с. Ропча, Пункт приймання-видачі (до 30 кг): вул. Сторожинецька, 62а" at bounding box center [1106, 421] width 286 height 41
copy div "Ропча"
click at [918, 626] on input "text" at bounding box center [997, 624] width 495 height 29
paste input "20451225337185"
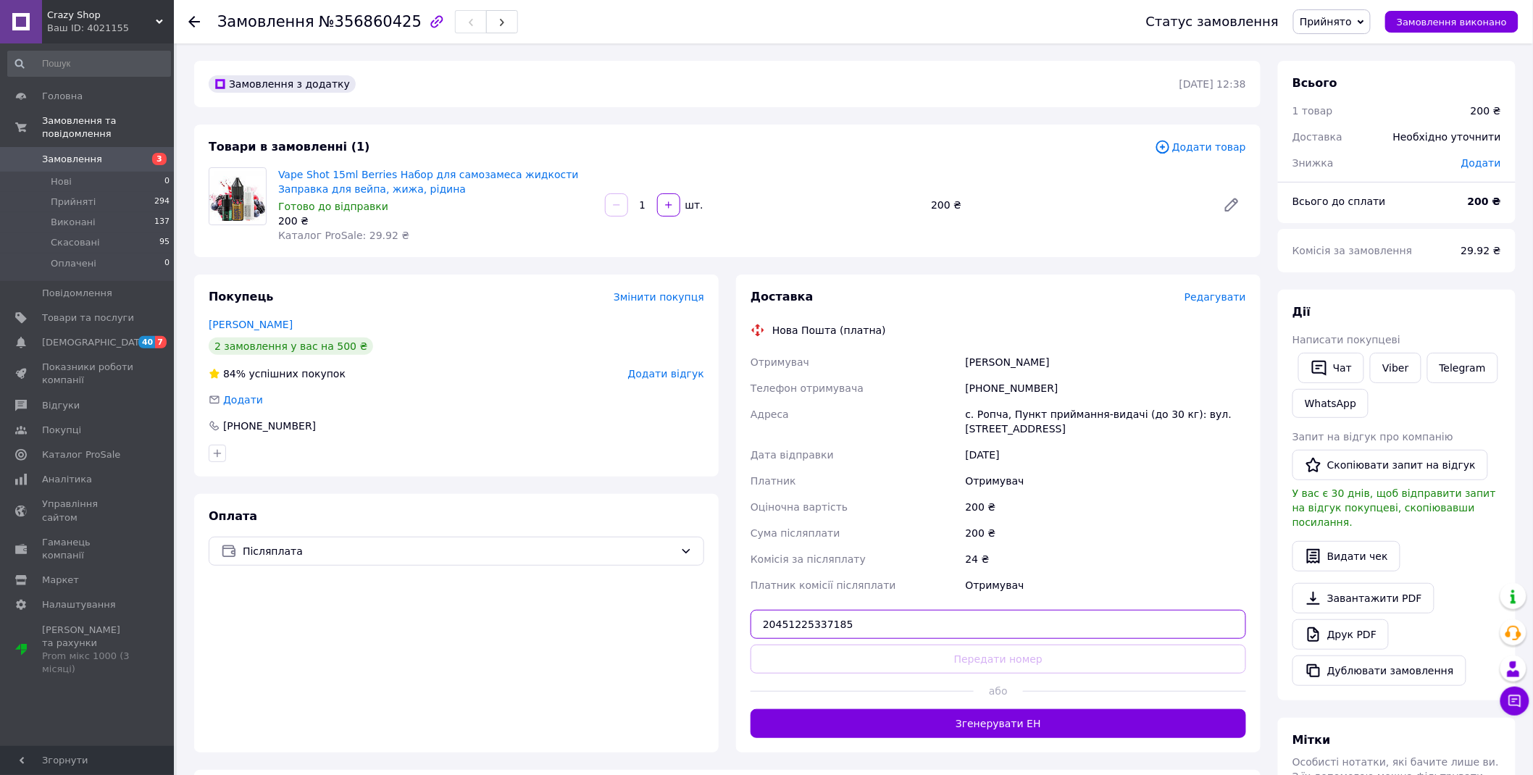
type input "20451225337185"
click at [918, 653] on button "Передати номер" at bounding box center [997, 659] width 495 height 29
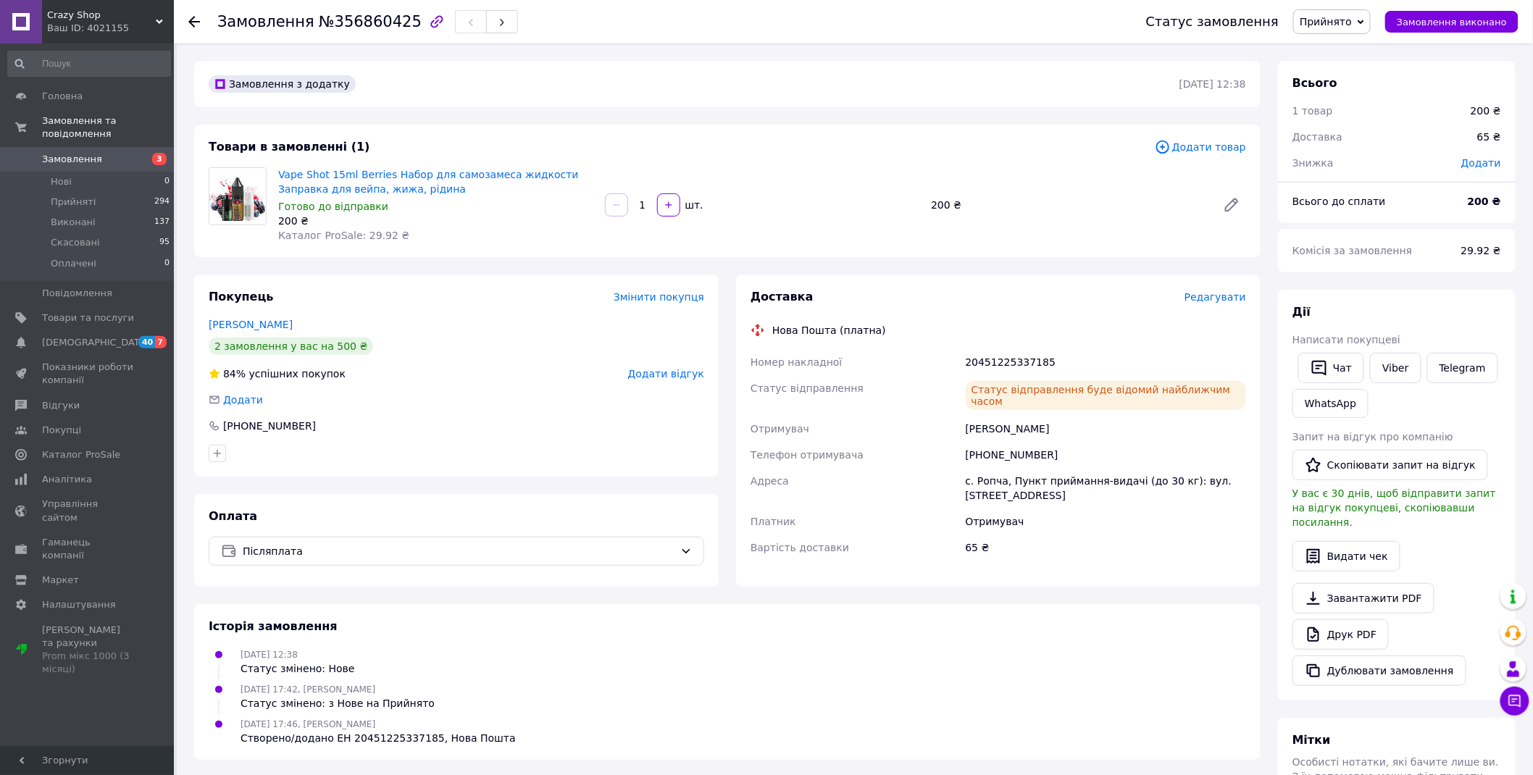
click at [125, 30] on div "Ваш ID: 4021155" at bounding box center [110, 28] width 127 height 13
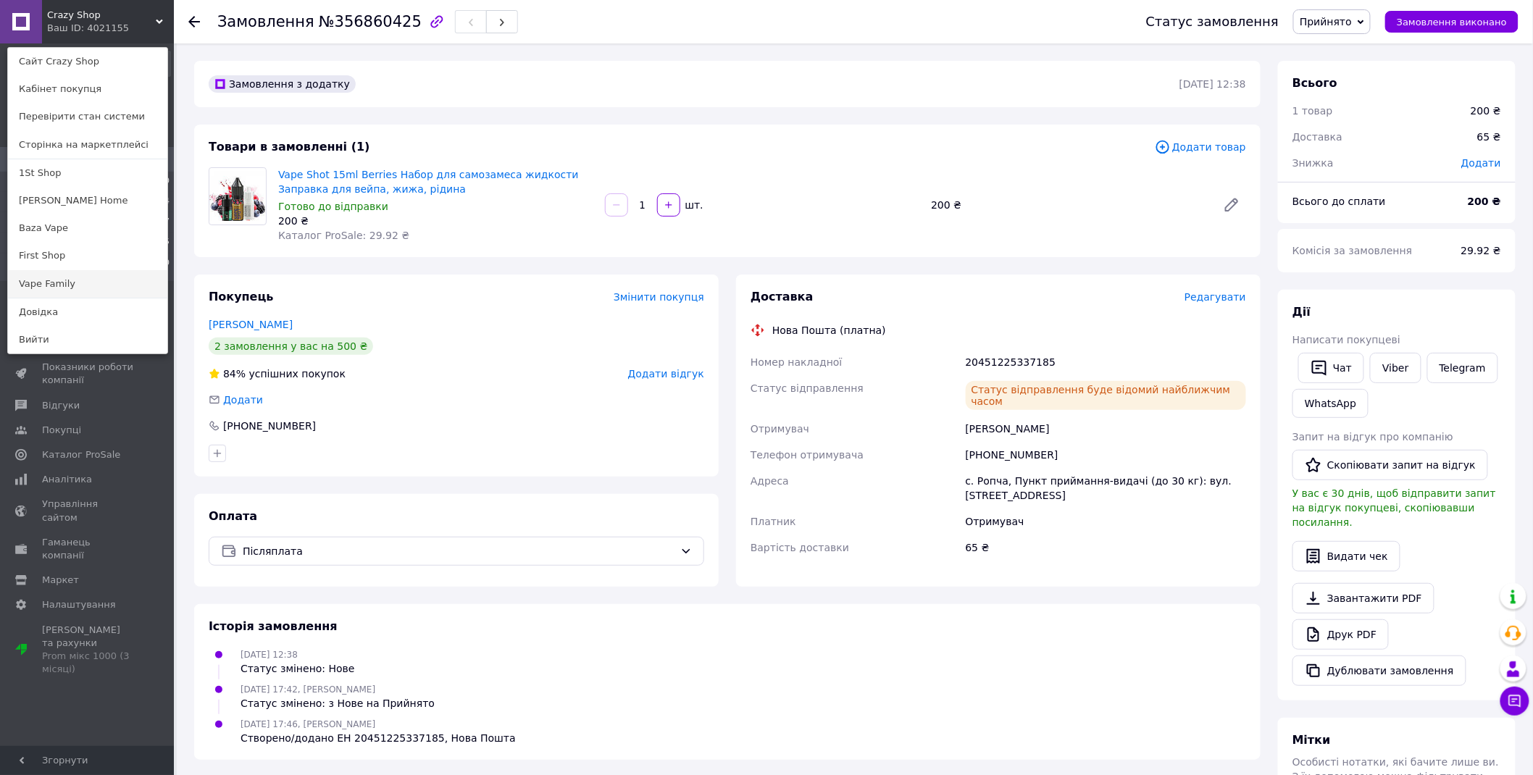
click at [94, 284] on link "Vape Family" at bounding box center [87, 284] width 159 height 28
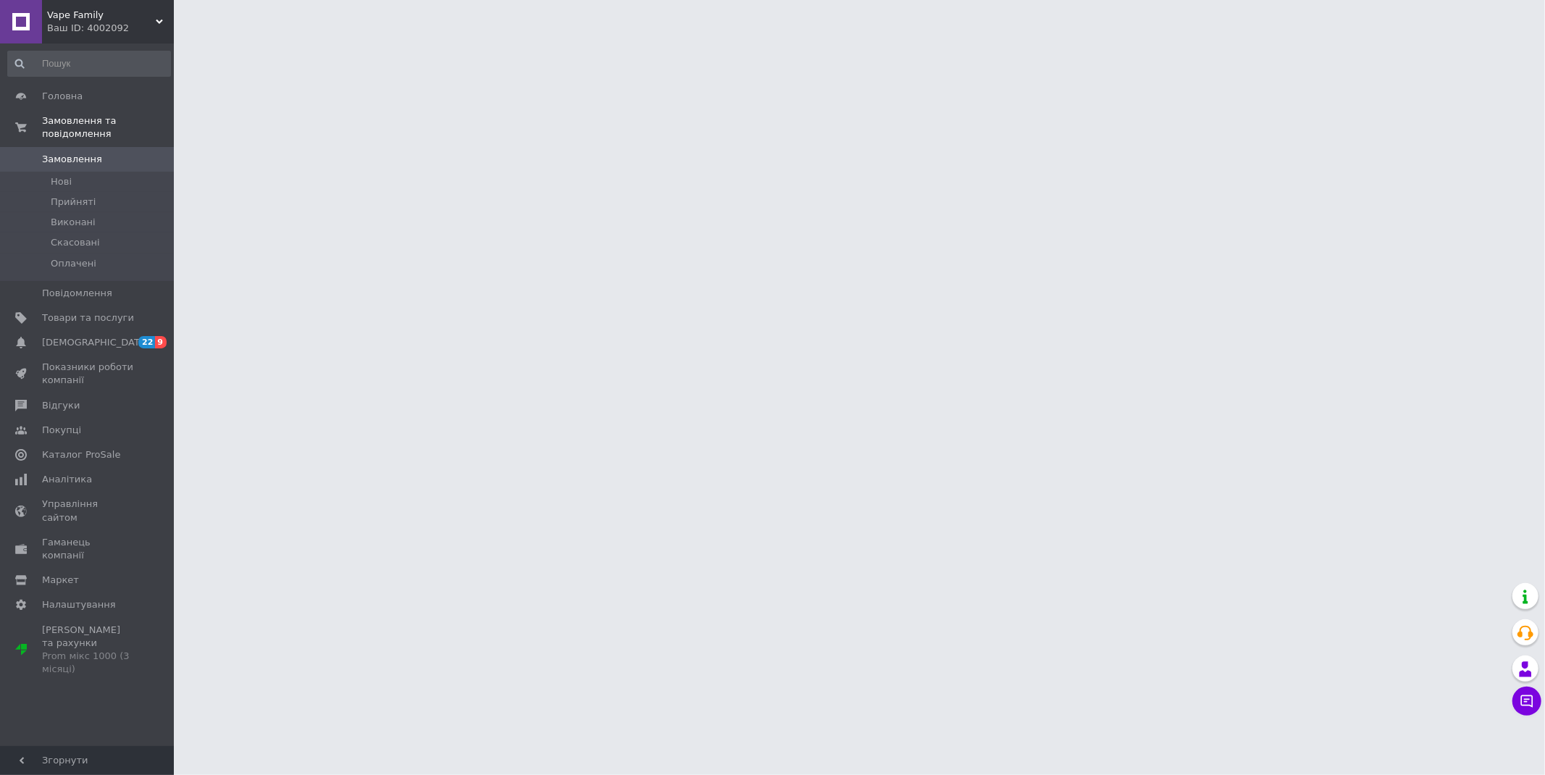
click at [141, 15] on span "Vape Family" at bounding box center [101, 15] width 109 height 13
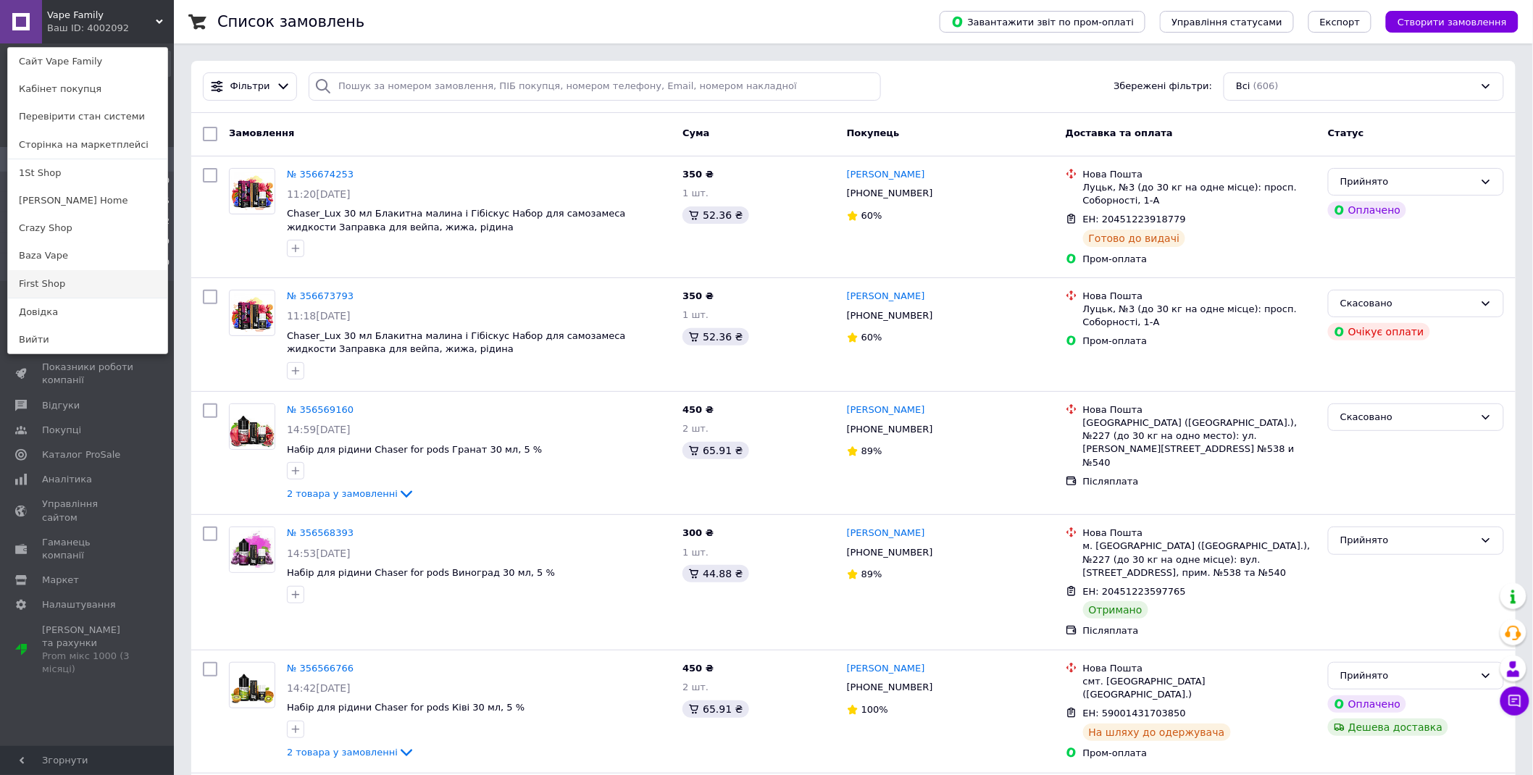
click at [101, 278] on link "First Shop" at bounding box center [87, 284] width 159 height 28
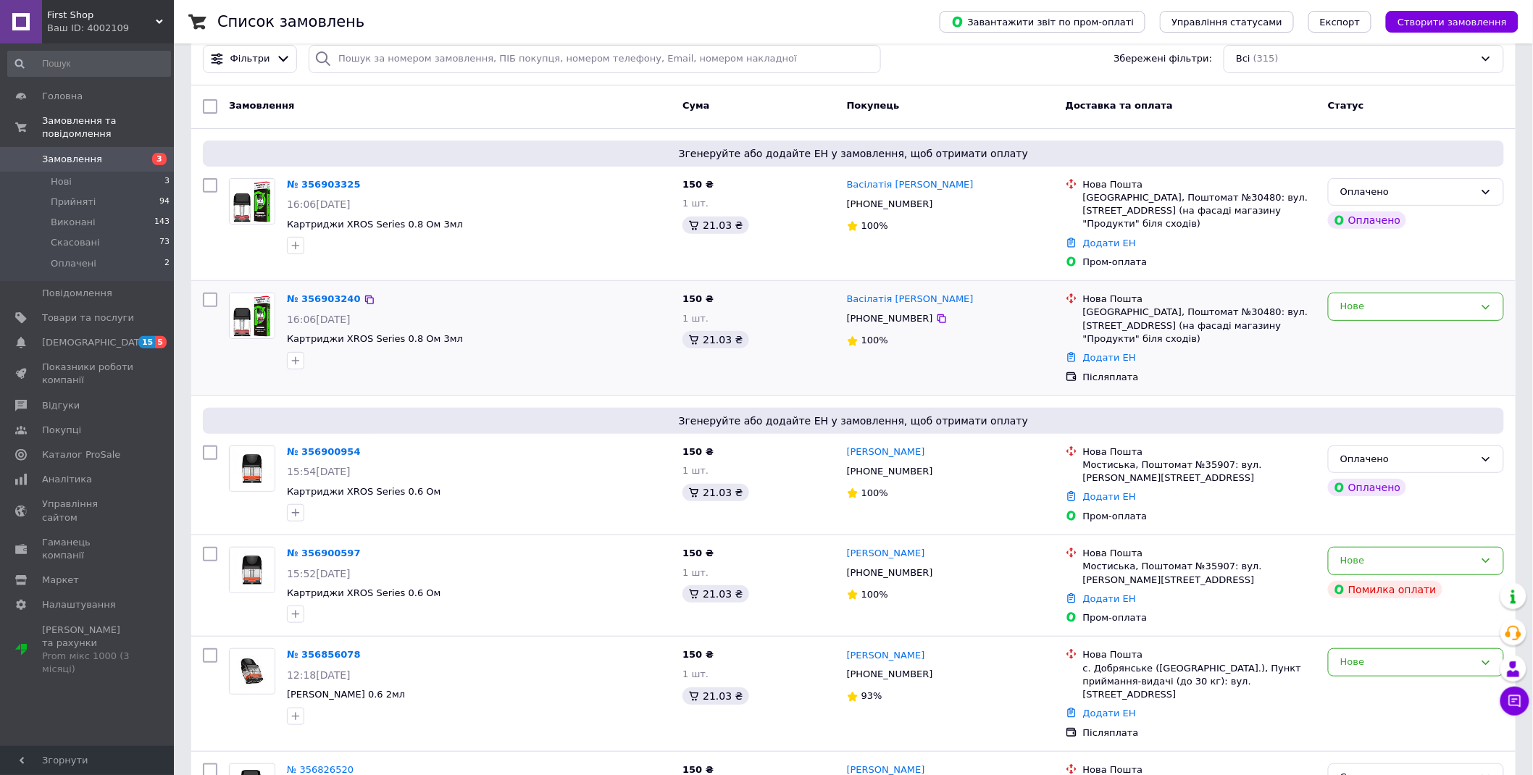
scroll to position [161, 0]
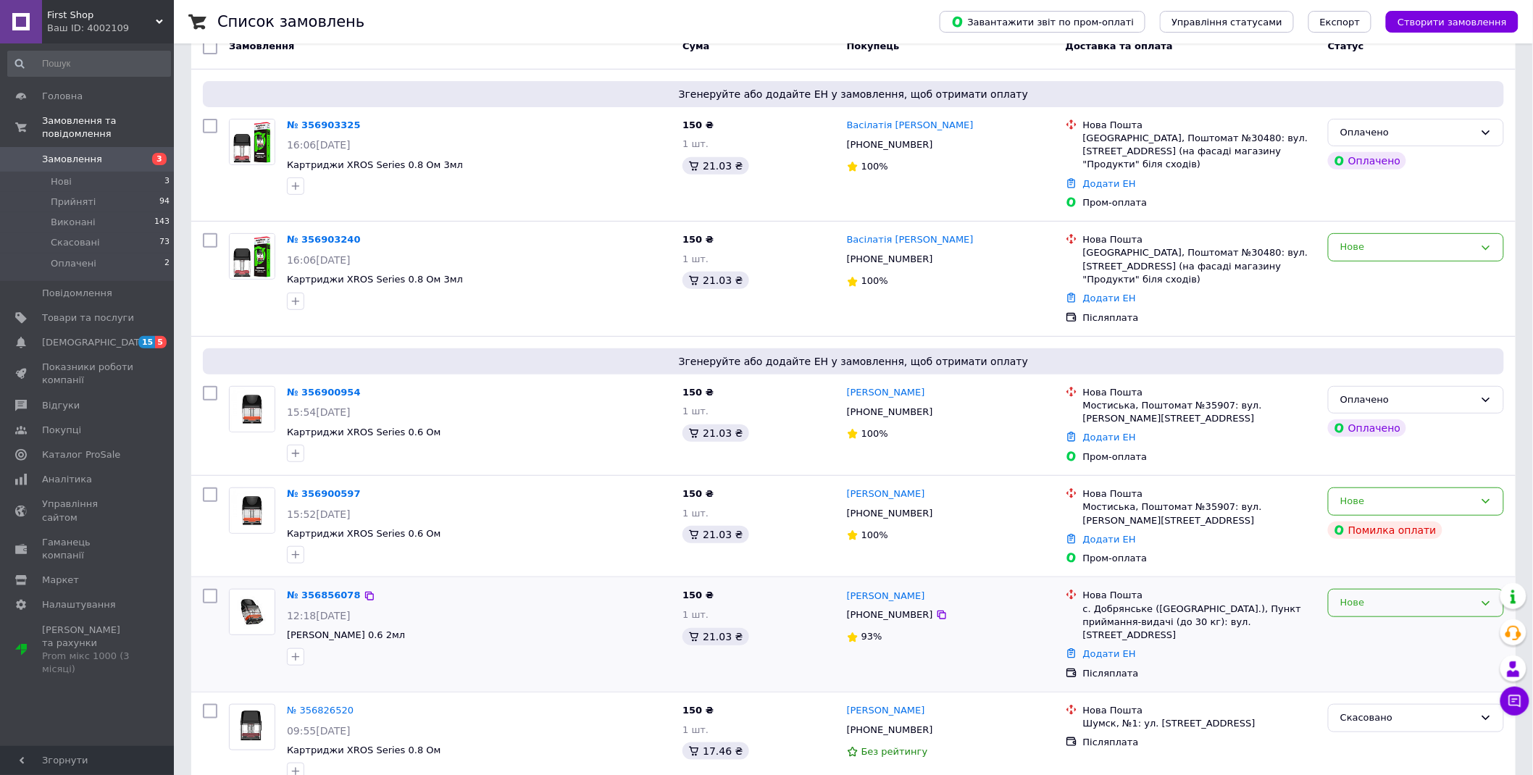
click at [1395, 595] on div "Нове" at bounding box center [1407, 602] width 134 height 15
click at [1385, 620] on li "Прийнято" at bounding box center [1415, 633] width 175 height 27
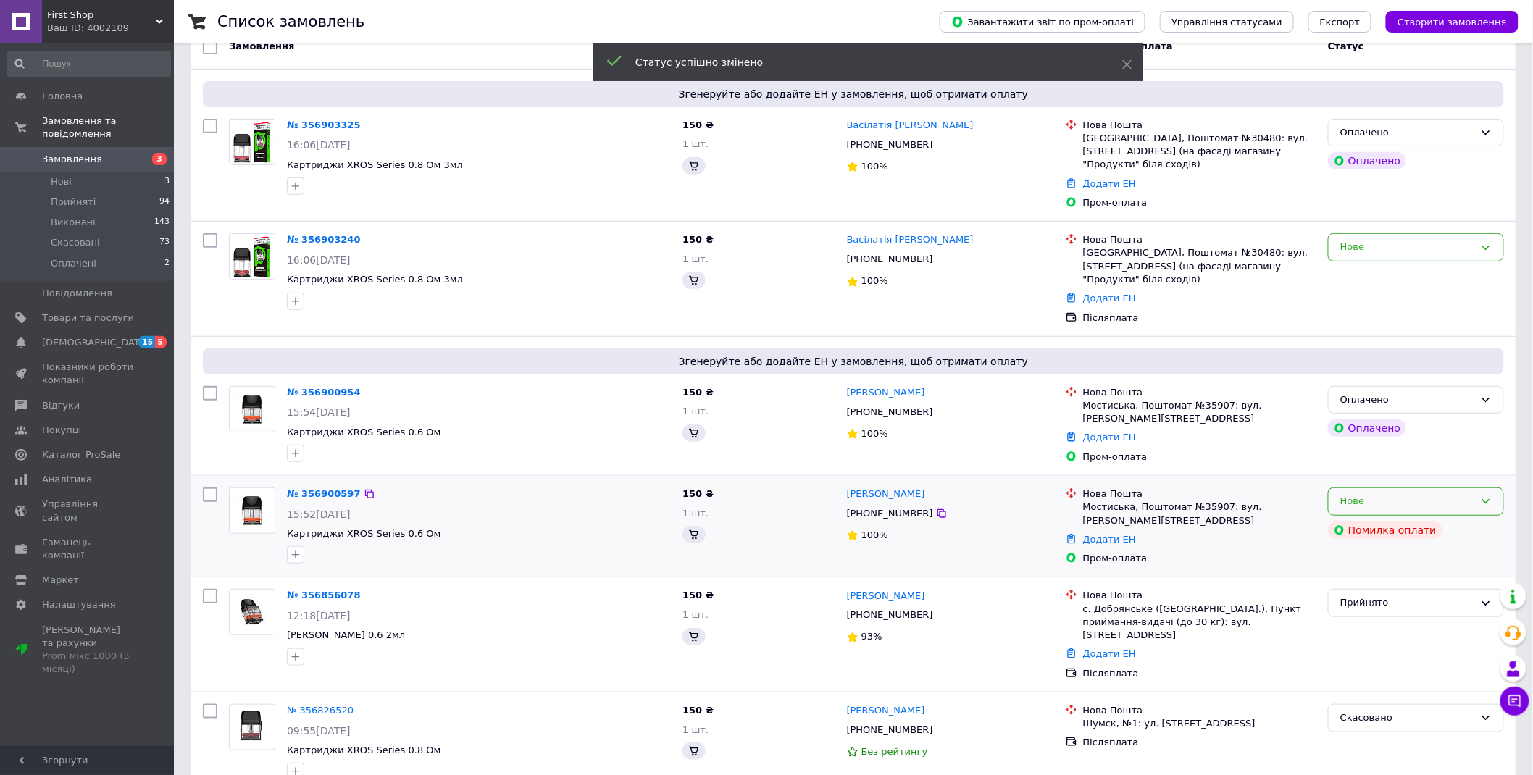
click at [1395, 494] on div "Нове" at bounding box center [1407, 501] width 134 height 15
click at [1408, 571] on li "Скасовано" at bounding box center [1415, 584] width 175 height 27
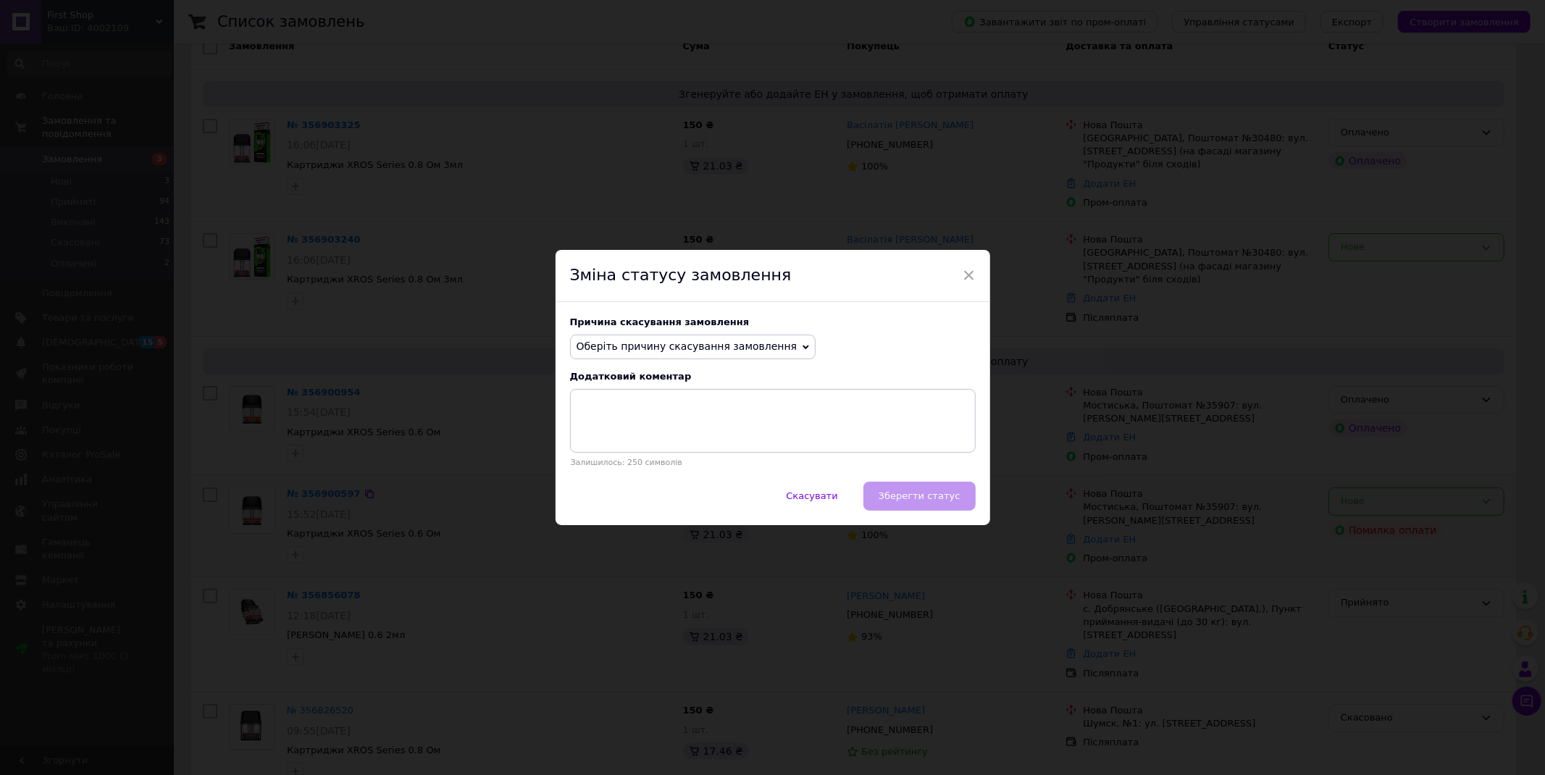
click at [711, 352] on span "Оберіть причину скасування замовлення" at bounding box center [687, 346] width 221 height 12
click at [634, 416] on li "Оплата не надійшла" at bounding box center [693, 416] width 245 height 20
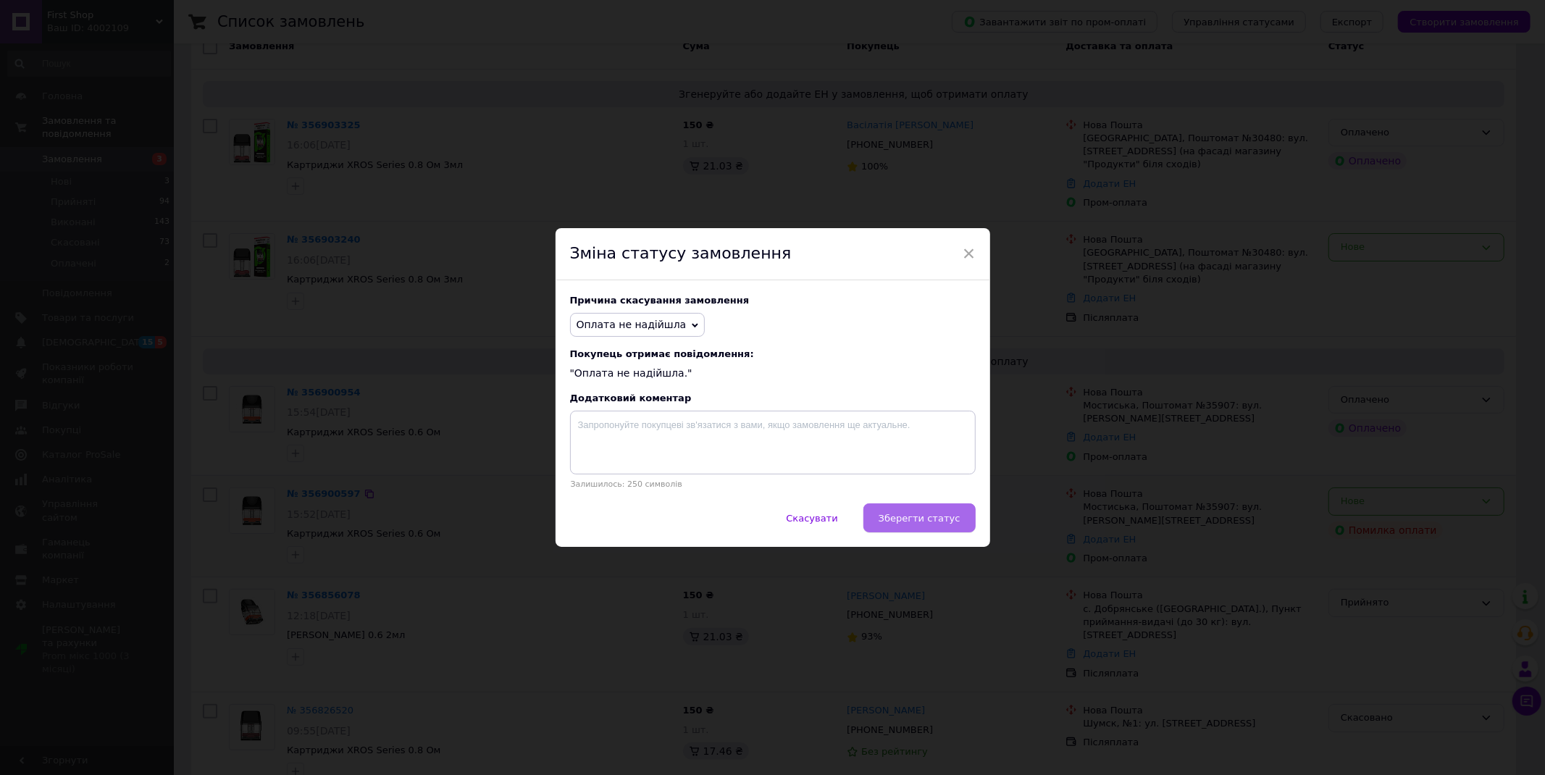
click at [936, 515] on span "Зберегти статус" at bounding box center [920, 518] width 82 height 11
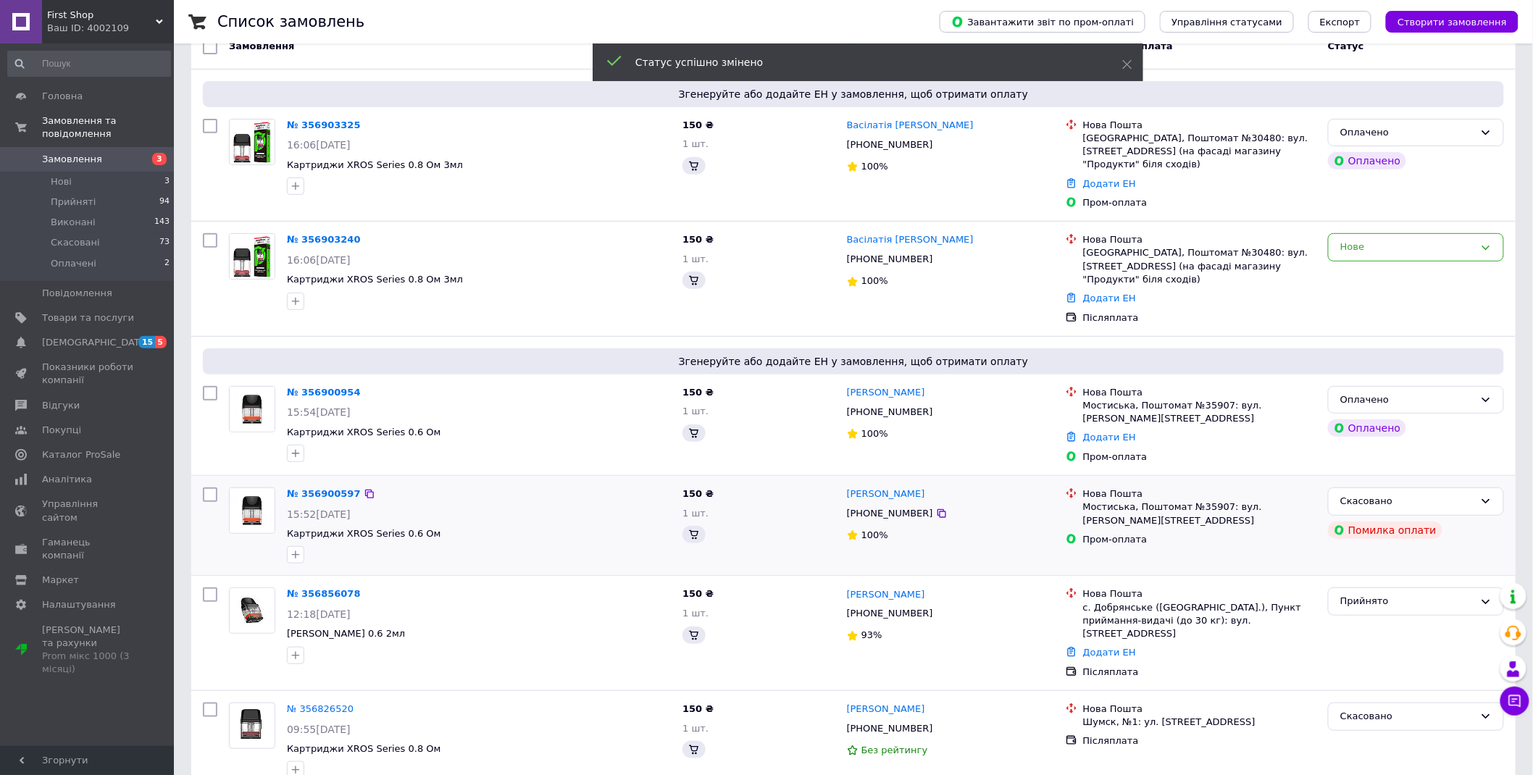
click at [1393, 240] on div "Нове" at bounding box center [1407, 247] width 134 height 15
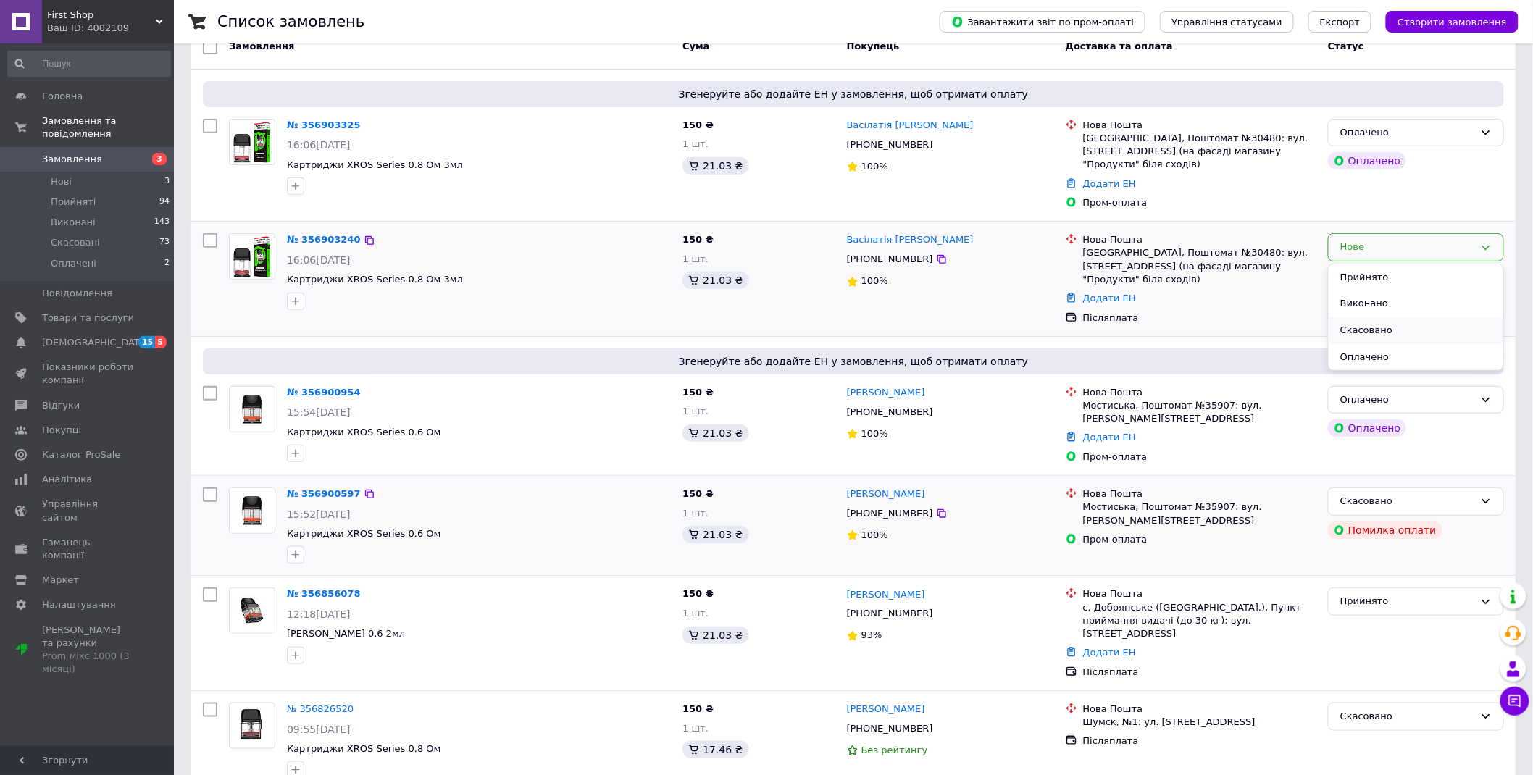
click at [1373, 320] on li "Скасовано" at bounding box center [1415, 330] width 175 height 27
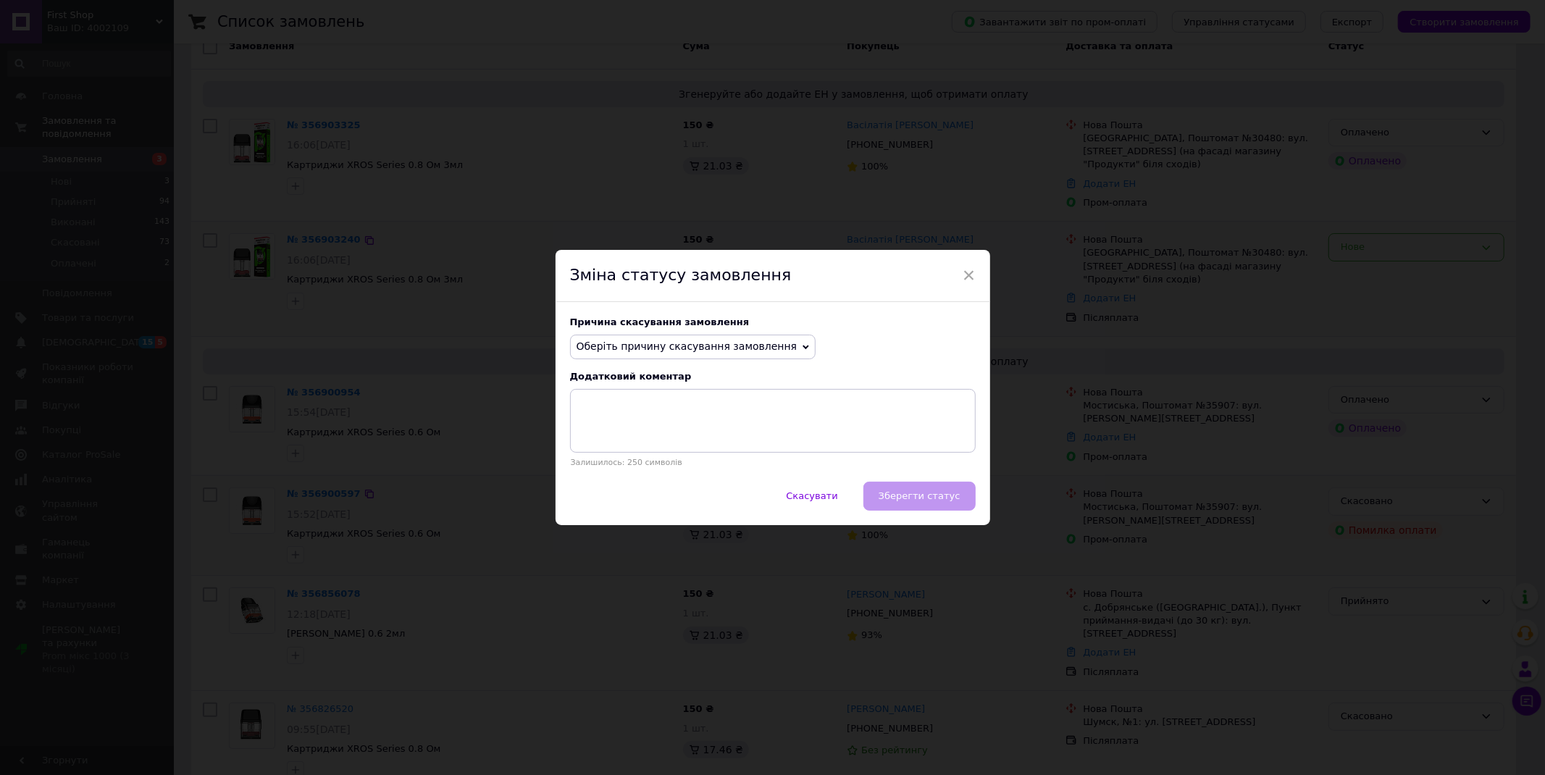
click at [750, 335] on span "Оберіть причину скасування замовлення" at bounding box center [693, 347] width 246 height 25
click at [678, 453] on li "Замовлення-дублікат" at bounding box center [693, 456] width 245 height 20
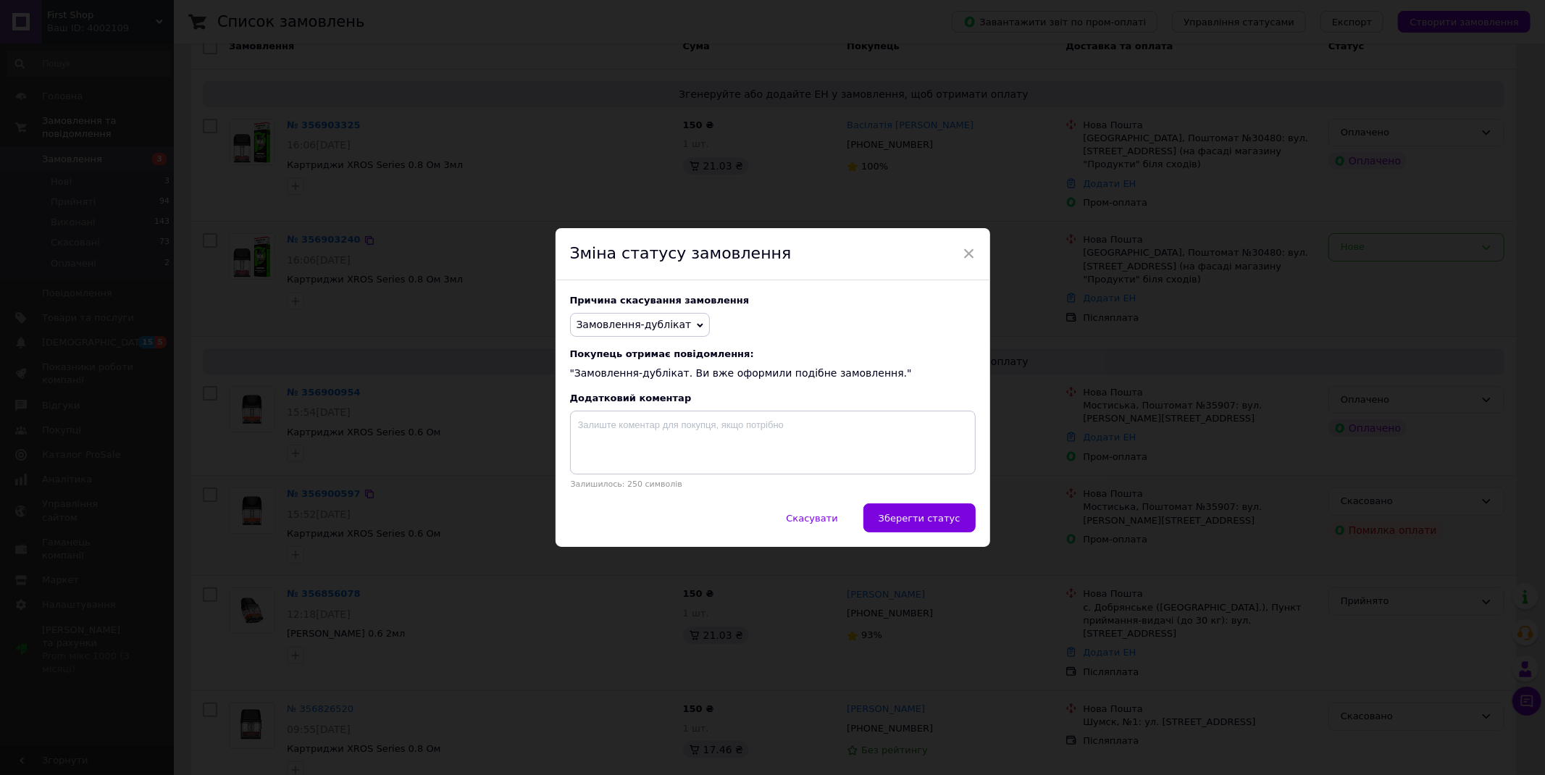
click at [607, 308] on div "Причина скасування замовлення Замовлення-дублікат Немає в наявності Немає різно…" at bounding box center [773, 391] width 435 height 223
click at [618, 324] on span "Замовлення-дублікат" at bounding box center [634, 325] width 115 height 12
click at [634, 387] on li "Оплата не надійшла" at bounding box center [640, 394] width 139 height 20
click at [931, 509] on button "Зберегти статус" at bounding box center [919, 517] width 112 height 29
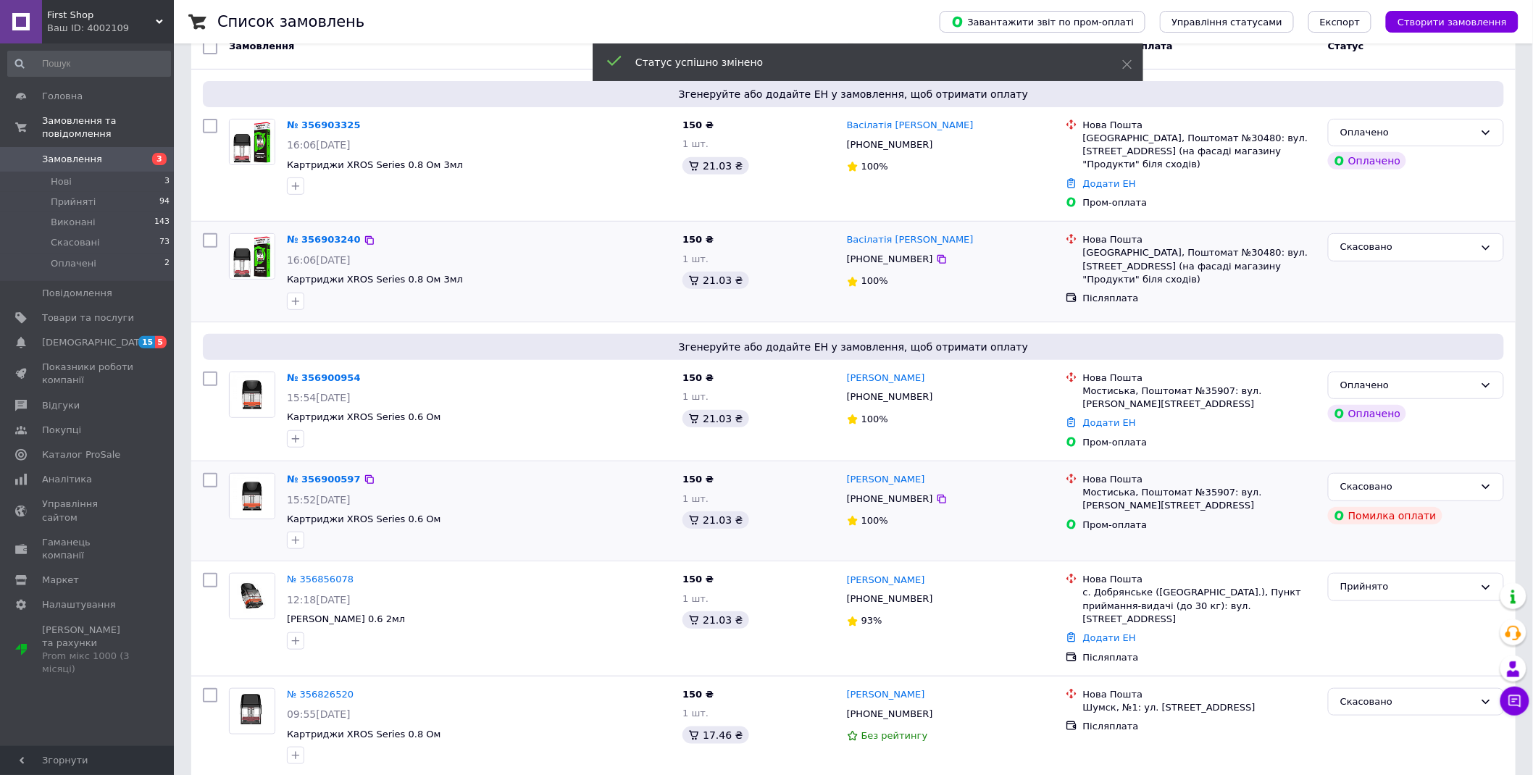
click at [1388, 378] on div "Оплачено" at bounding box center [1407, 385] width 134 height 15
click at [1395, 402] on li "Прийнято" at bounding box center [1415, 415] width 175 height 27
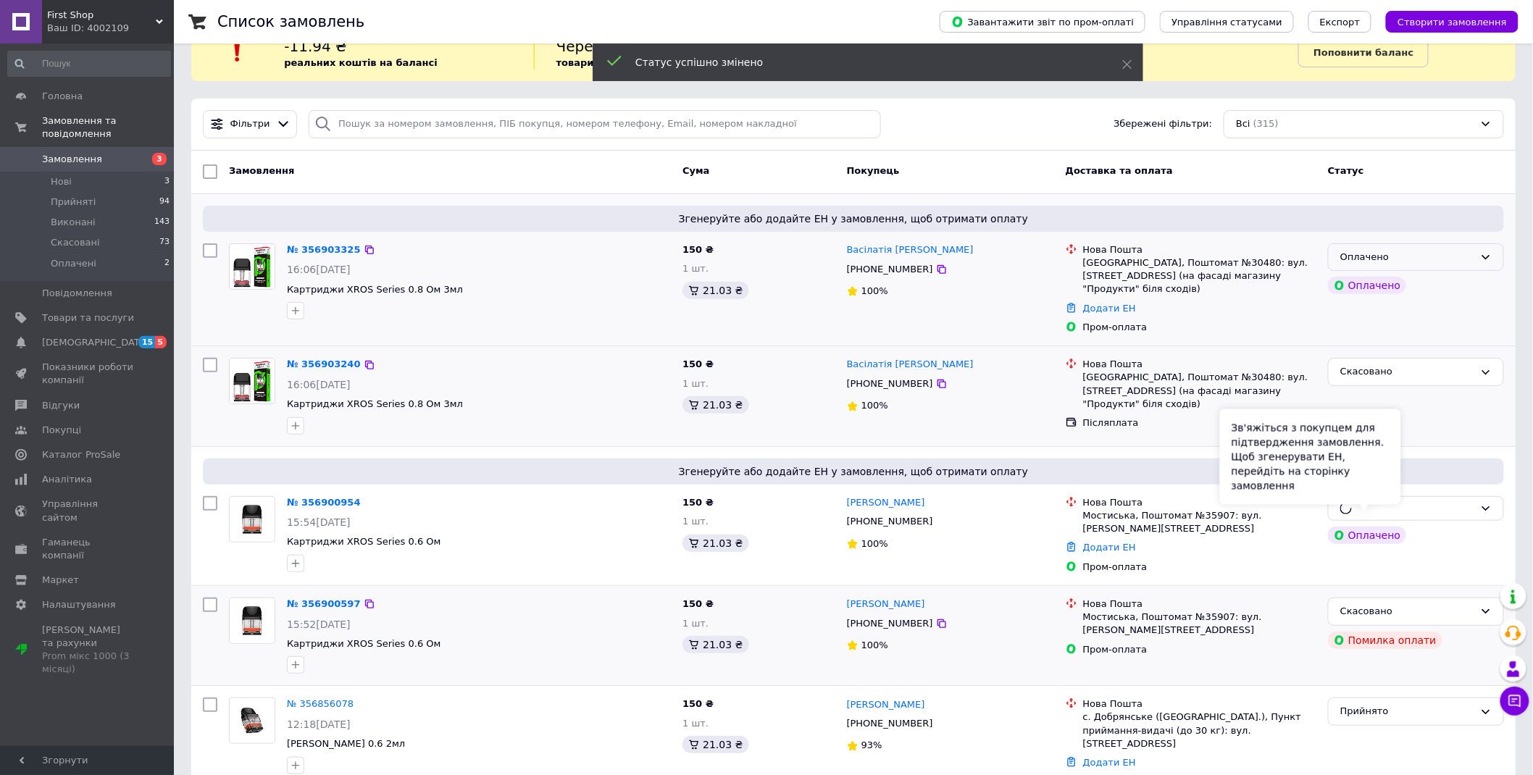
scroll to position [0, 0]
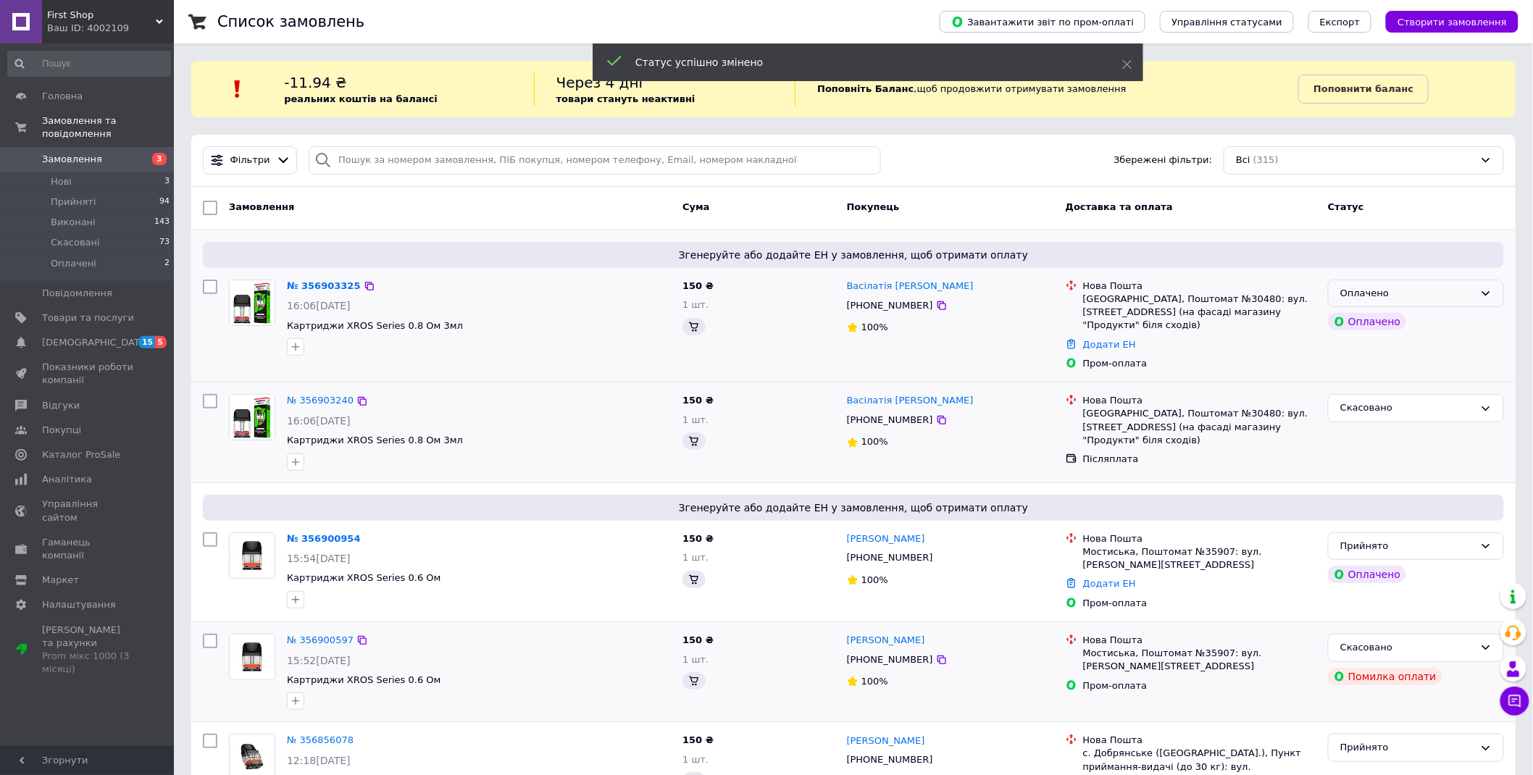
click at [1387, 293] on div "Оплачено" at bounding box center [1407, 293] width 134 height 15
click at [1372, 322] on li "Прийнято" at bounding box center [1415, 323] width 175 height 27
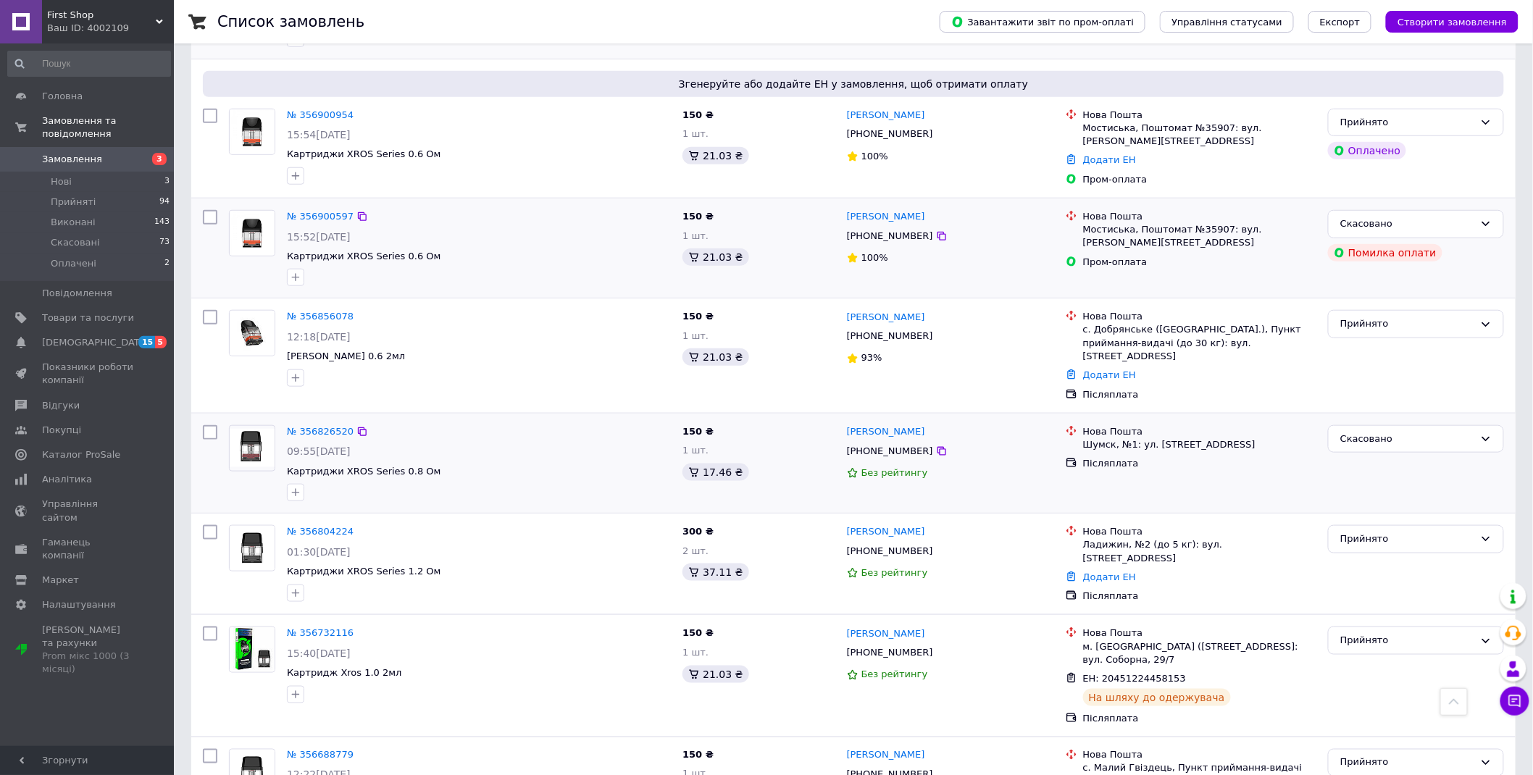
scroll to position [241, 0]
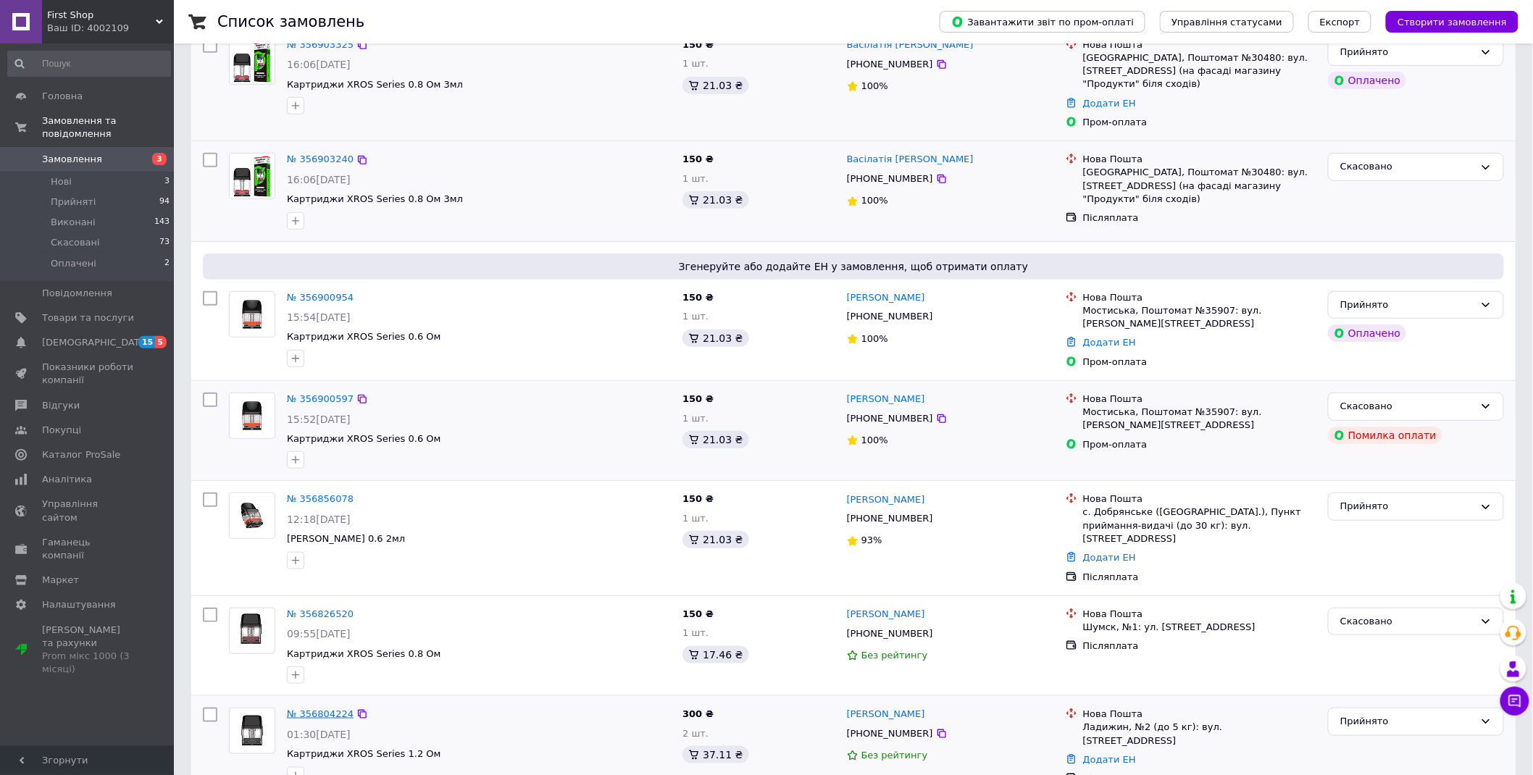
click at [311, 708] on link "№ 356804224" at bounding box center [320, 713] width 67 height 11
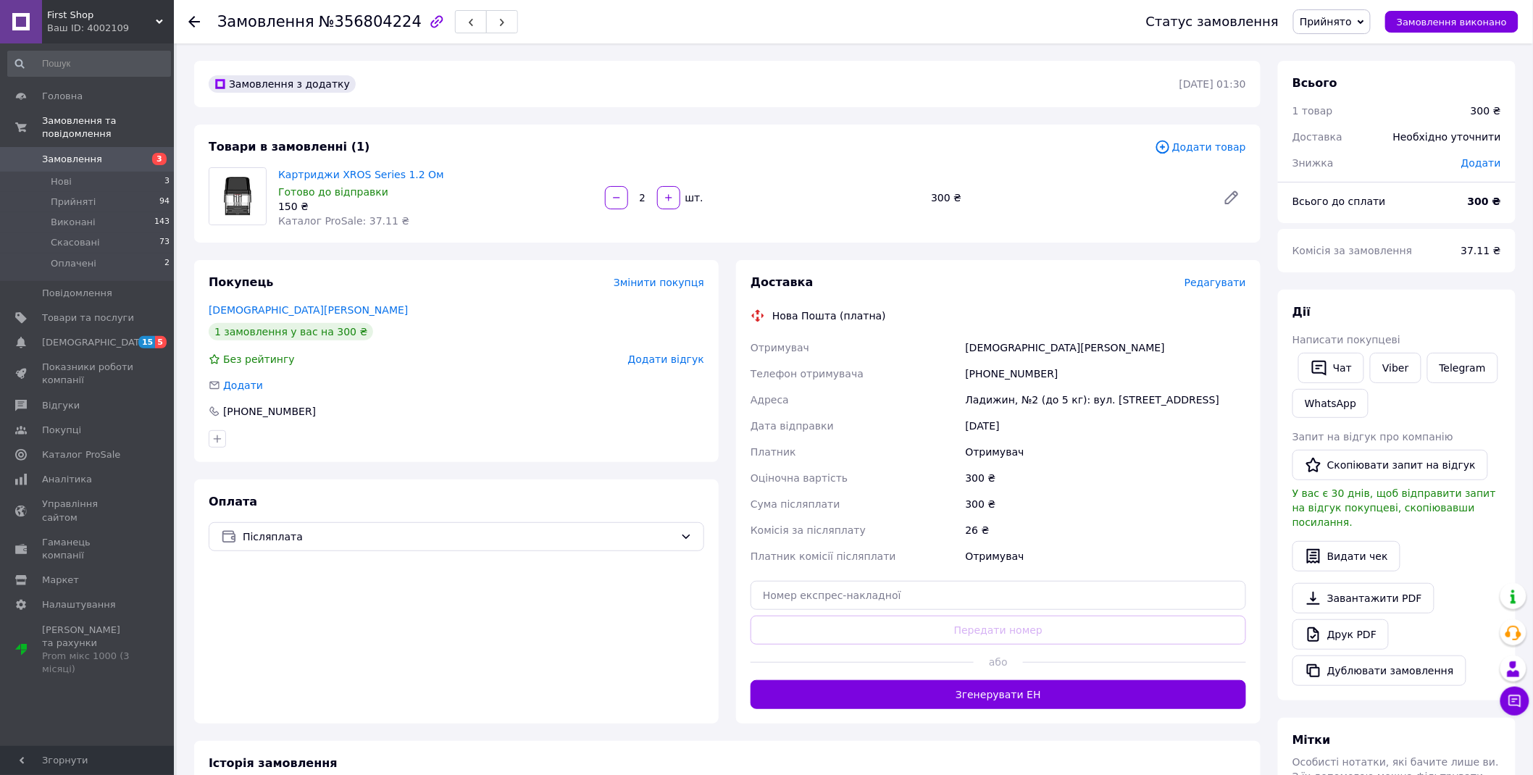
click at [982, 371] on div "+380963752823" at bounding box center [1106, 374] width 286 height 26
drag, startPoint x: 982, startPoint y: 371, endPoint x: 952, endPoint y: 380, distance: 31.6
click at [981, 371] on div "+380963752823" at bounding box center [1106, 374] width 286 height 26
copy div "380963752823"
click at [980, 343] on div "Шитова Тетяна" at bounding box center [1106, 348] width 286 height 26
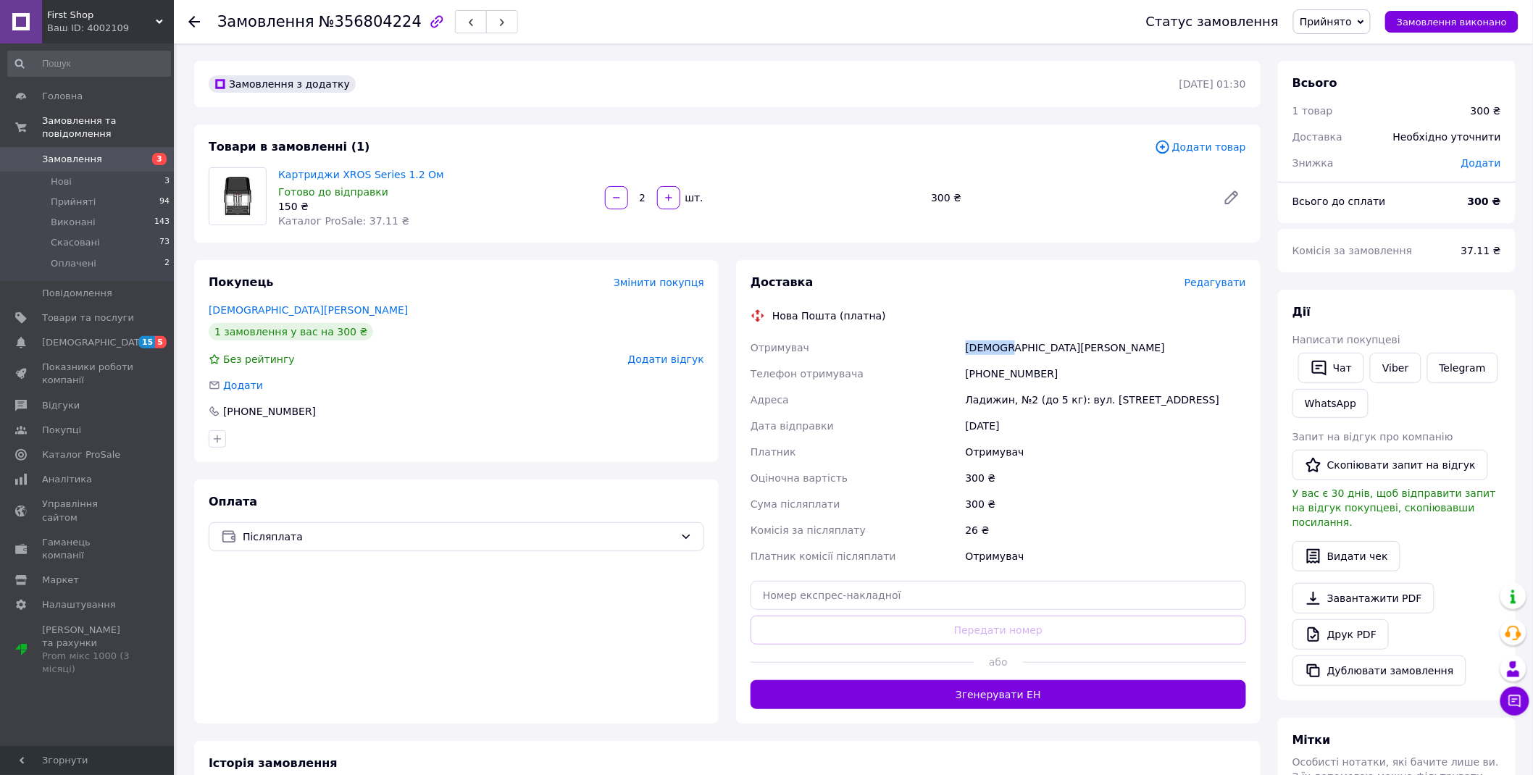
copy div "Шитова"
click at [980, 343] on div "Шитова Тетяна" at bounding box center [1106, 348] width 286 height 26
click at [1024, 343] on div "Шитова Тетяна" at bounding box center [1106, 348] width 286 height 26
copy div "Тетяна"
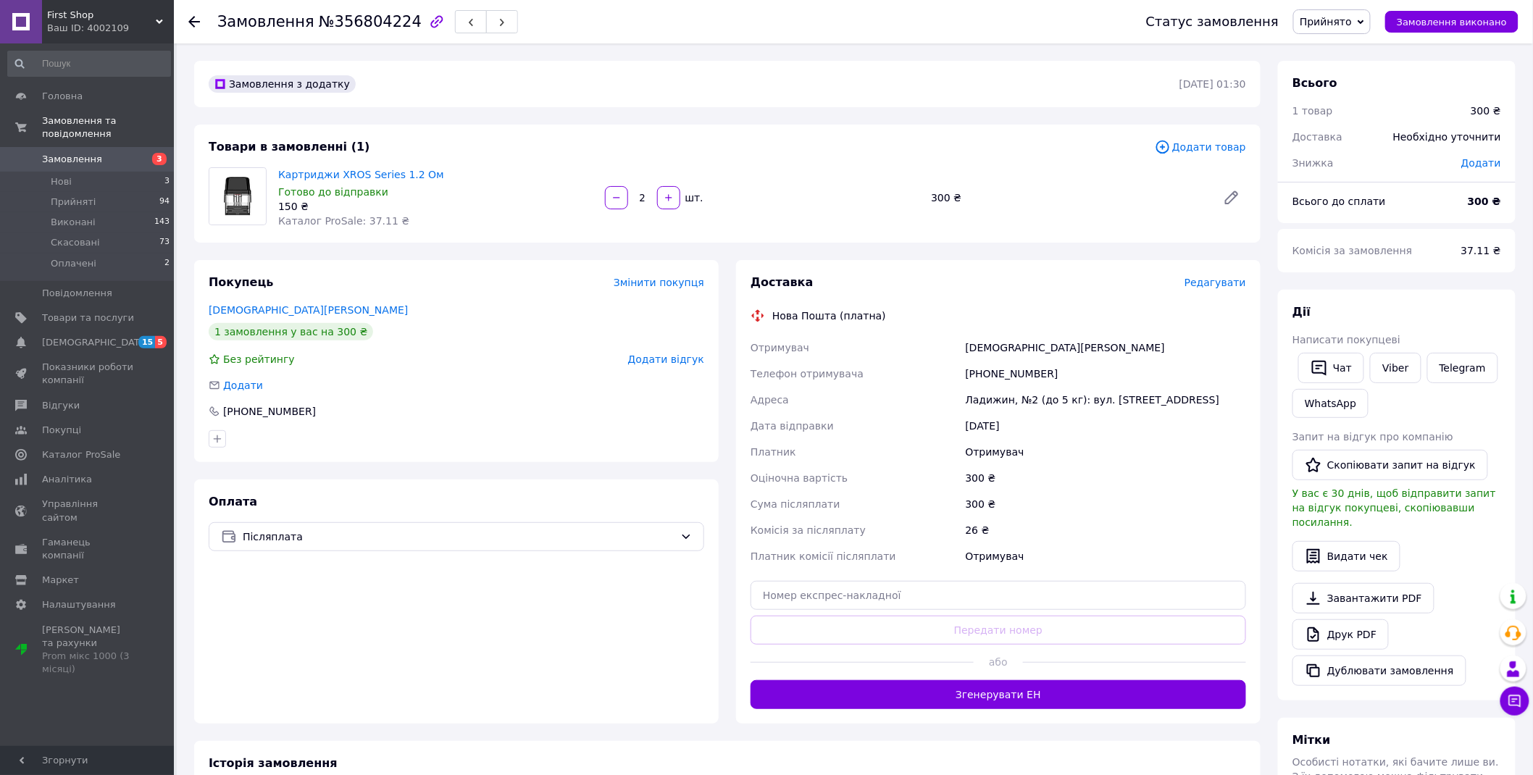
click at [1010, 413] on div "12.08.2025" at bounding box center [1106, 426] width 286 height 26
click at [978, 397] on div "Ладижин, №2 (до 5 кг): вул. Будівельників, 15" at bounding box center [1106, 400] width 286 height 26
copy div "Ладижин"
click at [1007, 603] on input "text" at bounding box center [997, 595] width 495 height 29
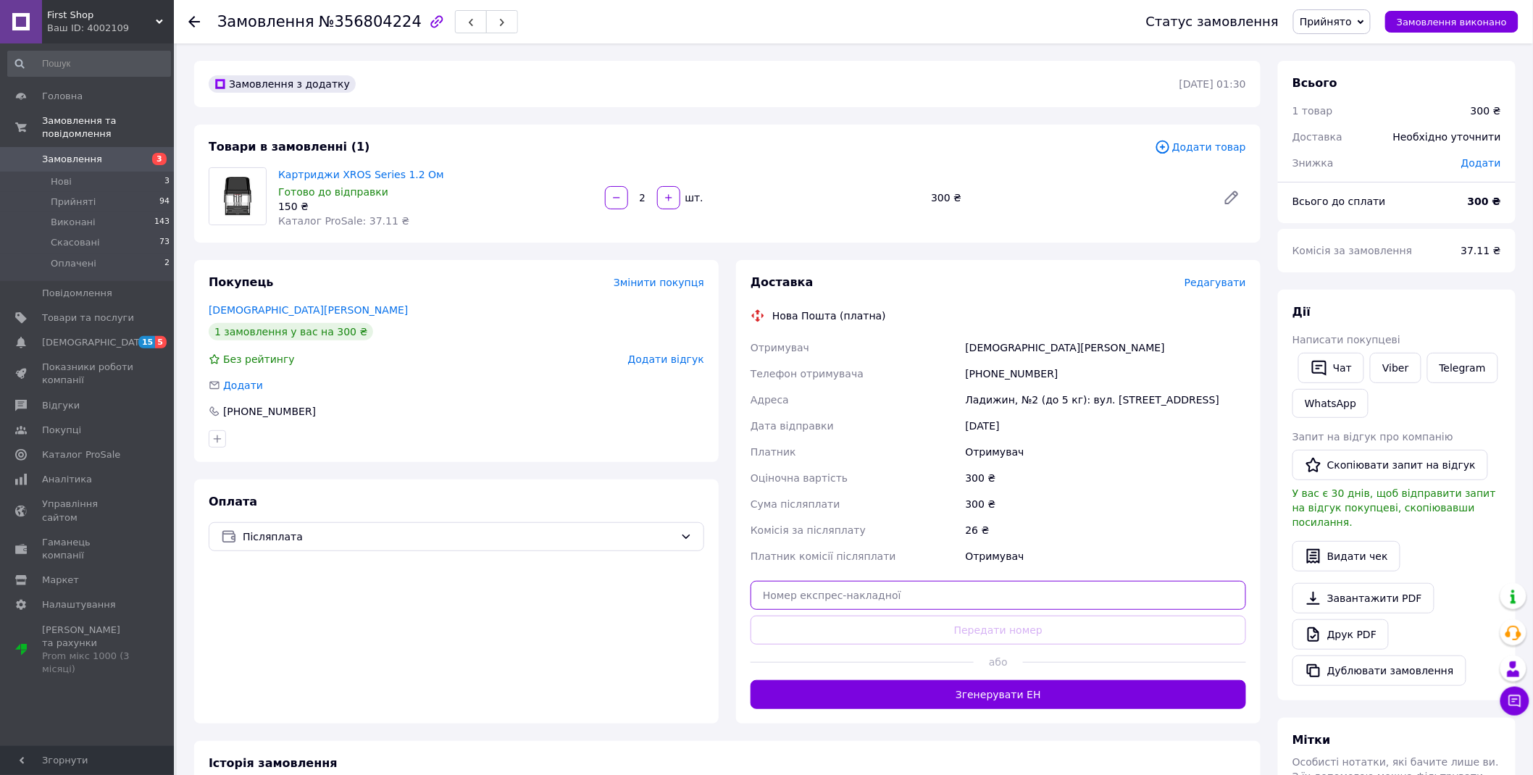
paste input "20451225338531"
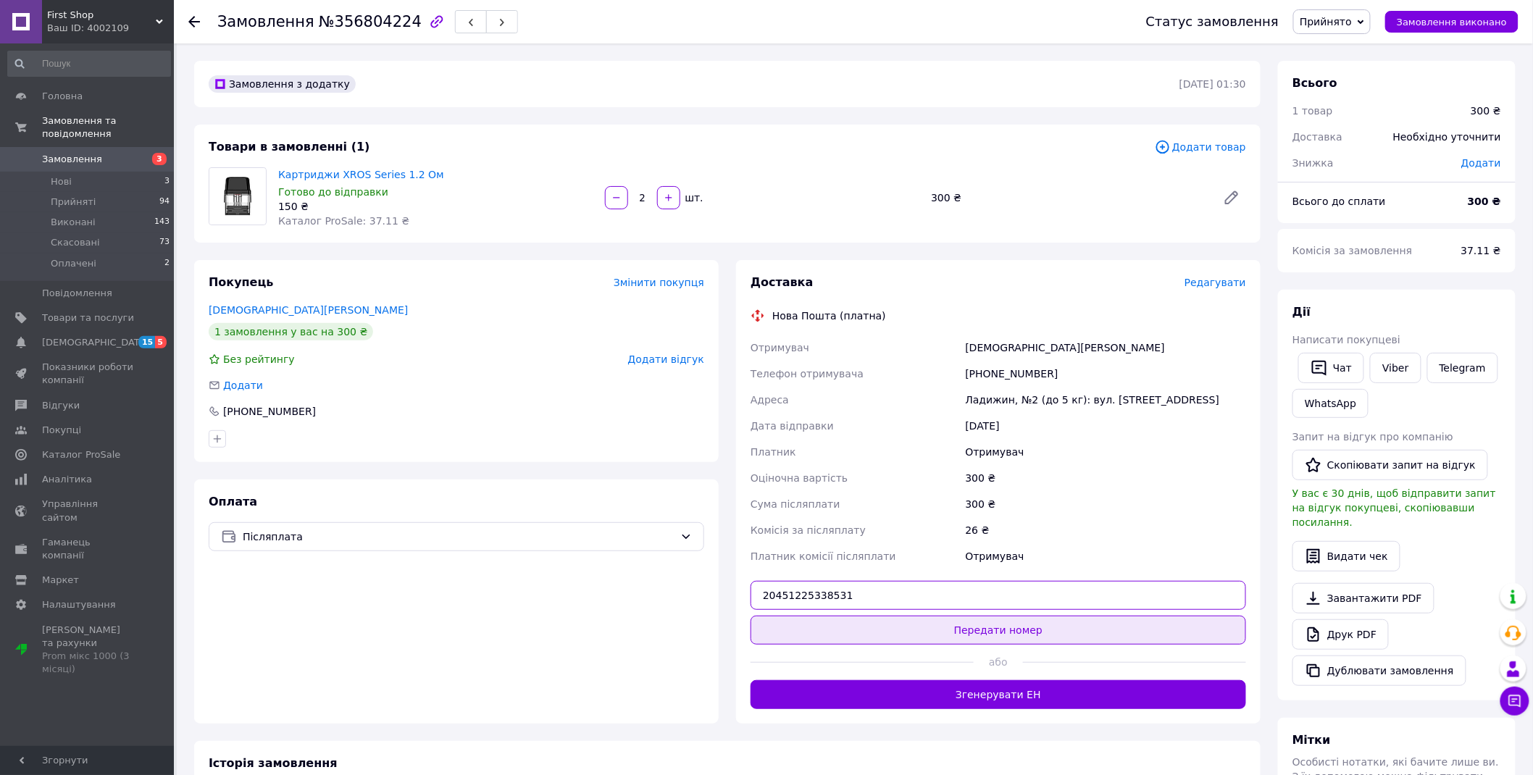
type input "20451225338531"
click at [981, 640] on button "Передати номер" at bounding box center [997, 630] width 495 height 29
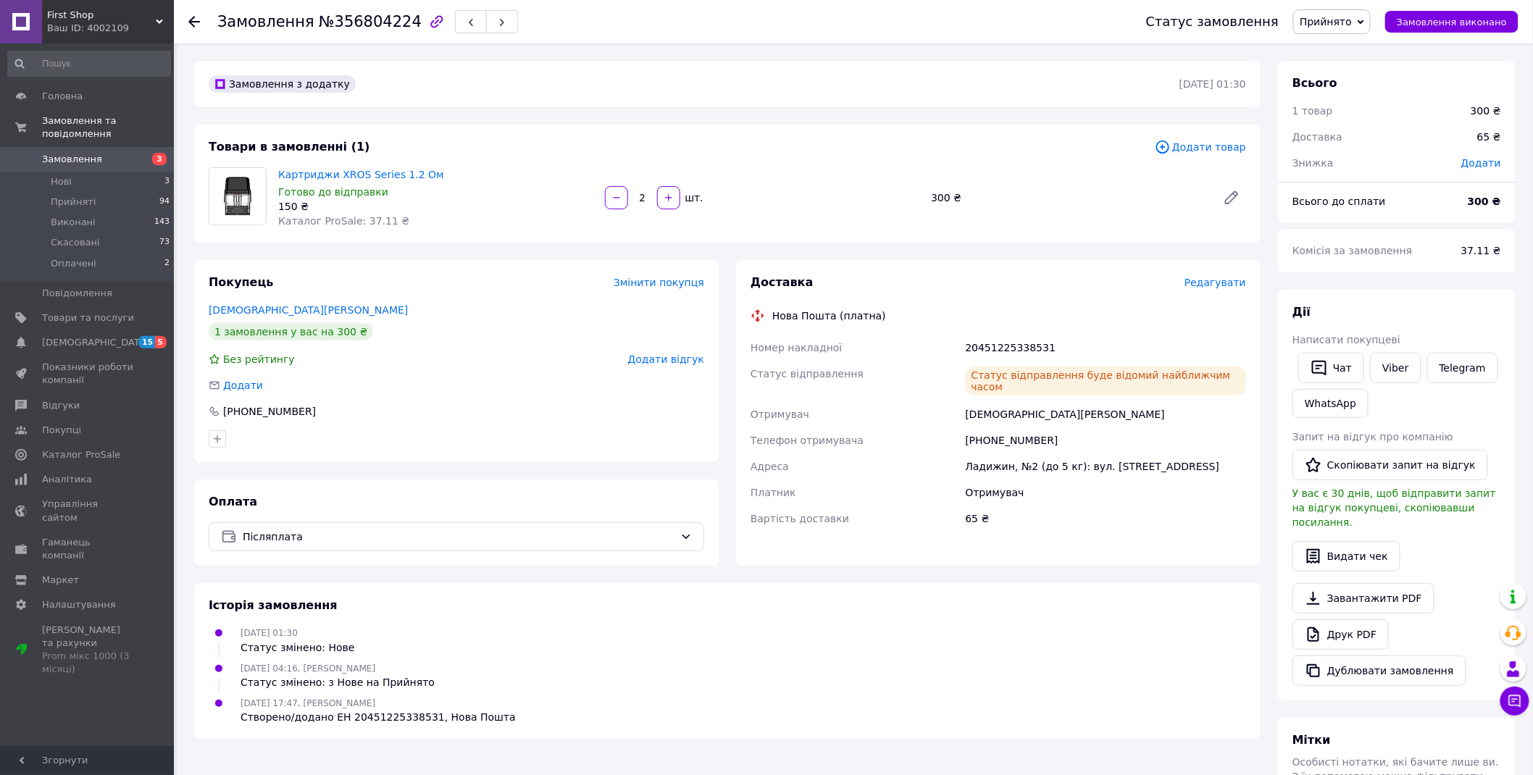
click at [107, 147] on link "Замовлення 3" at bounding box center [89, 159] width 178 height 25
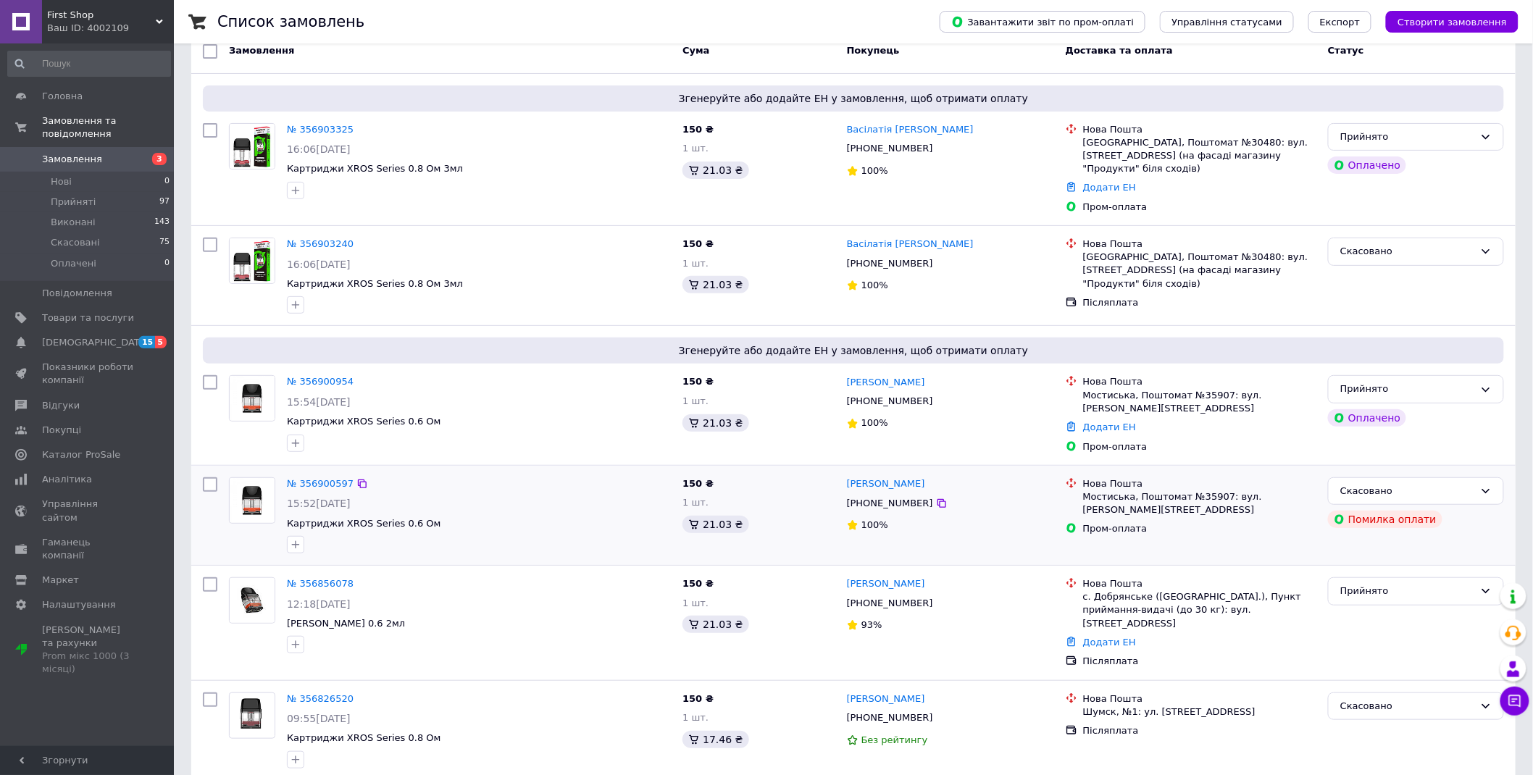
scroll to position [161, 0]
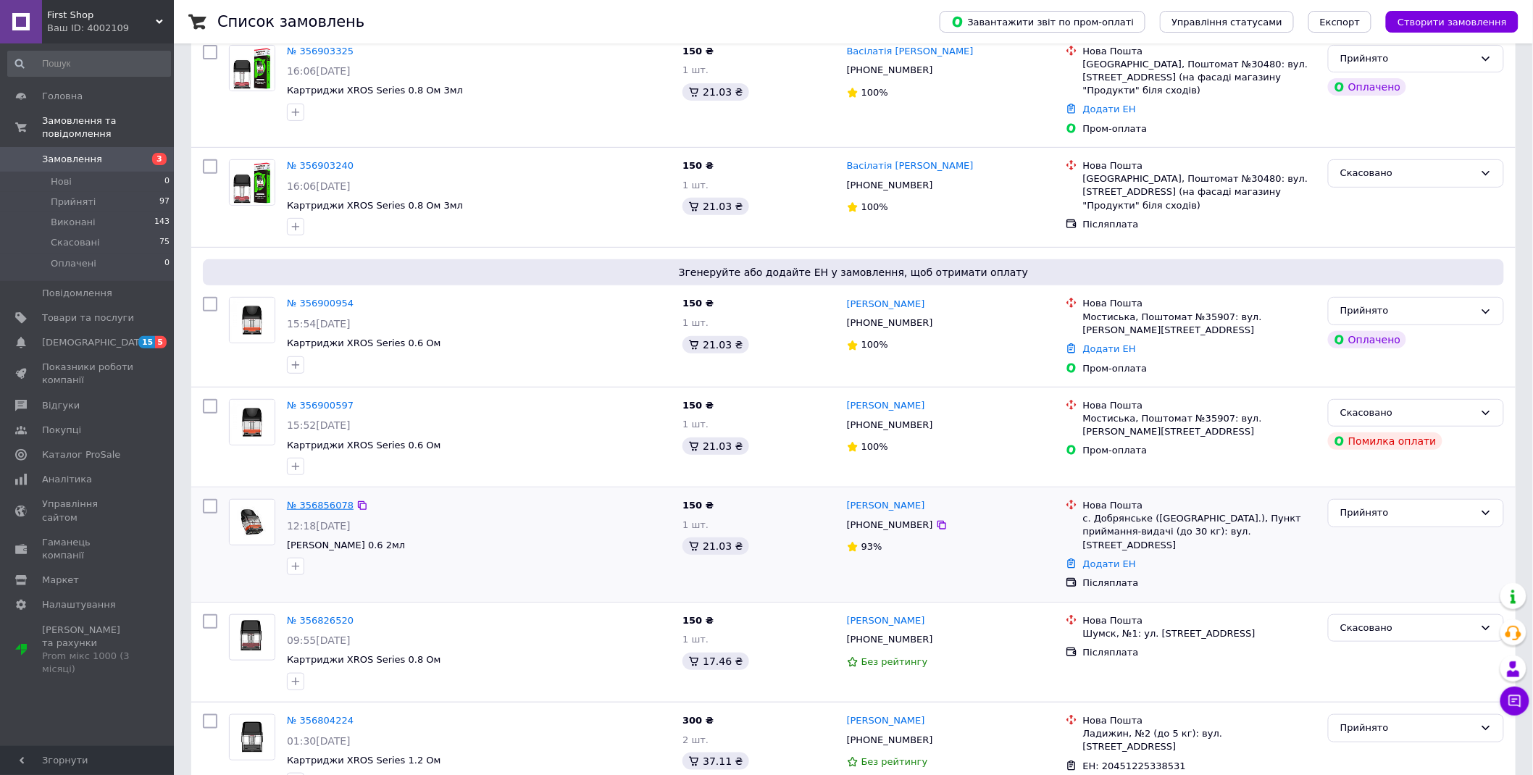
click at [314, 500] on link "№ 356856078" at bounding box center [320, 505] width 67 height 11
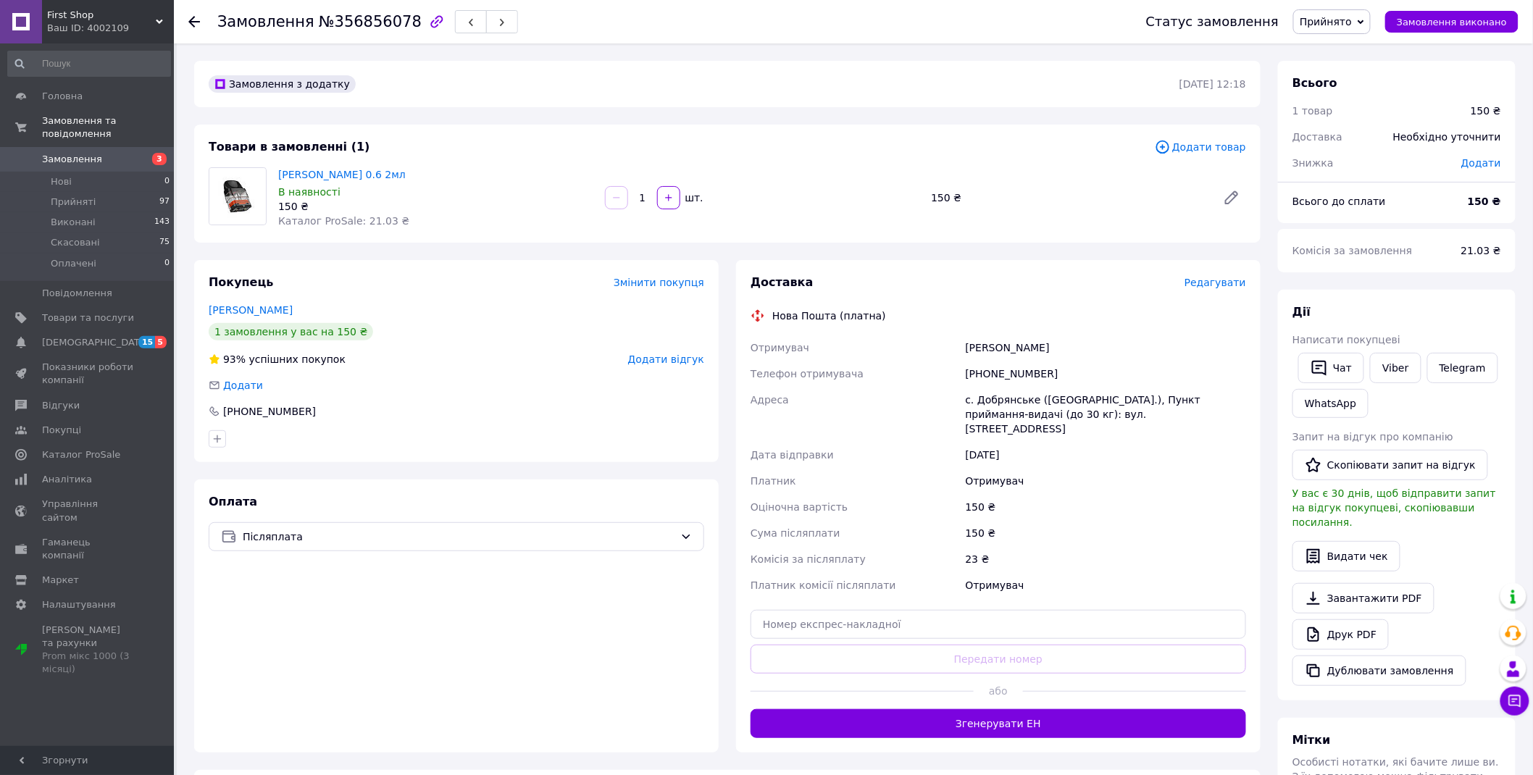
click at [984, 374] on div "+380985949518" at bounding box center [1106, 374] width 286 height 26
copy div "380985949518"
click at [982, 341] on div "Федоришин Мар'яна" at bounding box center [1106, 348] width 286 height 26
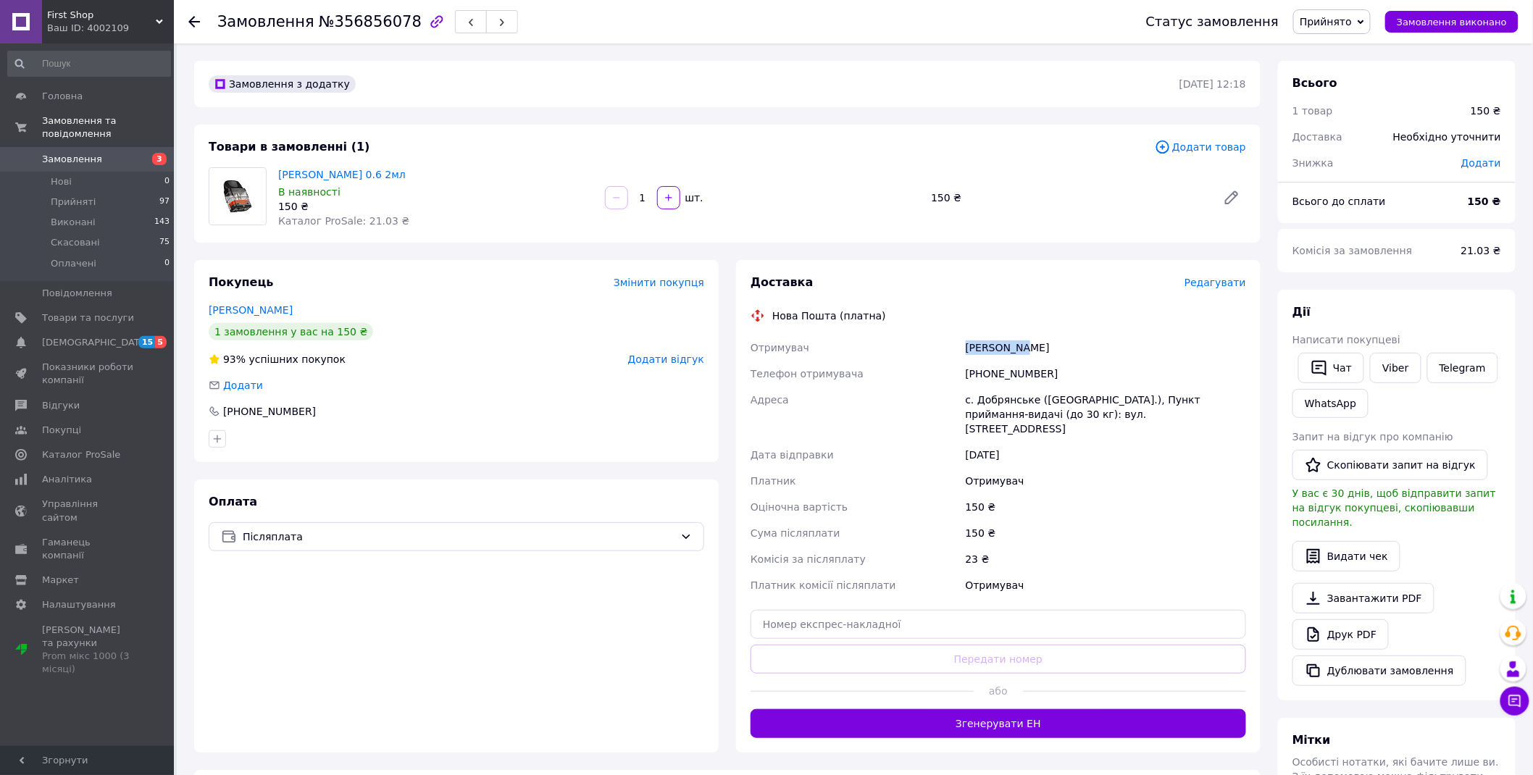
copy div "Федоришин"
click at [1043, 344] on div "Федоришин Мар'яна" at bounding box center [1106, 348] width 286 height 26
copy div "Мар'яна"
click at [991, 398] on div "с. Добрянське (Закарпатська обл.), Пункт приймання-видачі (до 30 кг): вул. Наро…" at bounding box center [1106, 414] width 286 height 55
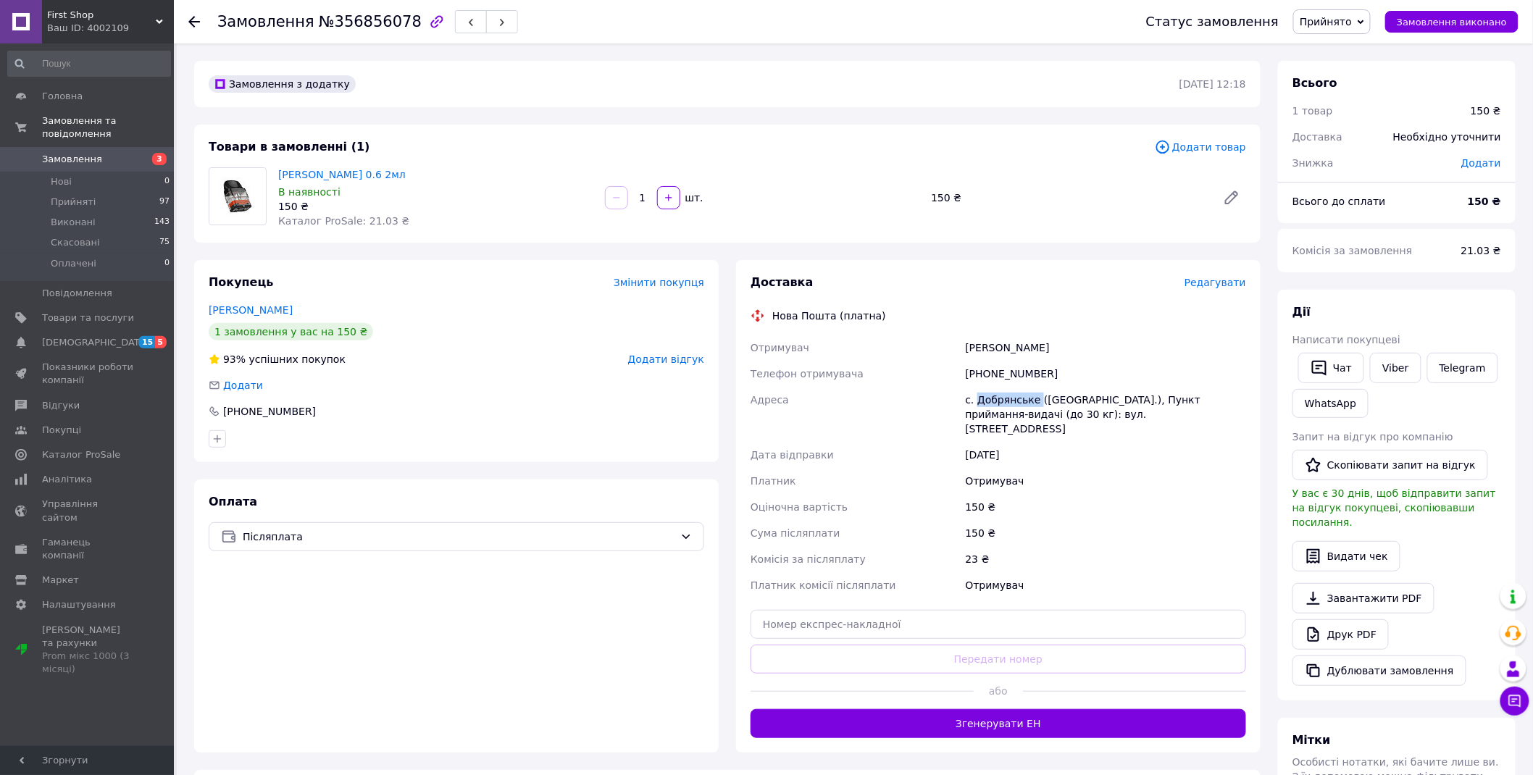
click at [991, 398] on div "с. Добрянське (Закарпатська обл.), Пункт приймання-видачі (до 30 кг): вул. Наро…" at bounding box center [1106, 414] width 286 height 55
copy div "Добрянське"
click at [884, 616] on input "text" at bounding box center [997, 624] width 495 height 29
paste input "20451225339835"
type input "20451225339835"
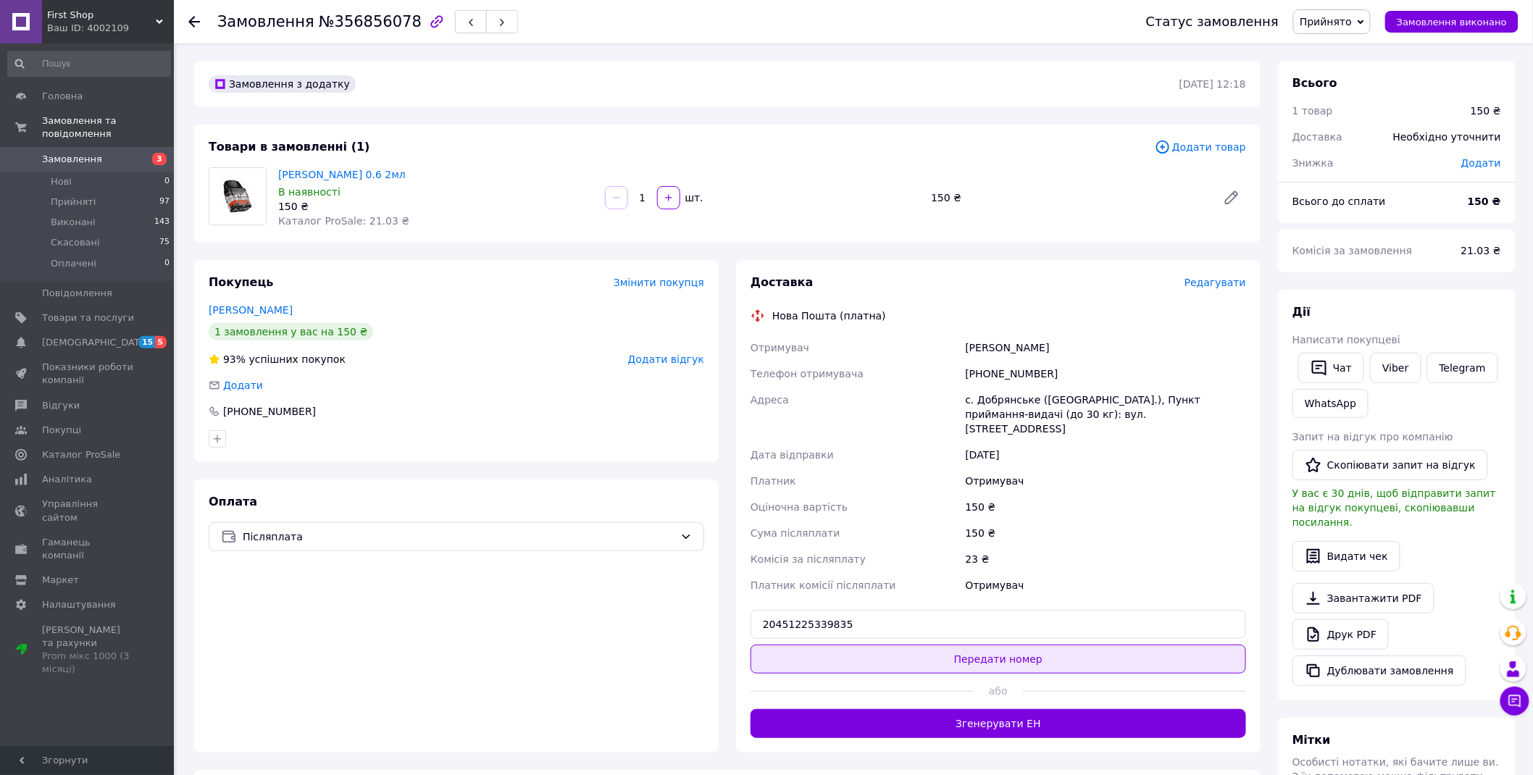
click at [902, 647] on button "Передати номер" at bounding box center [997, 659] width 495 height 29
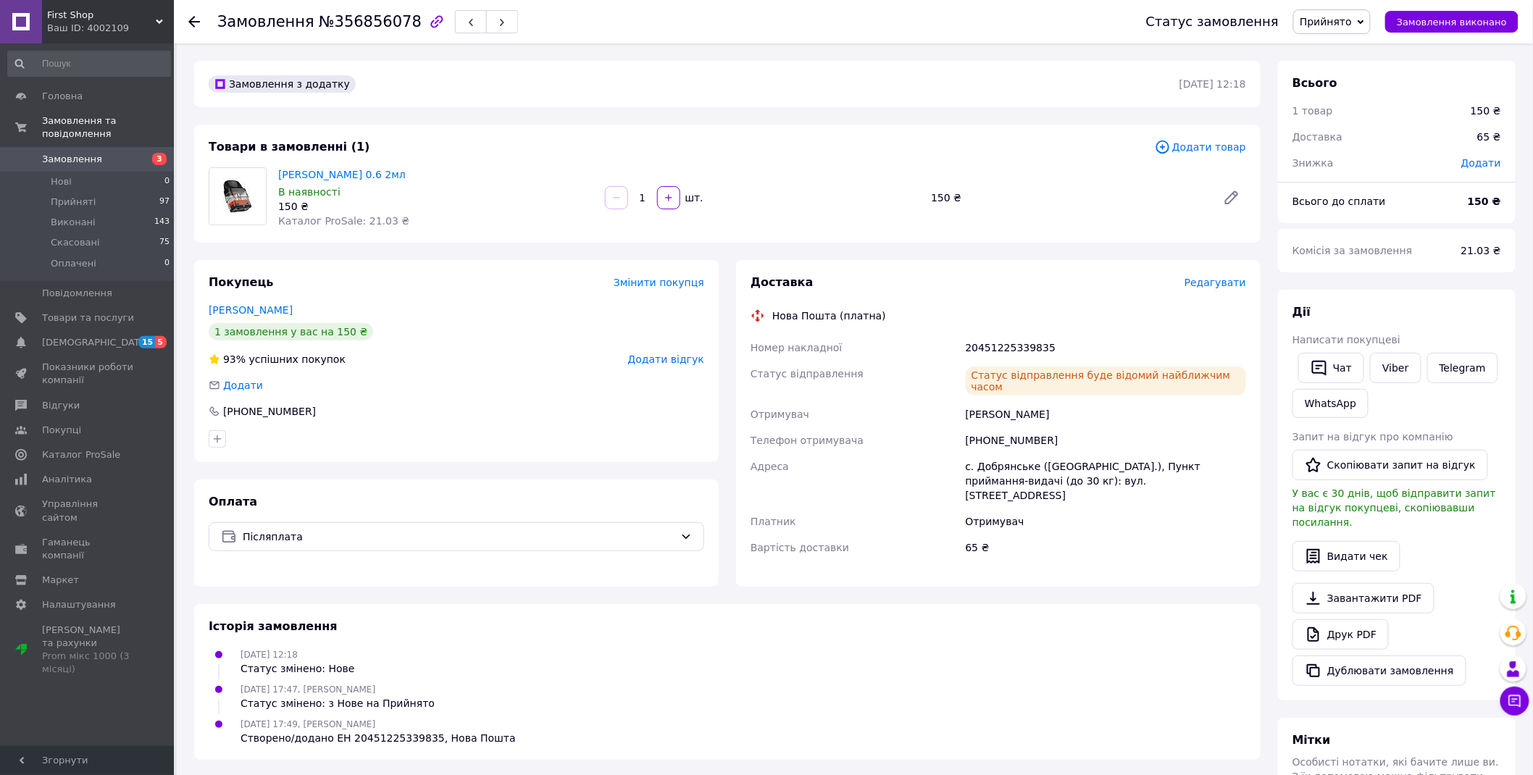
click at [152, 153] on span "3" at bounding box center [154, 159] width 40 height 13
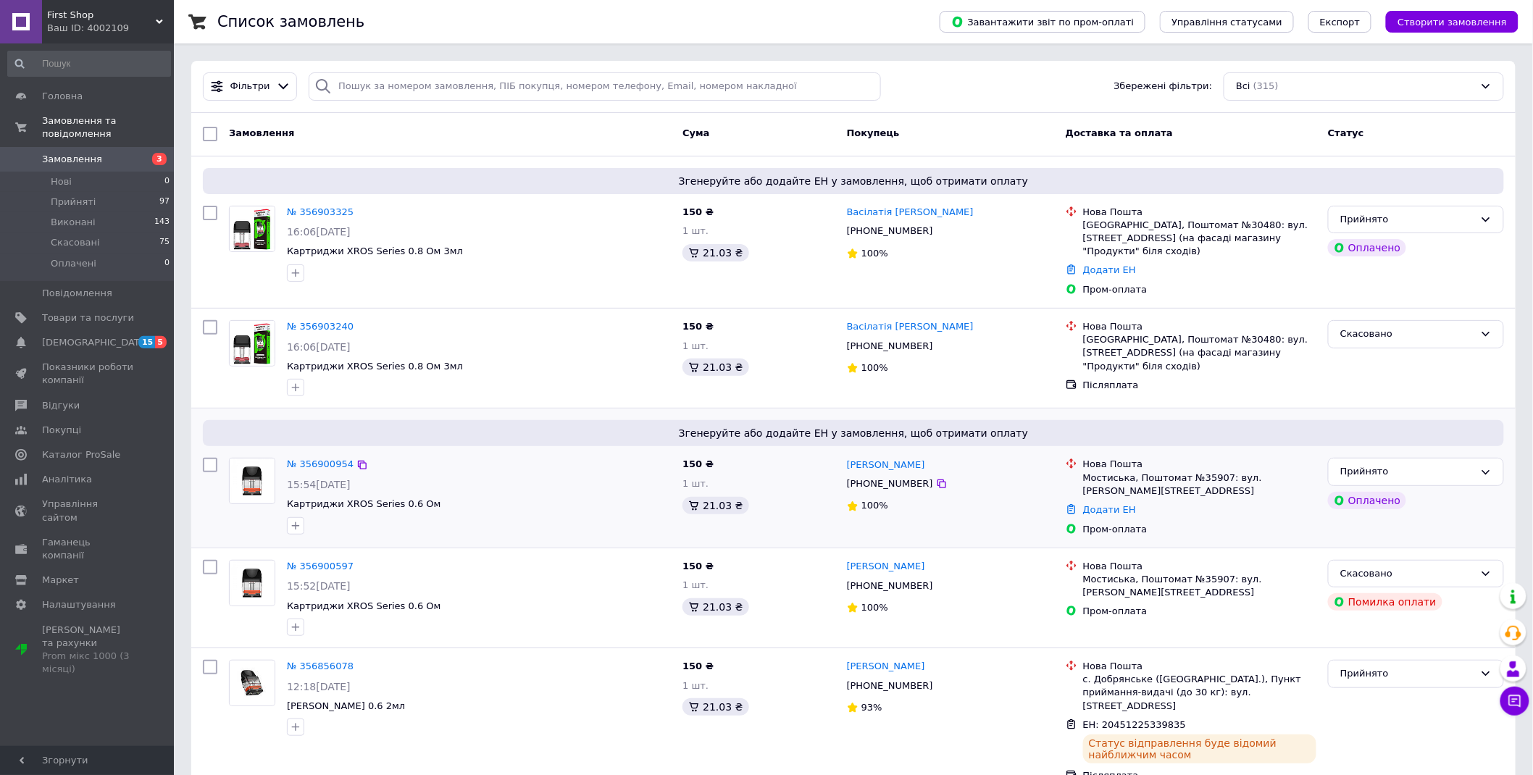
click at [310, 458] on div "№ 356900954" at bounding box center [320, 464] width 70 height 17
click at [326, 458] on link "№ 356900954" at bounding box center [320, 463] width 67 height 11
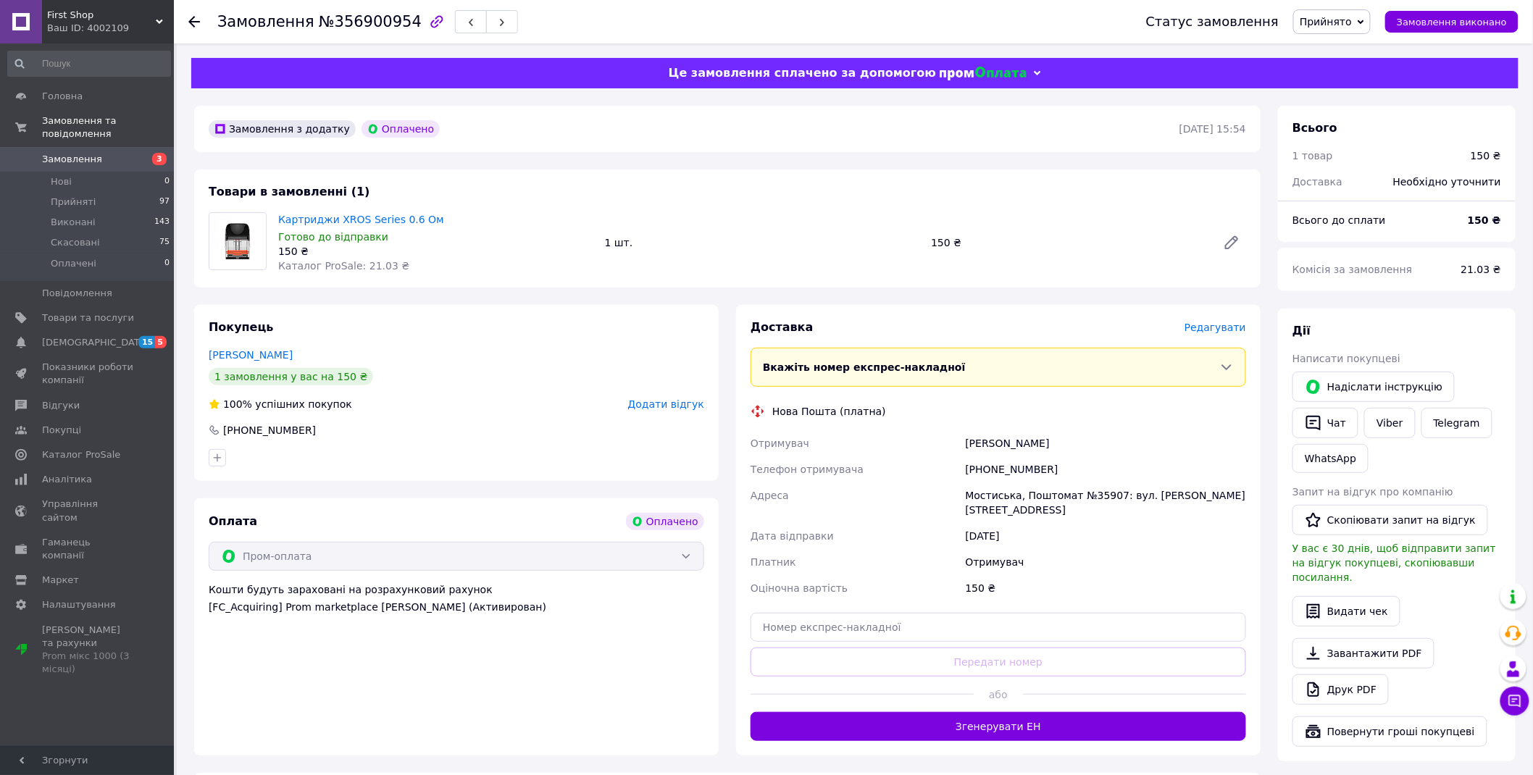
click at [993, 459] on div "+380985445026" at bounding box center [1106, 469] width 286 height 26
copy div "380985445026"
click at [986, 432] on div "Гірковий Максим" at bounding box center [1106, 443] width 286 height 26
copy div "Гірковий"
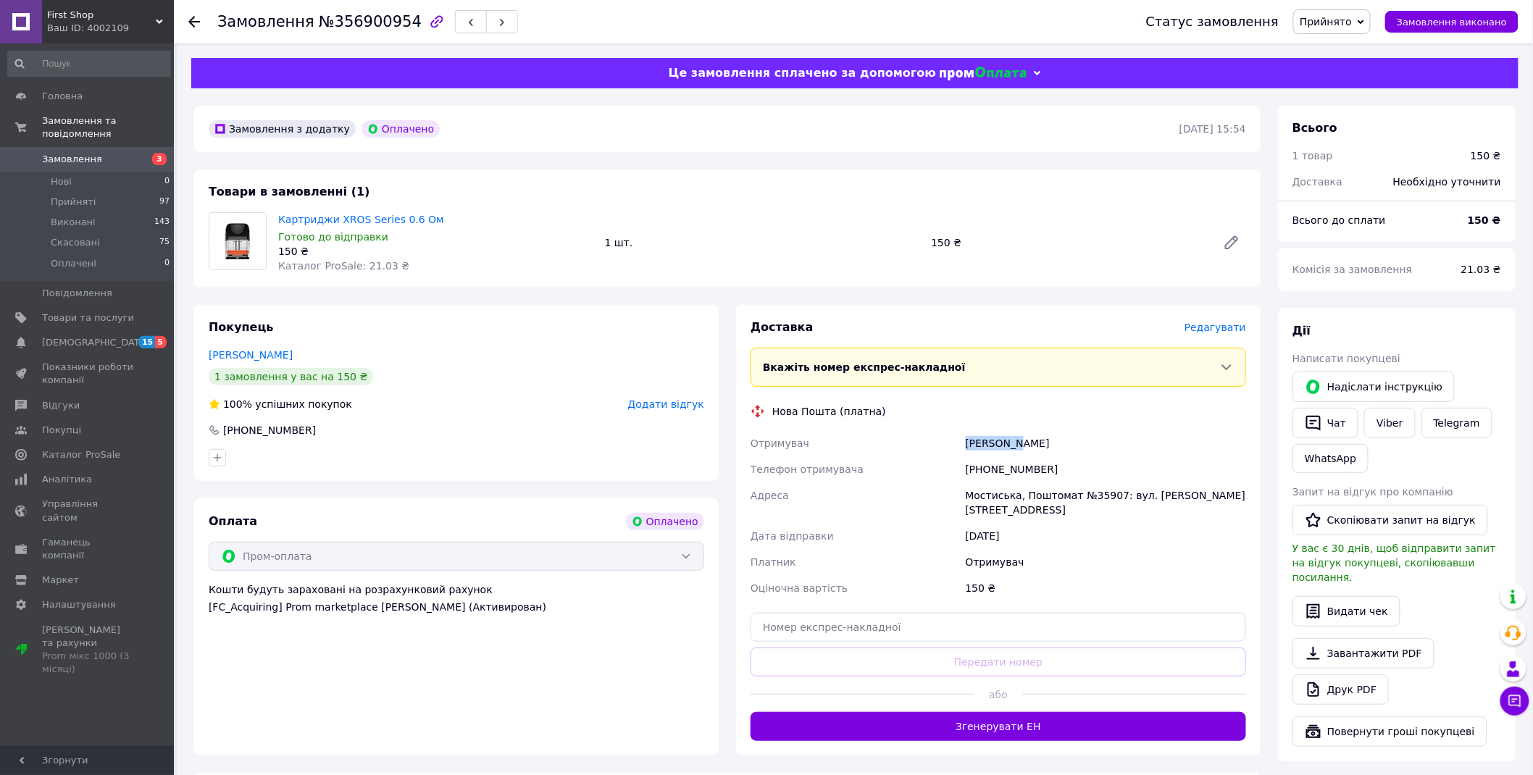
click at [986, 432] on div "Гірковий Максим" at bounding box center [1106, 443] width 286 height 26
click at [1033, 440] on div "Гірковий Максим" at bounding box center [1106, 443] width 286 height 26
click at [998, 487] on div "Мостиська, Поштомат №35907: вул. Адама Міцкевича, 21" at bounding box center [1106, 502] width 286 height 41
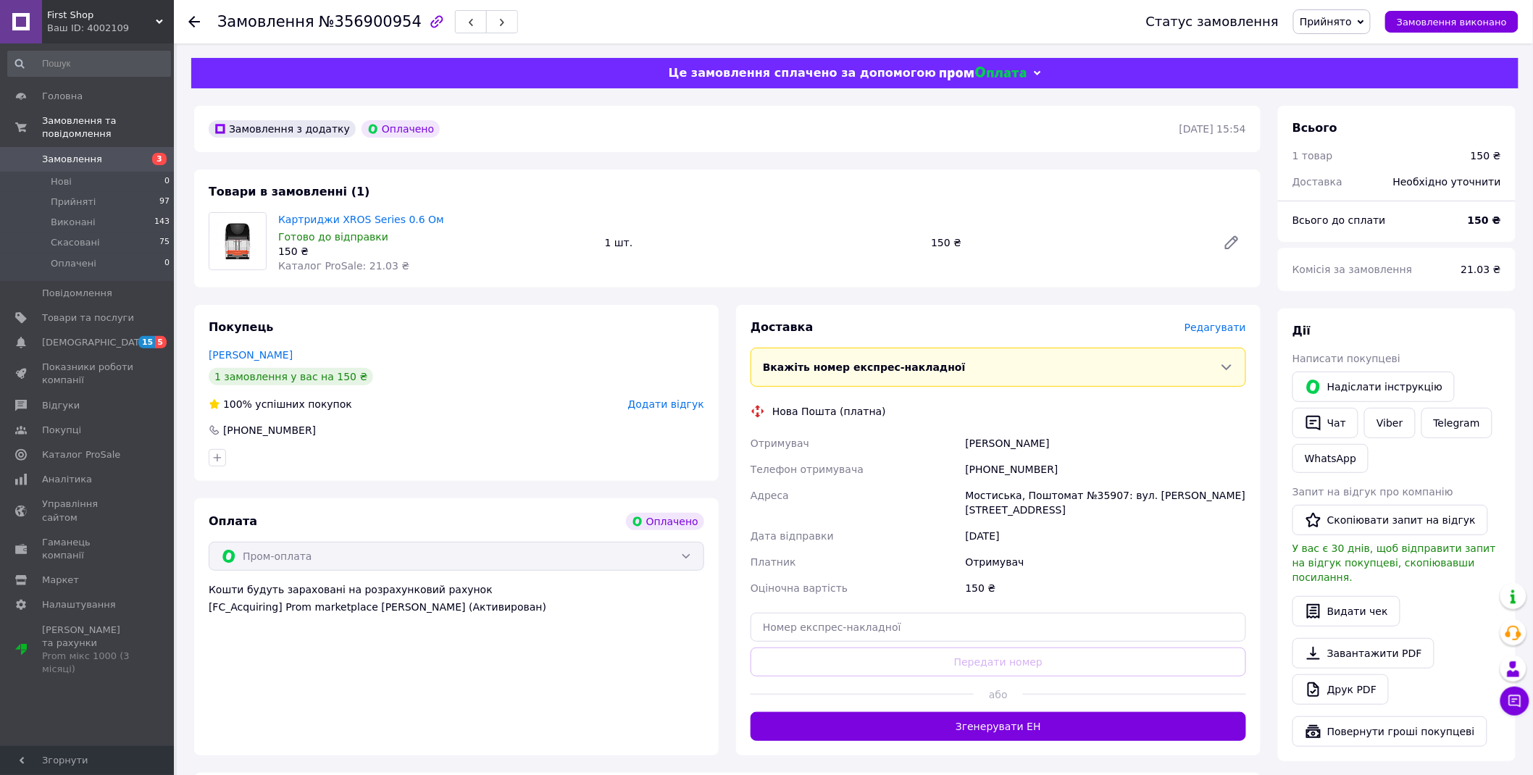
click at [1070, 500] on div "Мостиська, Поштомат №35907: вул. Адама Міцкевича, 21" at bounding box center [1106, 502] width 286 height 41
click at [1089, 495] on div "Мостиська, Поштомат №35907: вул. Адама Міцкевича, 21" at bounding box center [1106, 502] width 286 height 41
drag, startPoint x: 897, startPoint y: 598, endPoint x: 894, endPoint y: 636, distance: 37.8
click at [896, 613] on input "text" at bounding box center [997, 627] width 495 height 29
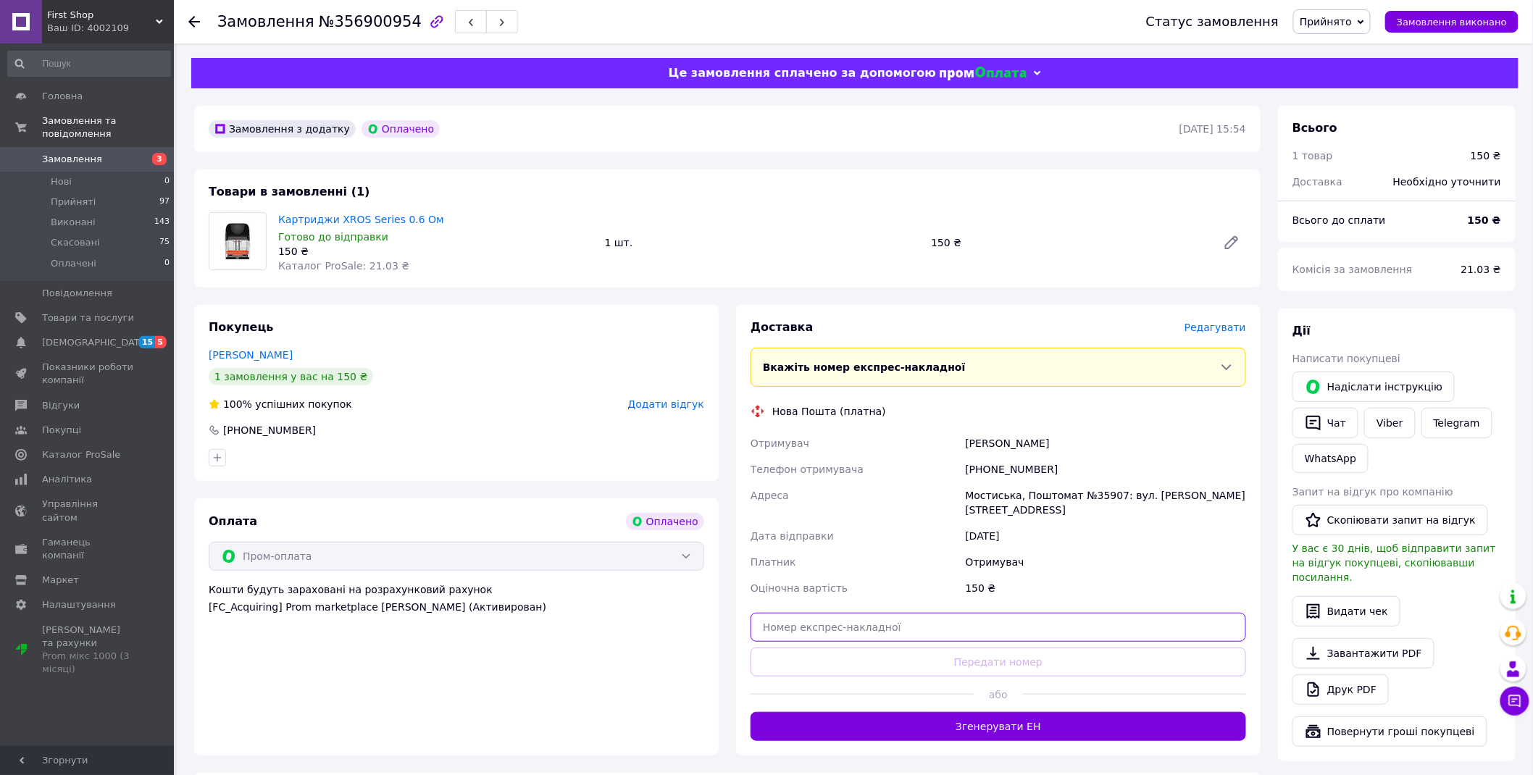
paste input "20451225340628"
type input "20451225340628"
click at [894, 647] on button "Передати номер" at bounding box center [997, 661] width 495 height 29
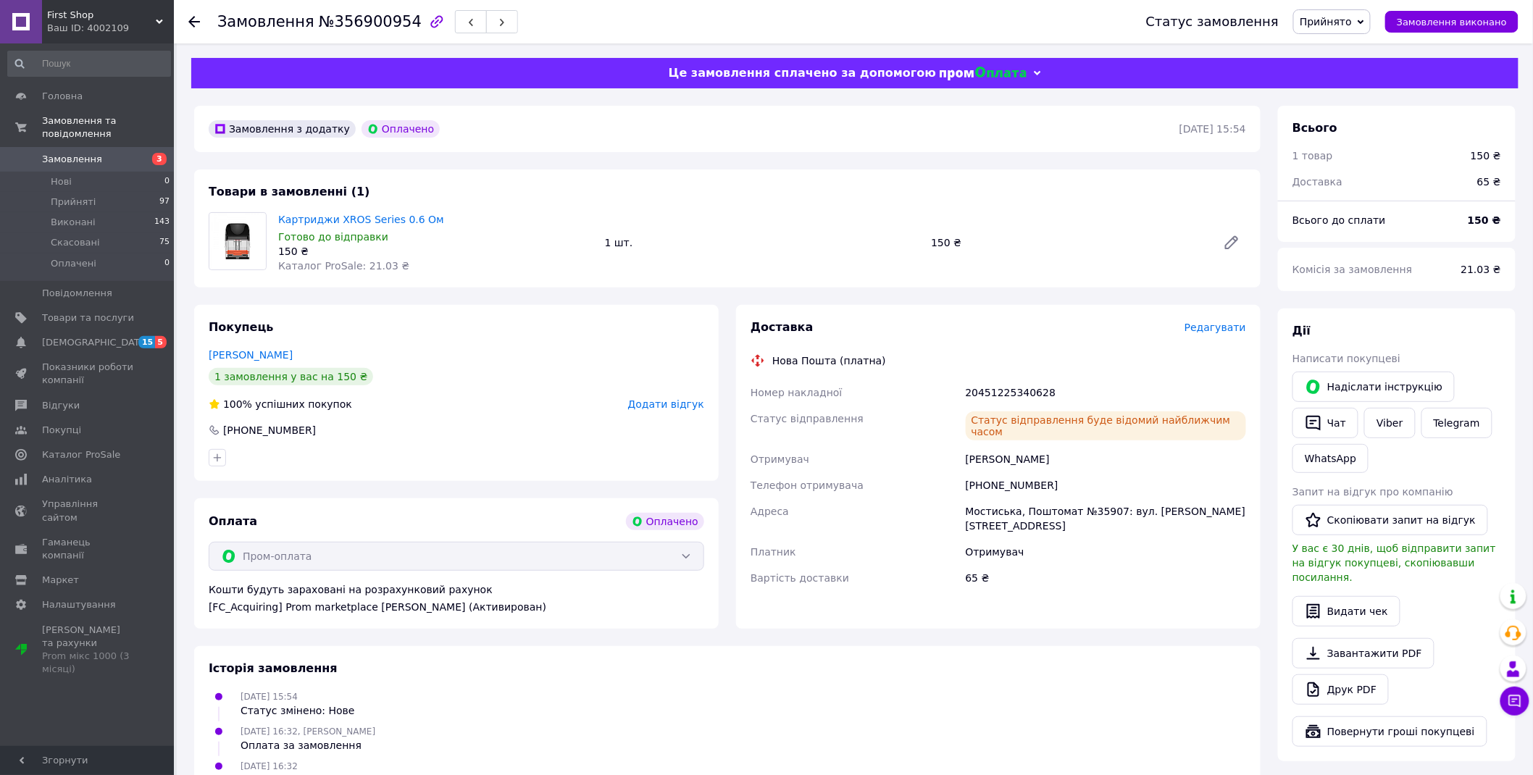
click at [35, 147] on link "Замовлення 3" at bounding box center [89, 159] width 178 height 25
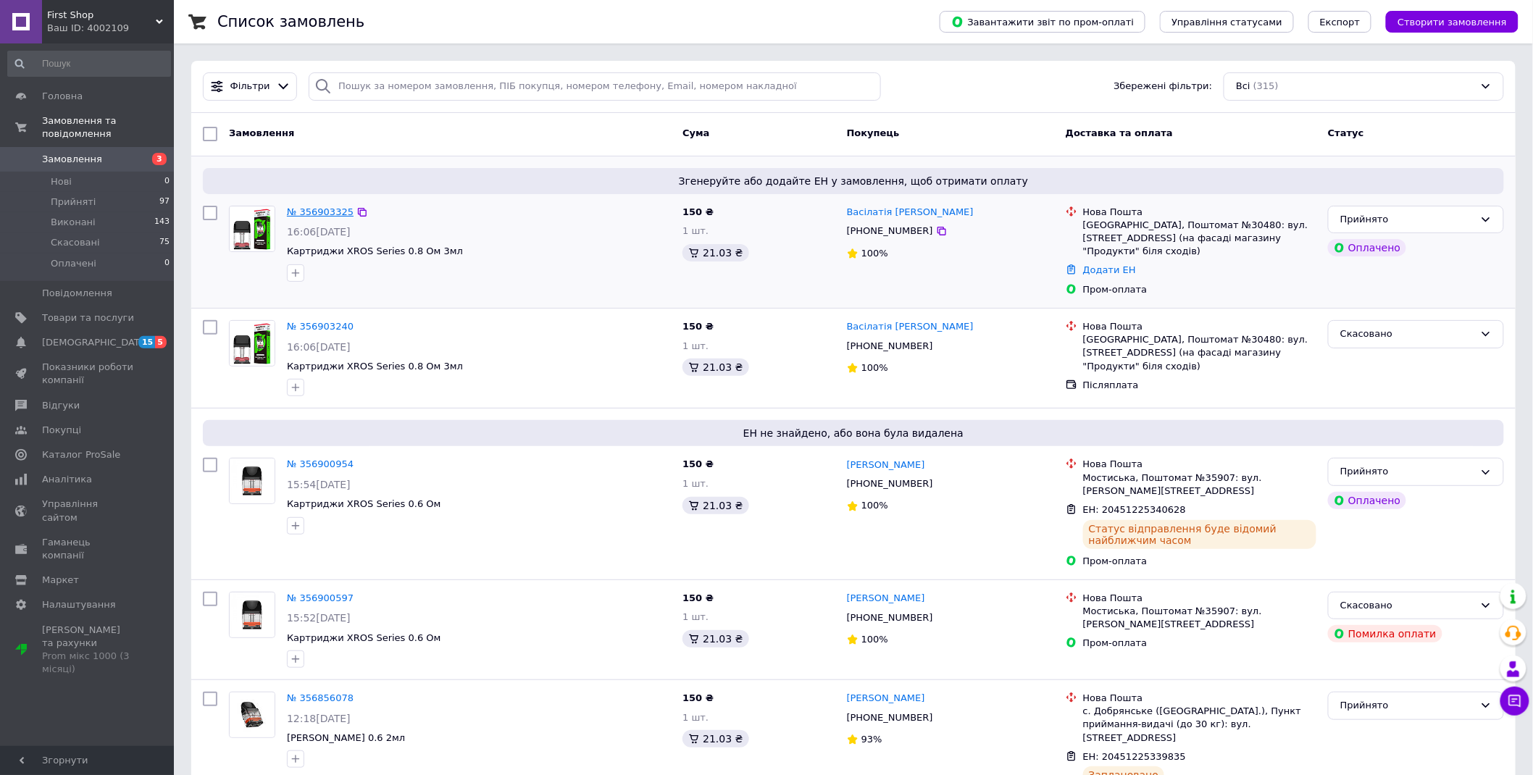
click at [313, 209] on link "№ 356903325" at bounding box center [320, 211] width 67 height 11
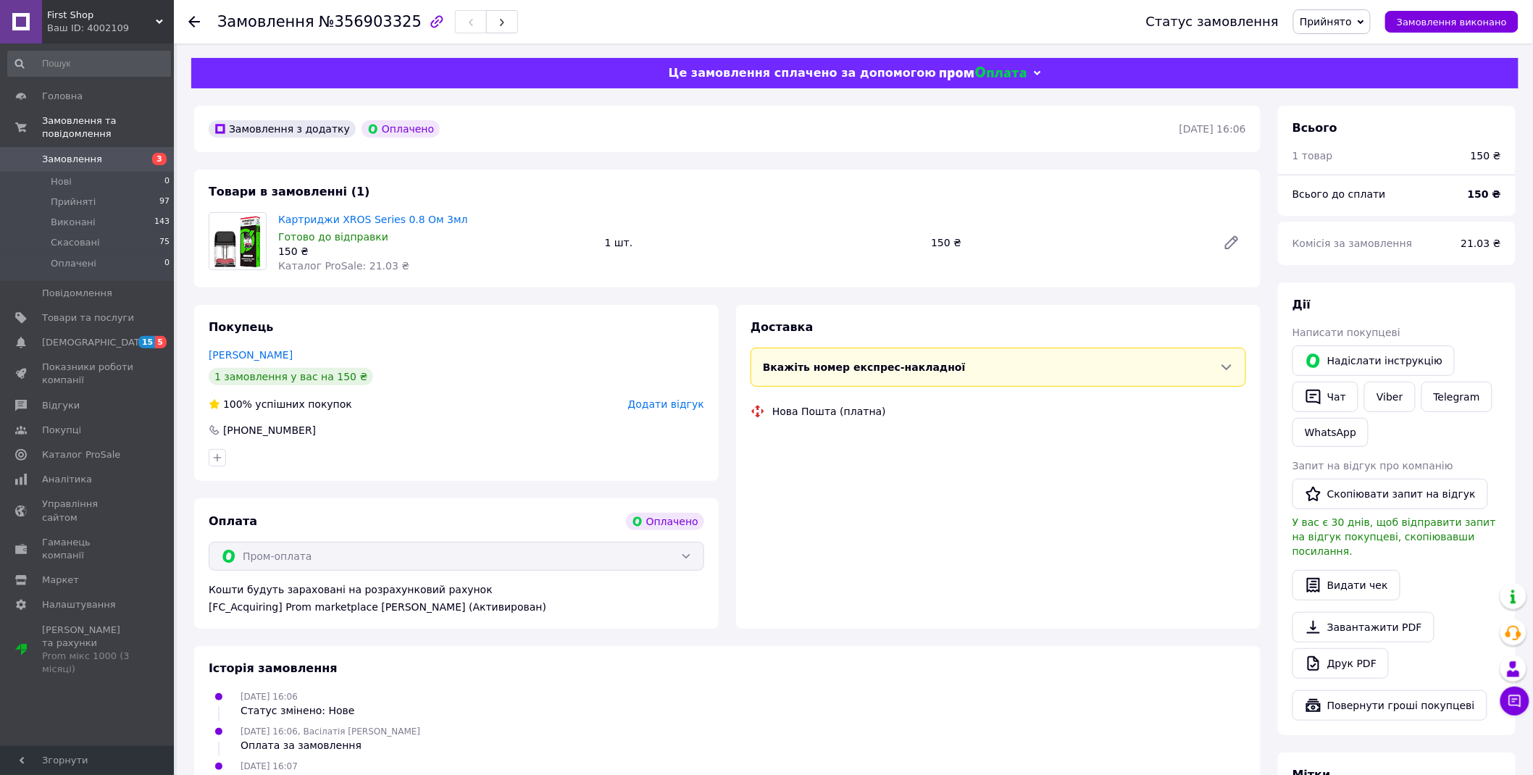
click at [1010, 460] on div "Доставка Вкажіть номер експрес-накладної Обов'язково введіть номер експрес-накл…" at bounding box center [998, 467] width 524 height 324
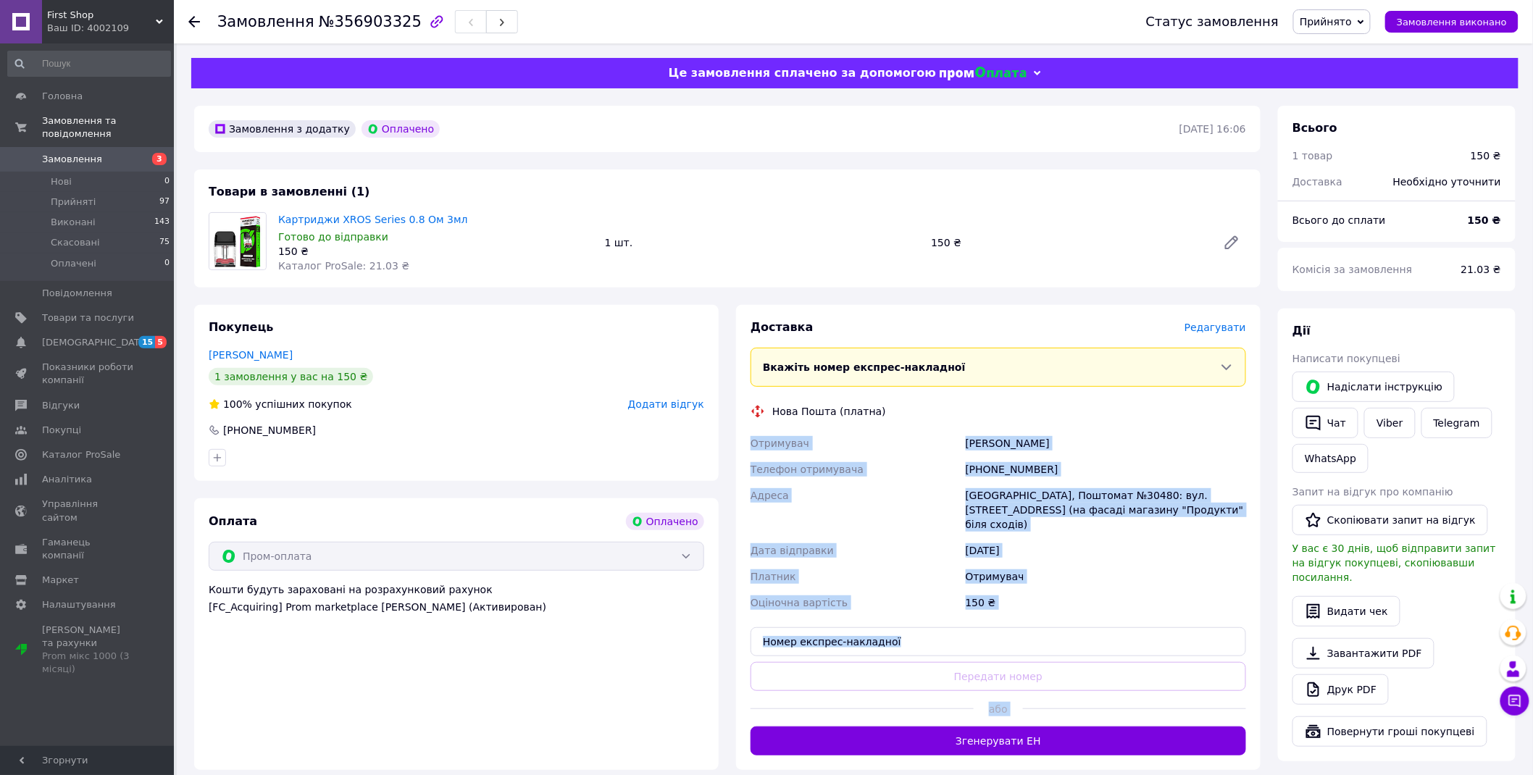
click at [998, 467] on div "+380664189054" at bounding box center [1106, 469] width 286 height 26
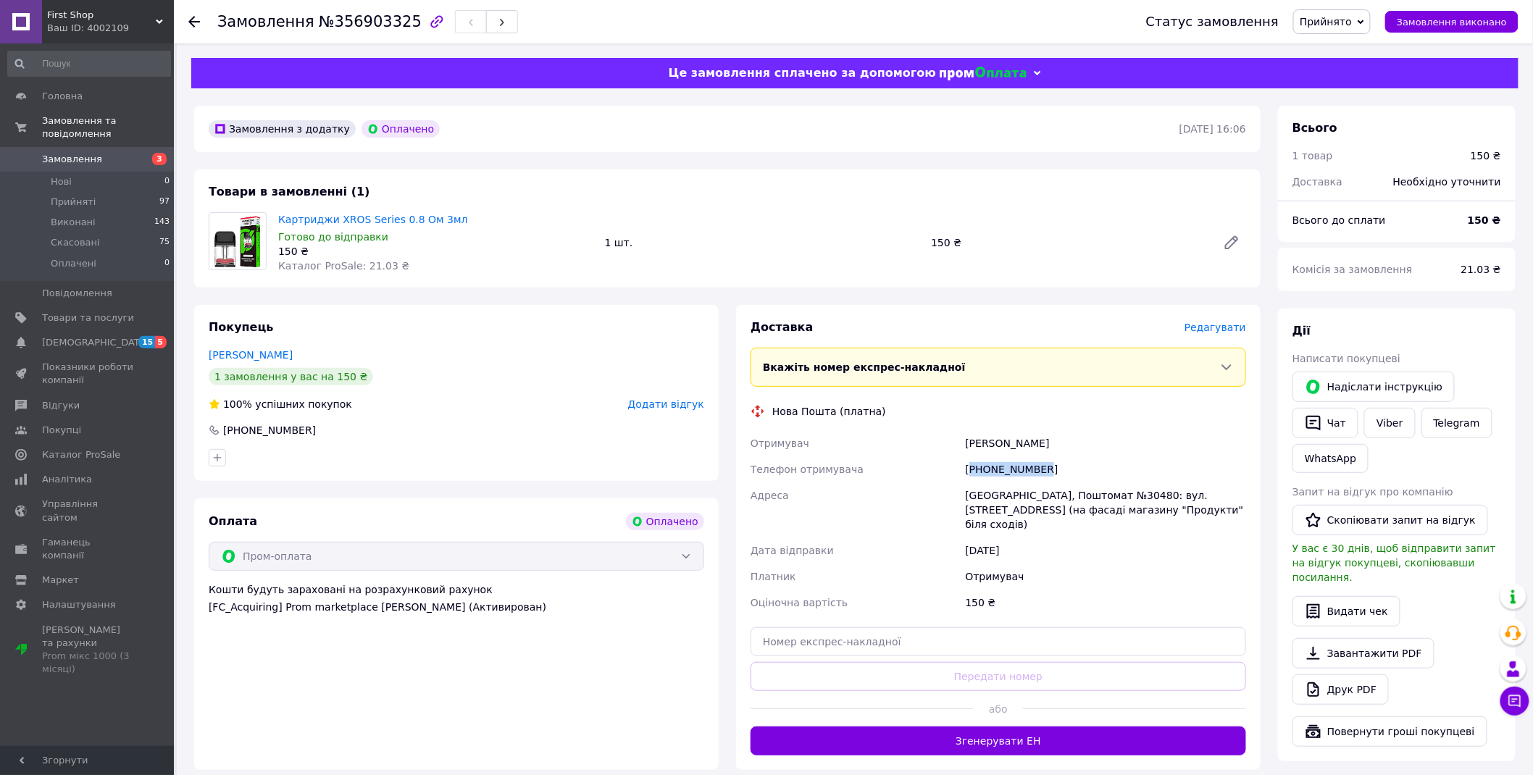
click at [998, 467] on div "+380664189054" at bounding box center [1106, 469] width 286 height 26
click at [968, 439] on div "Ігоря Васілатія" at bounding box center [1106, 443] width 286 height 26
click at [1014, 445] on div "Ігоря Васілатія" at bounding box center [1106, 443] width 286 height 26
drag, startPoint x: 1015, startPoint y: 445, endPoint x: 1005, endPoint y: 447, distance: 10.4
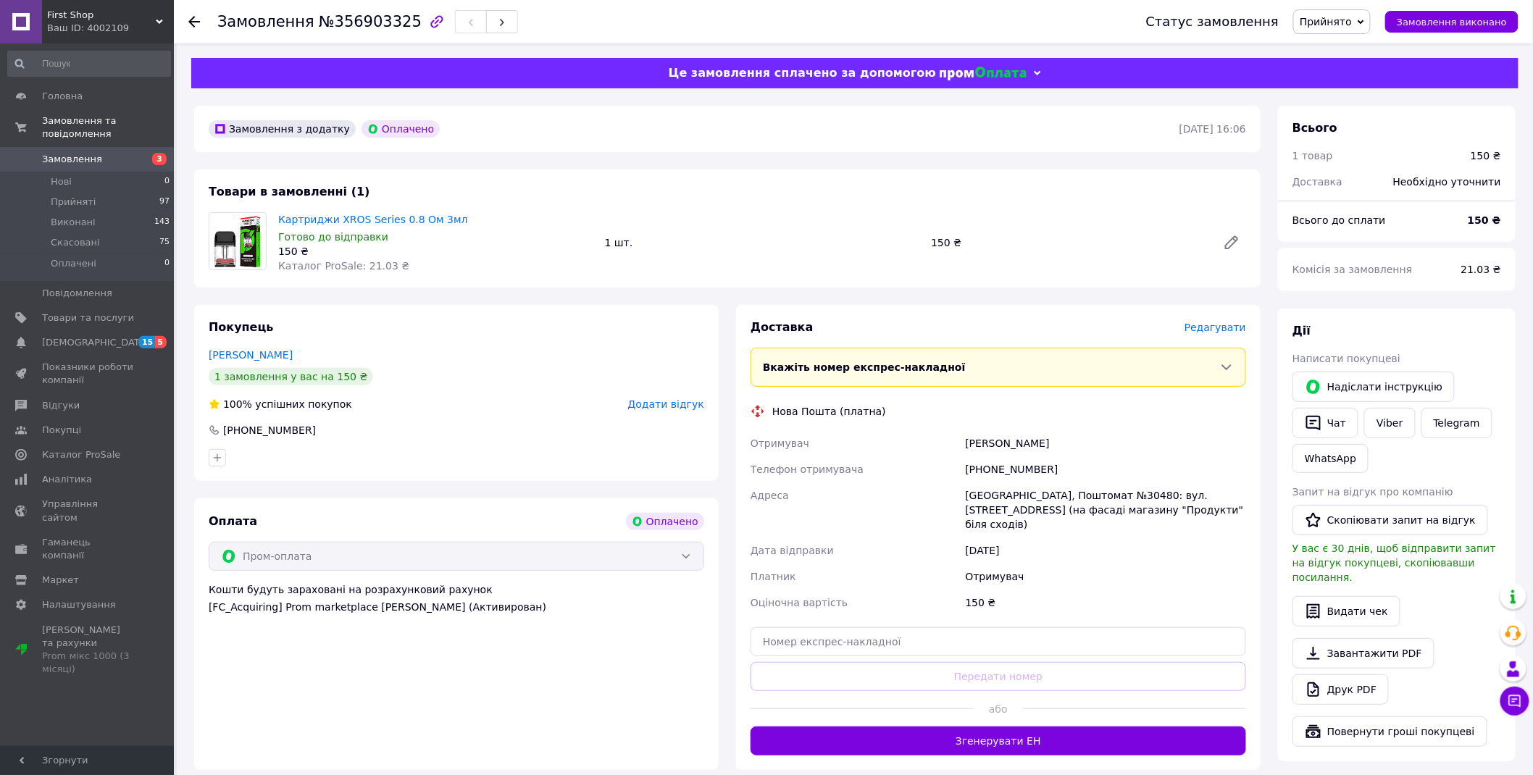
click at [1015, 444] on div "Ігоря Васілатія" at bounding box center [1106, 443] width 286 height 26
click at [981, 496] on div "Одеса, Поштомат №30480: вул. Болгарська, 71 (на фасаді магазину "Продукти" біля…" at bounding box center [1106, 509] width 286 height 55
drag, startPoint x: 1096, startPoint y: 505, endPoint x: 1084, endPoint y: 501, distance: 12.1
click at [1094, 505] on div "Одеса, Поштомат №30480: вул. Болгарська, 71 (на фасаді магазину "Продукти" біля…" at bounding box center [1106, 509] width 286 height 55
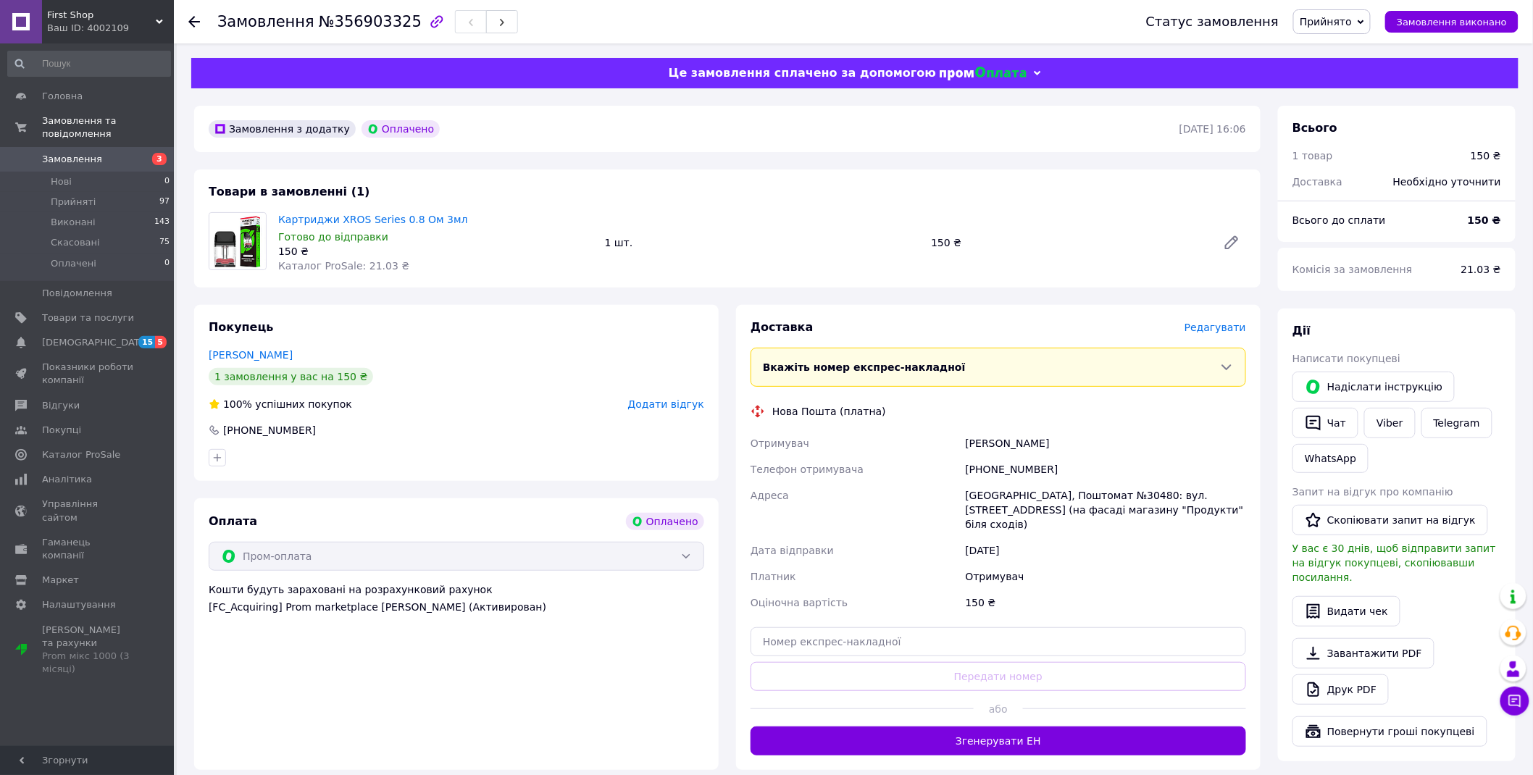
click at [1080, 498] on div "Одеса, Поштомат №30480: вул. Болгарська, 71 (на фасаді магазину "Продукти" біля…" at bounding box center [1106, 509] width 286 height 55
click at [1079, 498] on div "Одеса, Поштомат №30480: вул. Болгарська, 71 (на фасаді магазину "Продукти" біля…" at bounding box center [1106, 509] width 286 height 55
click at [817, 627] on input "text" at bounding box center [997, 641] width 495 height 29
paste input "20451225341407"
type input "20451225341407"
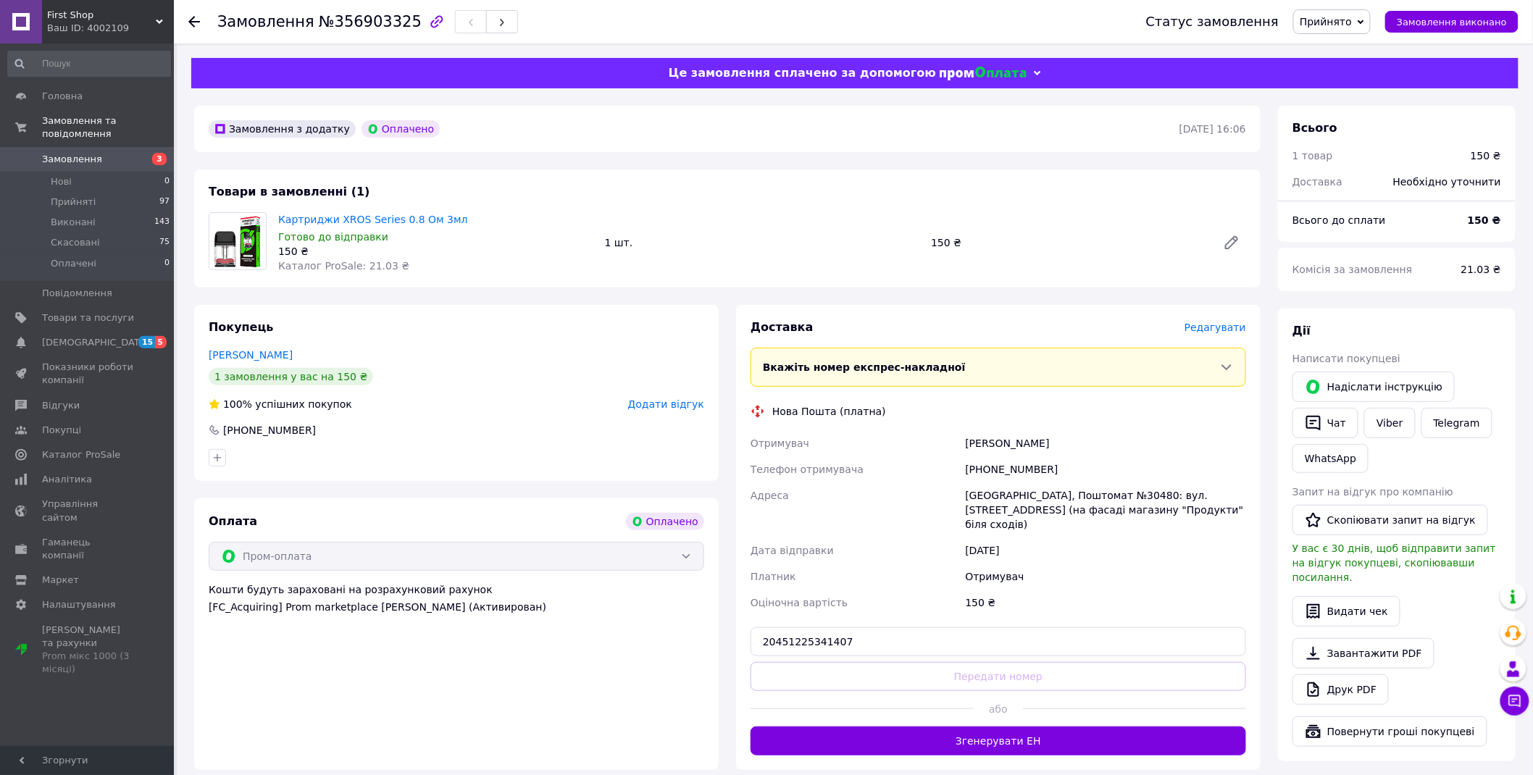
click at [834, 662] on button "Передати номер" at bounding box center [997, 676] width 495 height 29
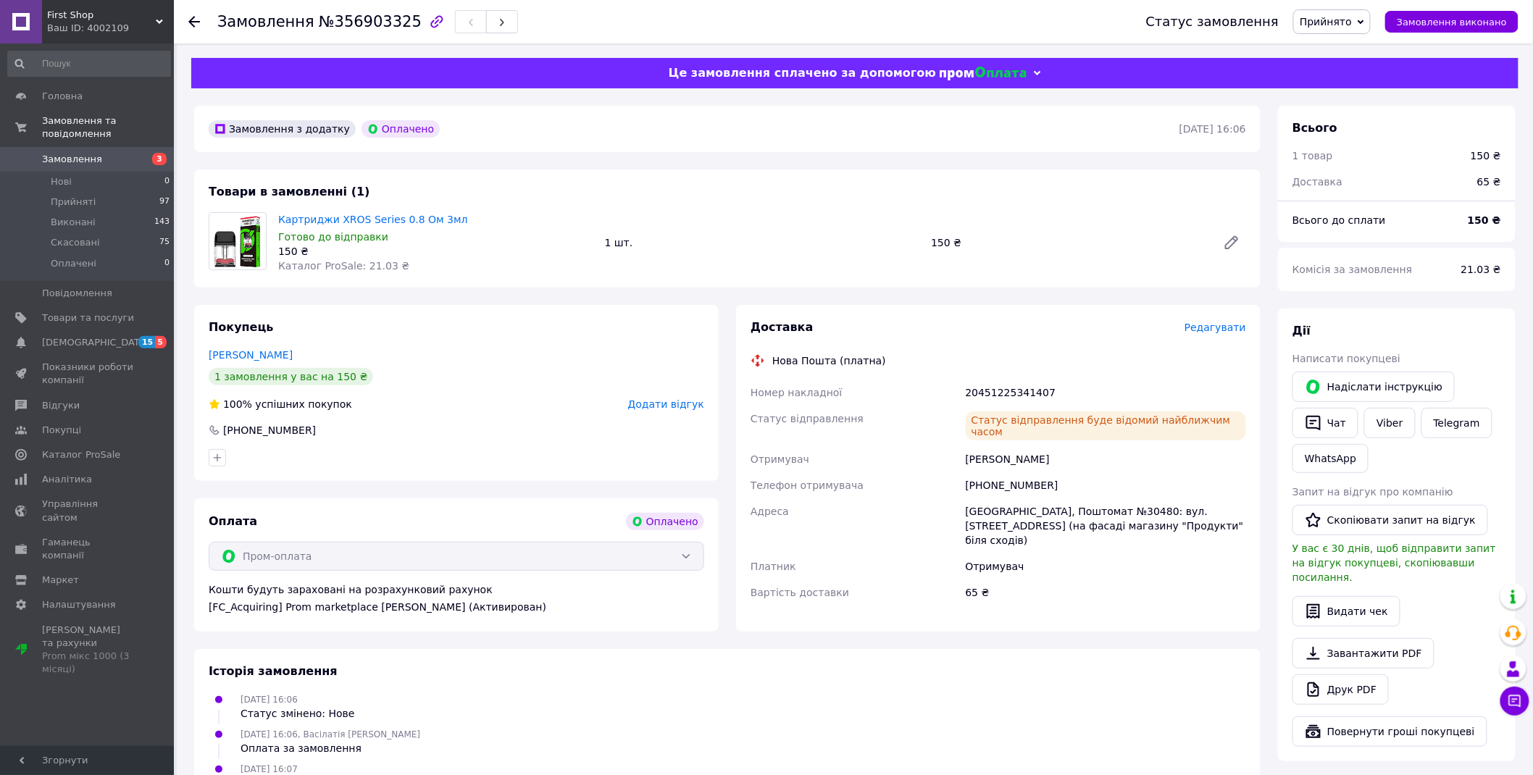
click at [112, 153] on span "Замовлення" at bounding box center [88, 159] width 92 height 13
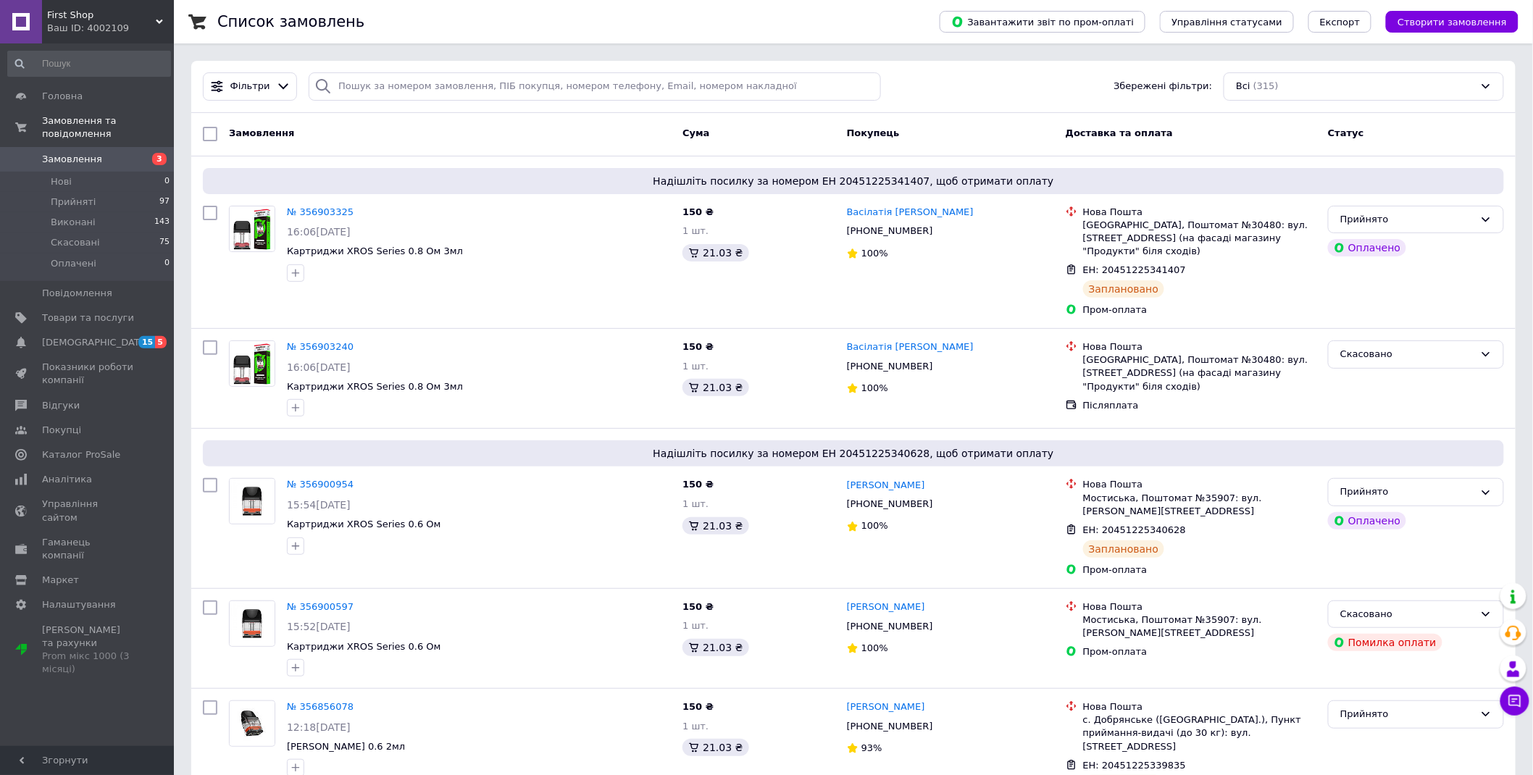
click at [146, 18] on span "First Shop" at bounding box center [101, 15] width 109 height 13
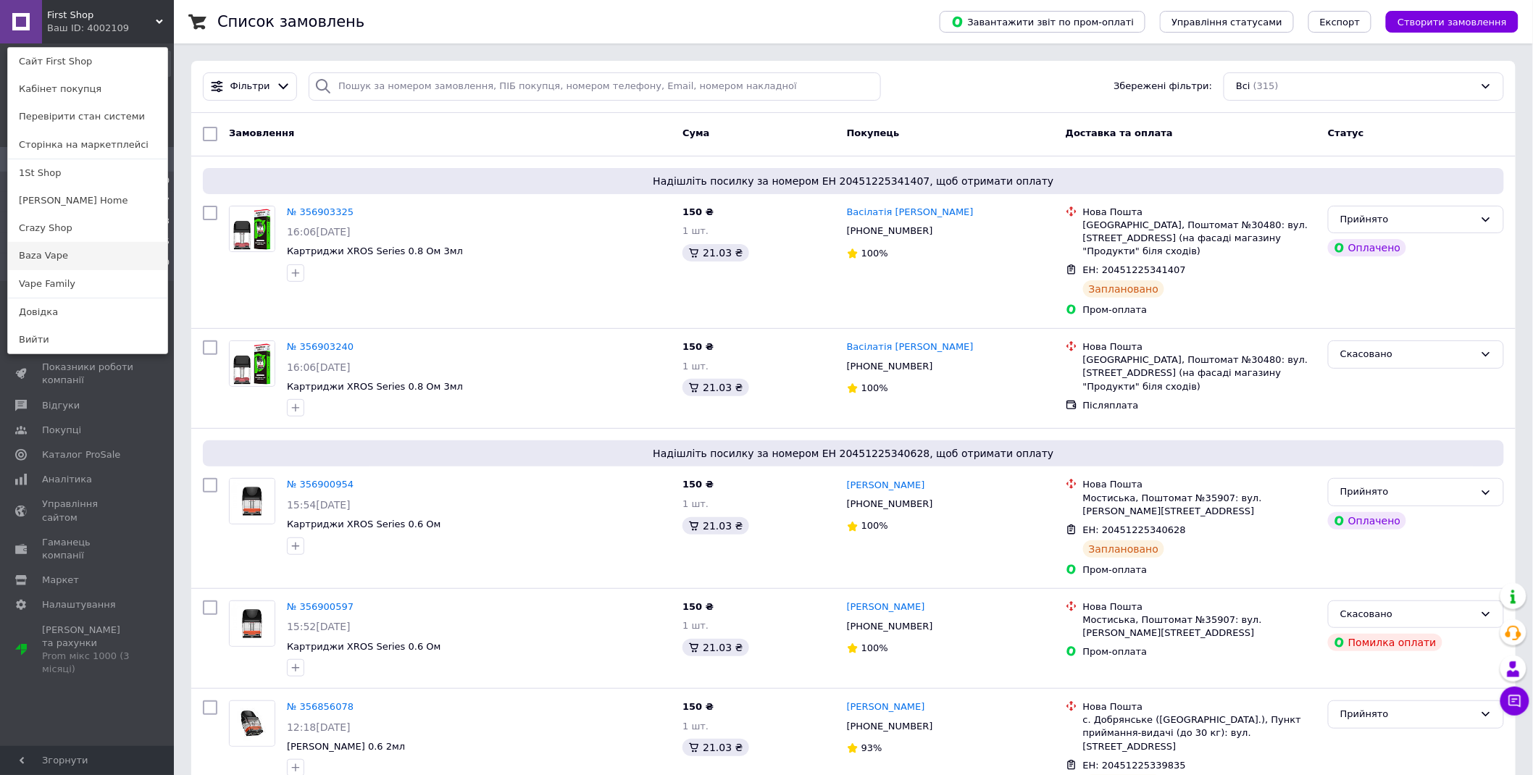
click at [81, 248] on link "Baza Vape" at bounding box center [87, 256] width 159 height 28
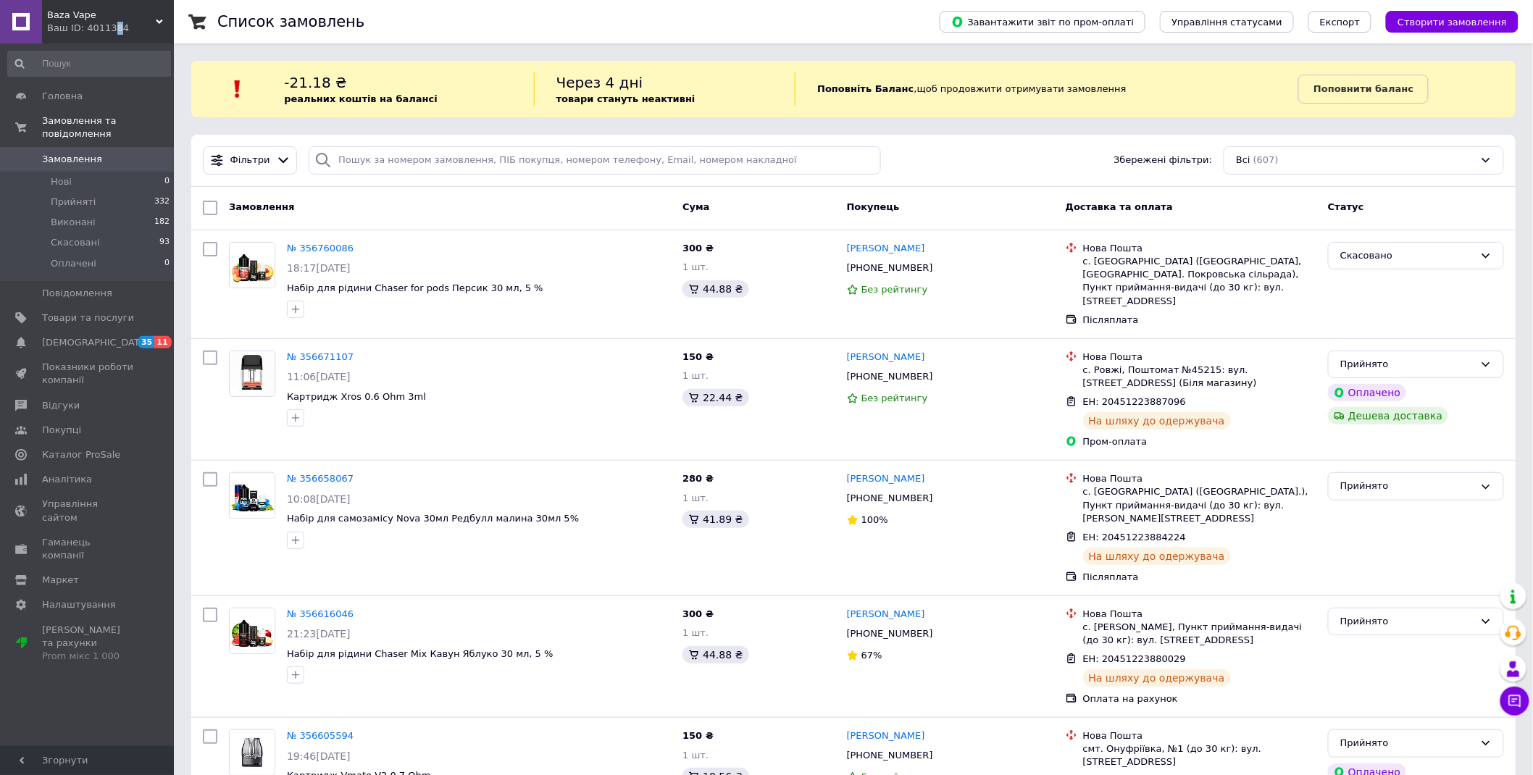
click at [110, 32] on div "Ваш ID: 4011384" at bounding box center [110, 28] width 127 height 13
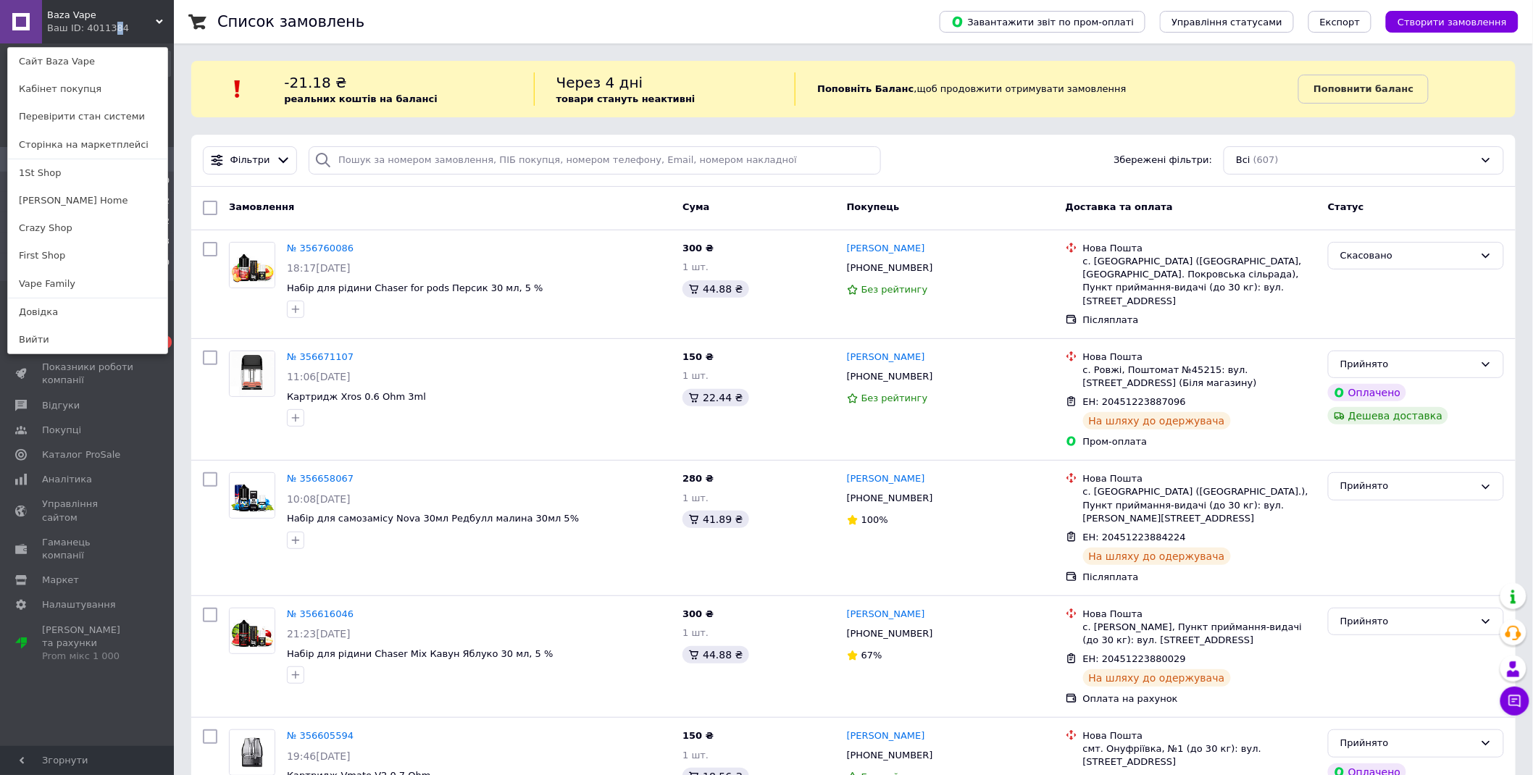
click at [88, 214] on link "Crazy Shop" at bounding box center [87, 228] width 159 height 28
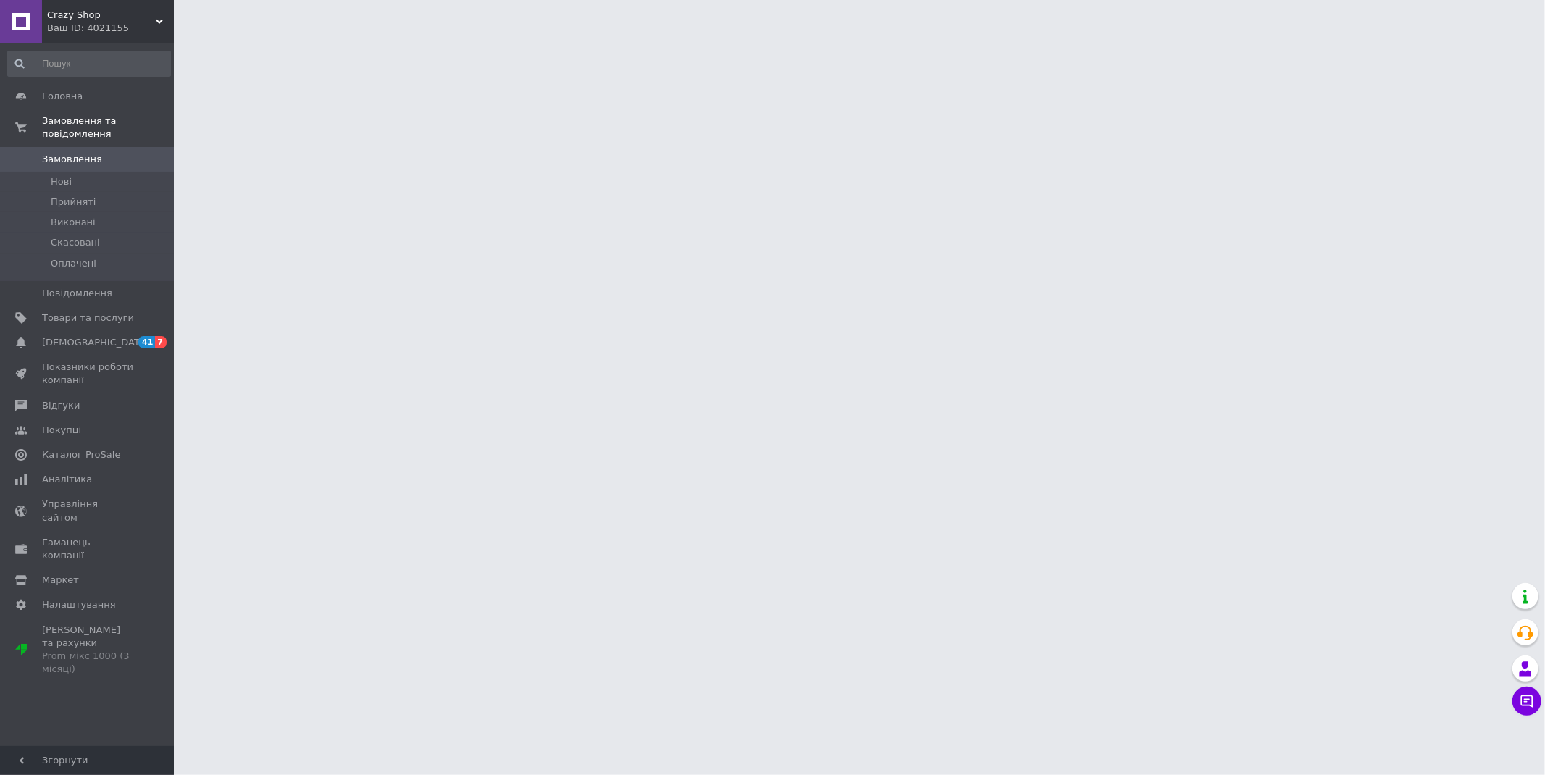
click at [128, 45] on div "Головна Замовлення та повідомлення Замовлення 0 [GEOGRAPHIC_DATA] Виконані Скас…" at bounding box center [89, 396] width 178 height 707
click at [140, 29] on div "Ваш ID: 4021155" at bounding box center [110, 28] width 127 height 13
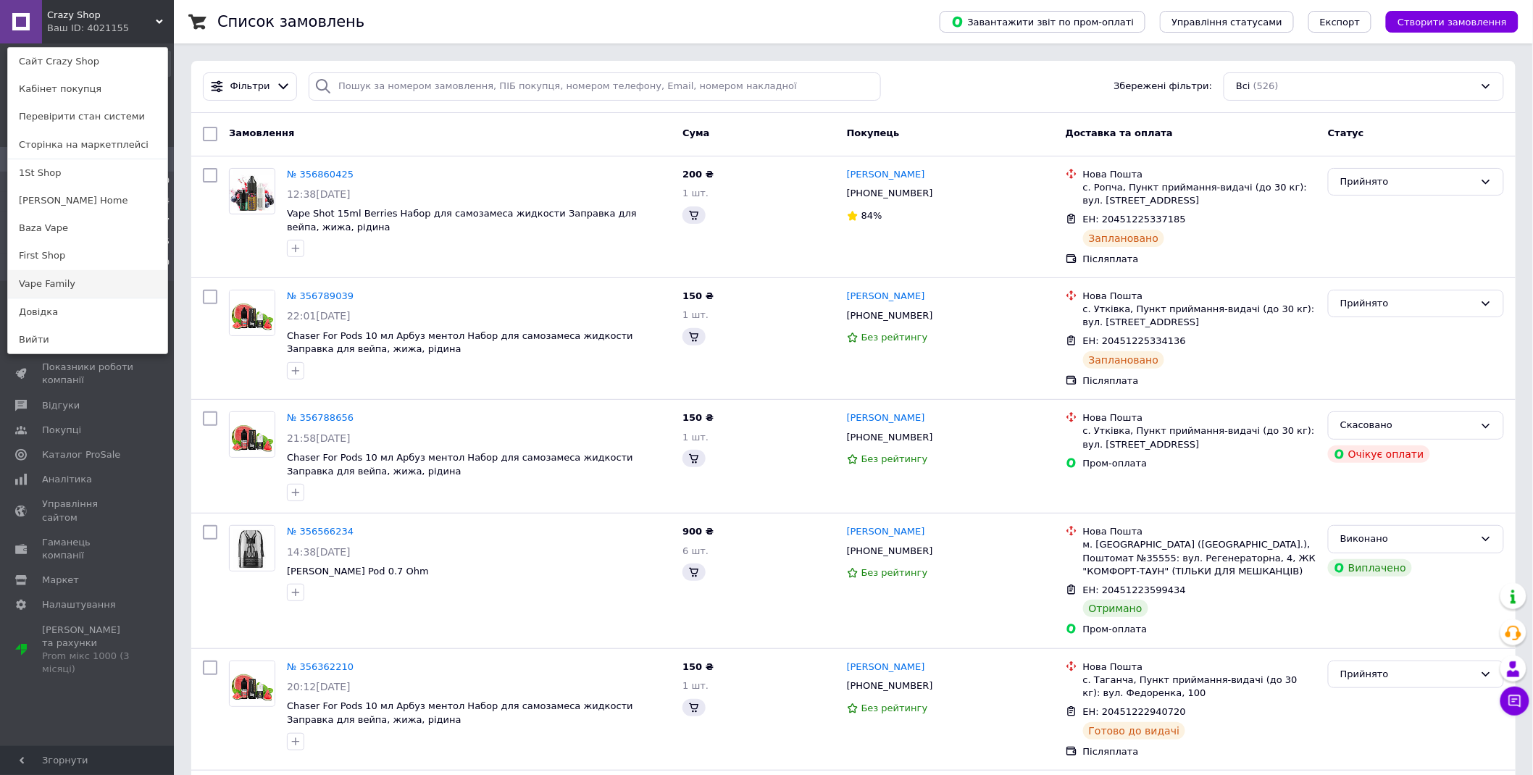
click at [78, 274] on link "Vape Family" at bounding box center [87, 284] width 159 height 28
